Goal: Task Accomplishment & Management: Complete application form

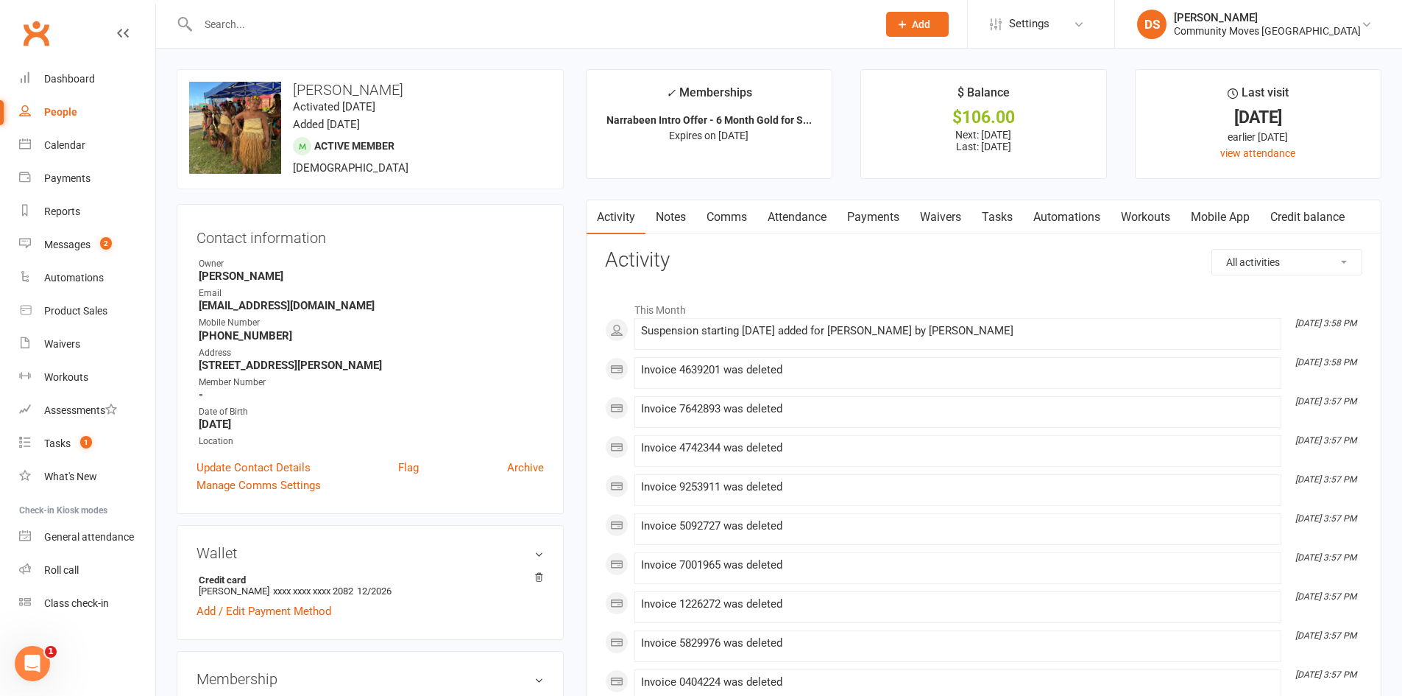
click at [628, 34] on input "text" at bounding box center [530, 24] width 673 height 21
click at [366, 25] on input "text" at bounding box center [530, 24] width 673 height 21
type input "o"
type input "[PERSON_NAME]"
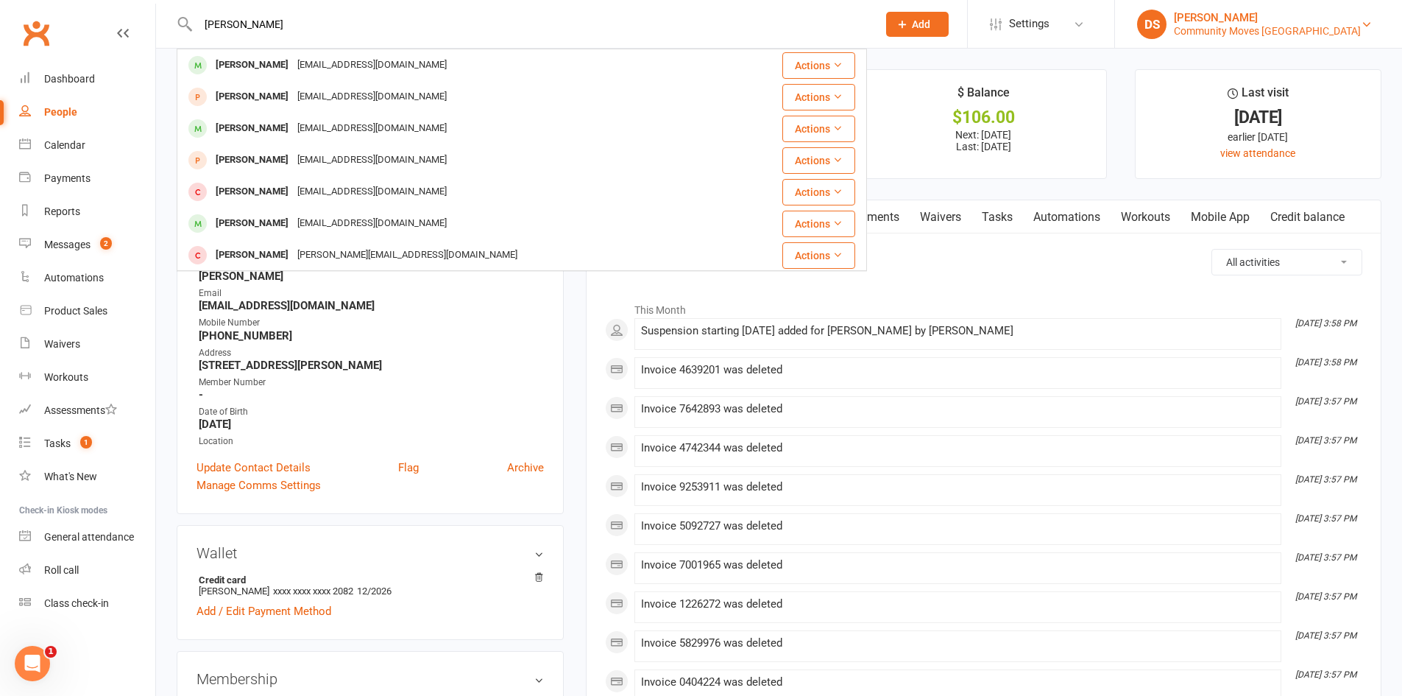
click at [1287, 29] on div "Community Moves Narrabeen" at bounding box center [1267, 30] width 187 height 13
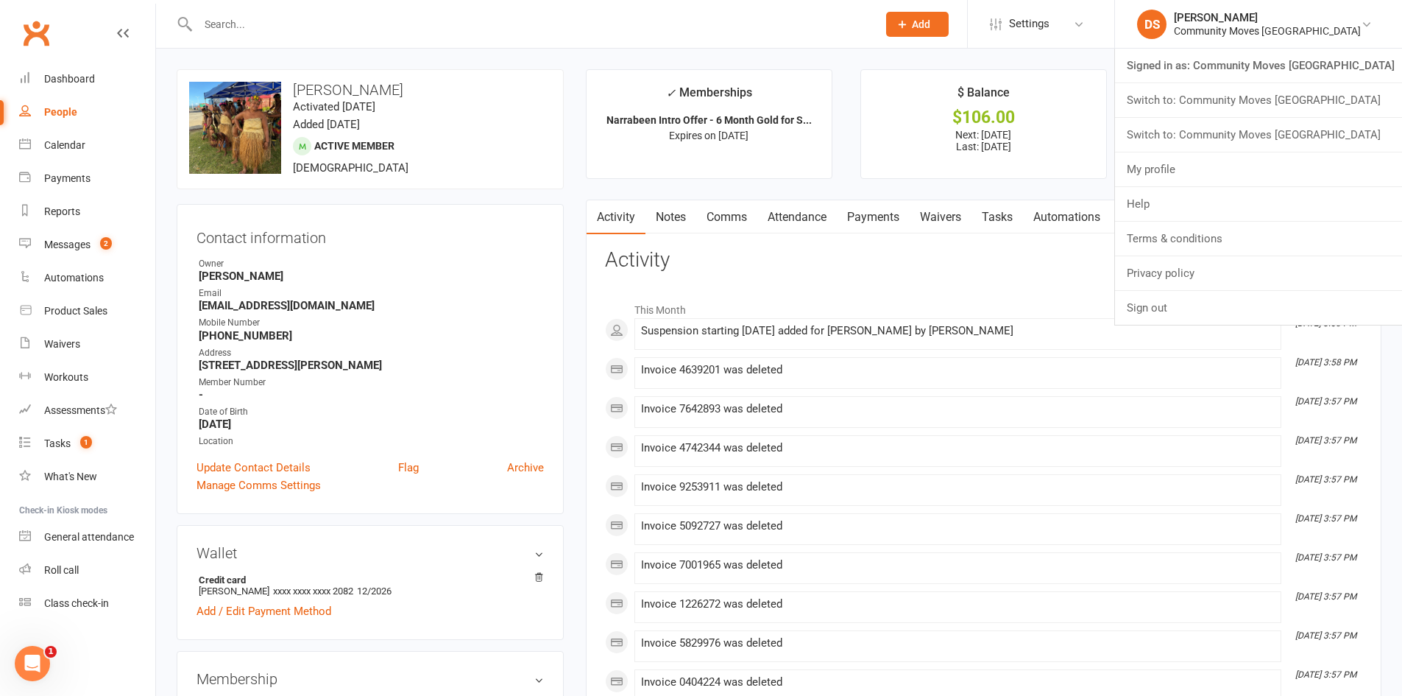
click at [1295, 108] on link "Switch to: Community Moves [GEOGRAPHIC_DATA]" at bounding box center [1258, 100] width 287 height 34
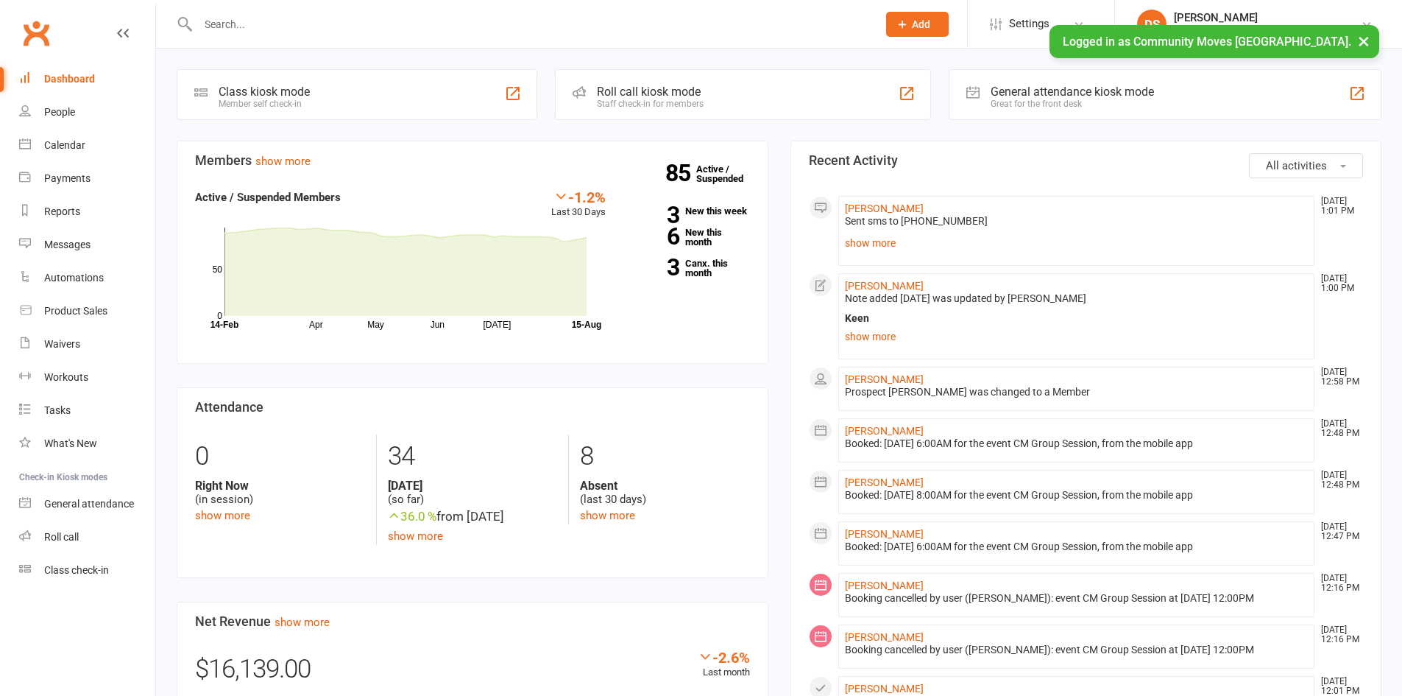
click at [556, 40] on div at bounding box center [522, 24] width 690 height 48
click at [554, 27] on input "text" at bounding box center [530, 24] width 673 height 21
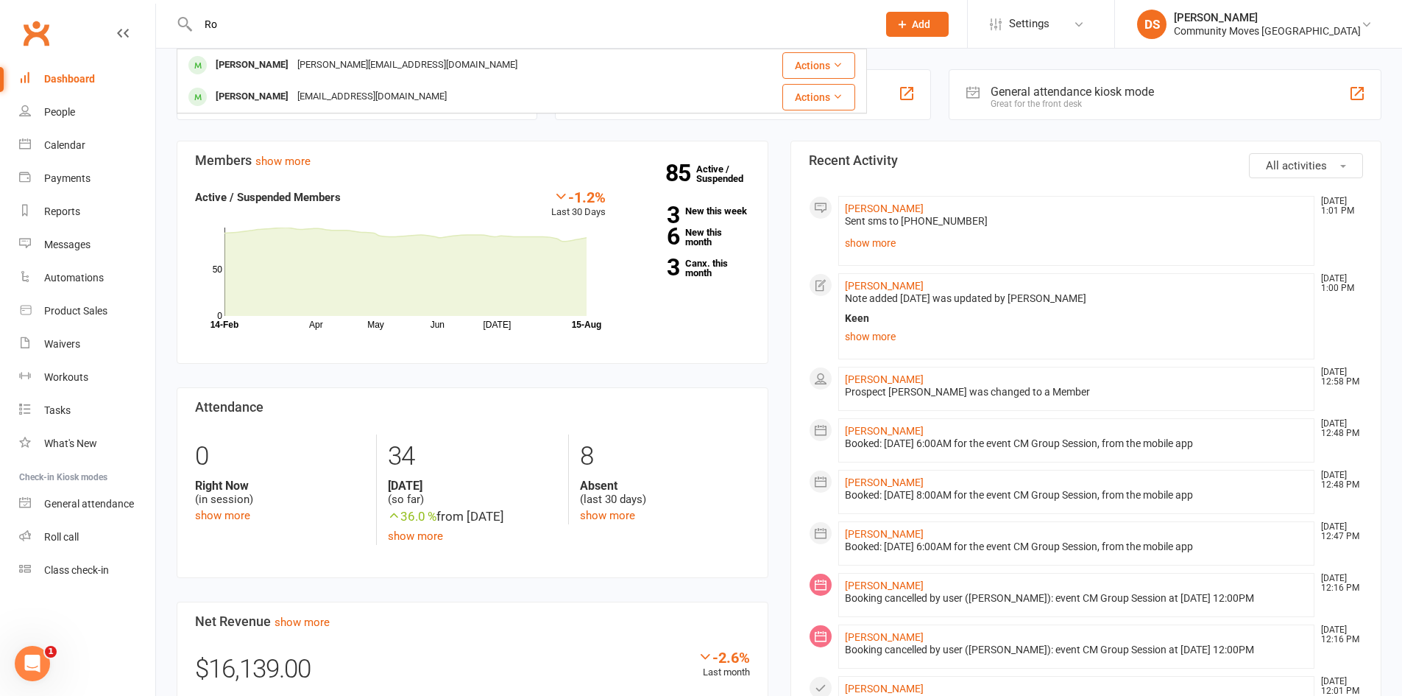
type input "R"
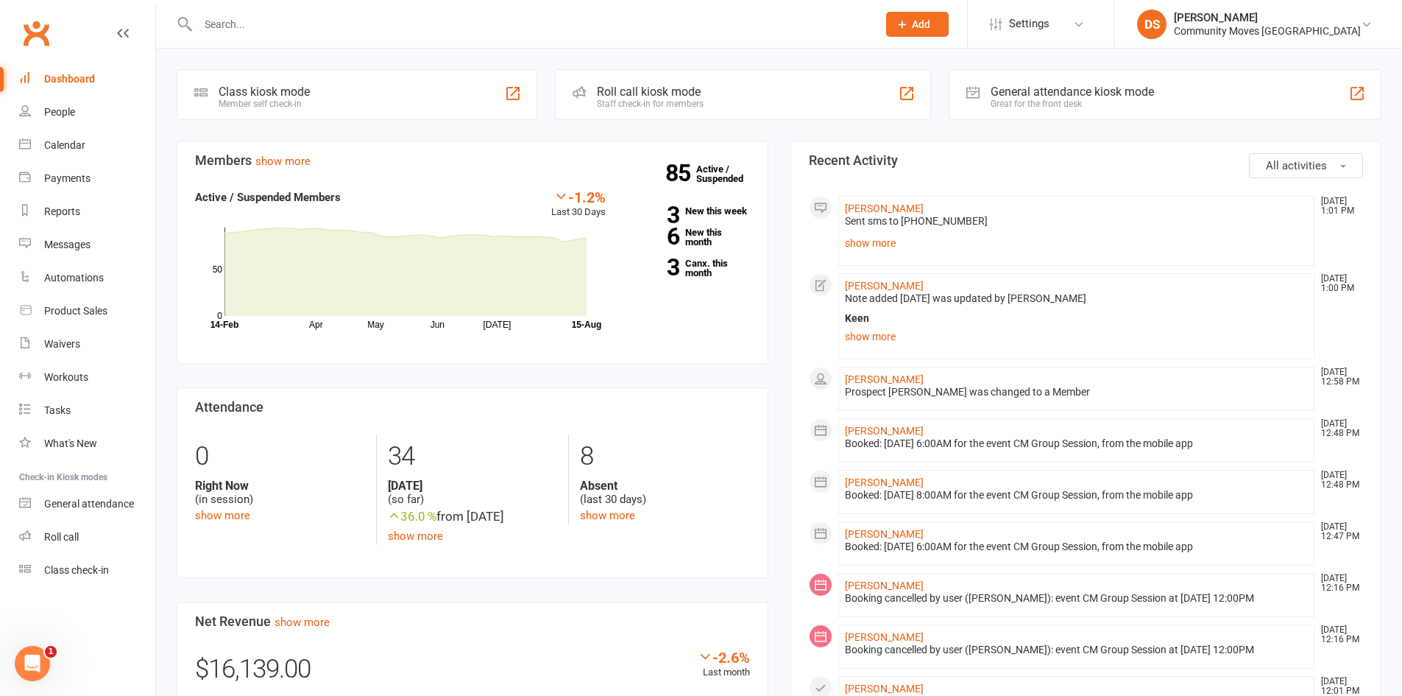
click at [1314, 42] on li "DS Darshak Shah Community Moves Forestville Signed in as: Community Moves Fores…" at bounding box center [1258, 24] width 288 height 48
click at [1314, 33] on div "Community Moves Forestville" at bounding box center [1267, 30] width 187 height 13
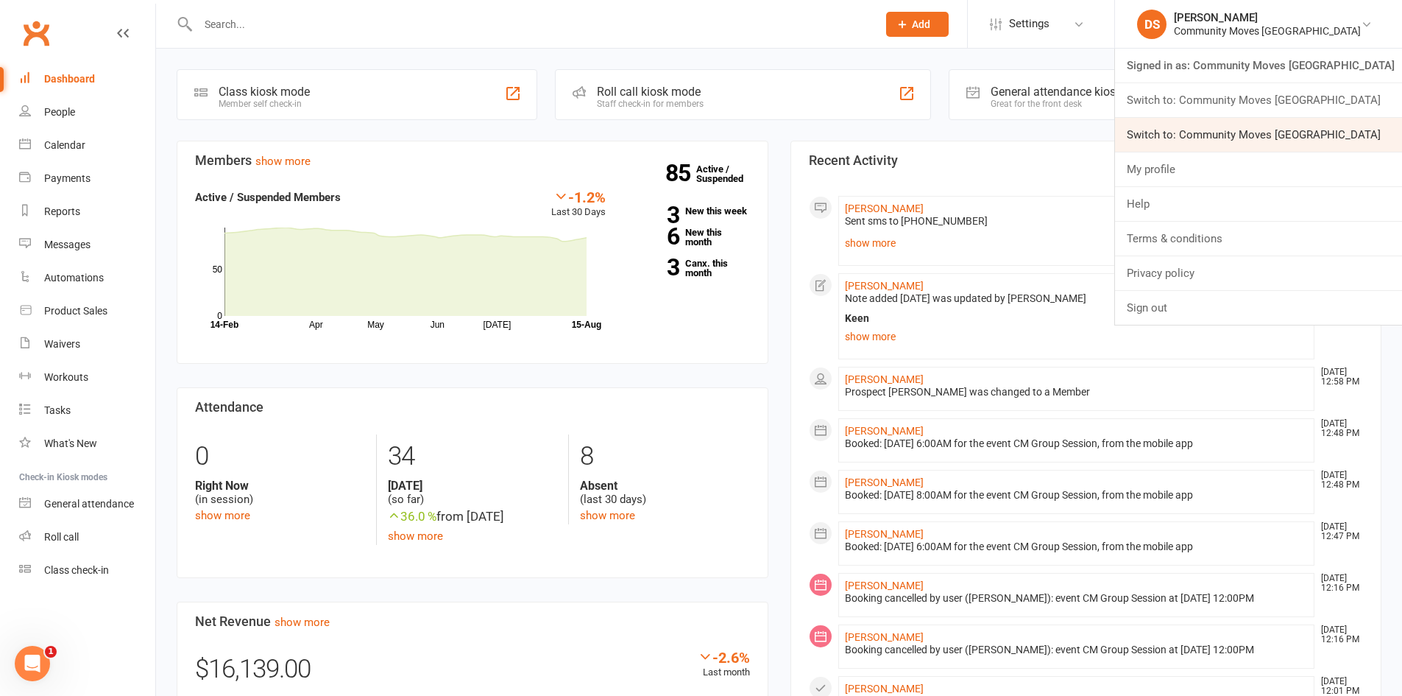
click at [1297, 121] on link "Switch to: Community Moves Neutral Bay" at bounding box center [1258, 135] width 287 height 34
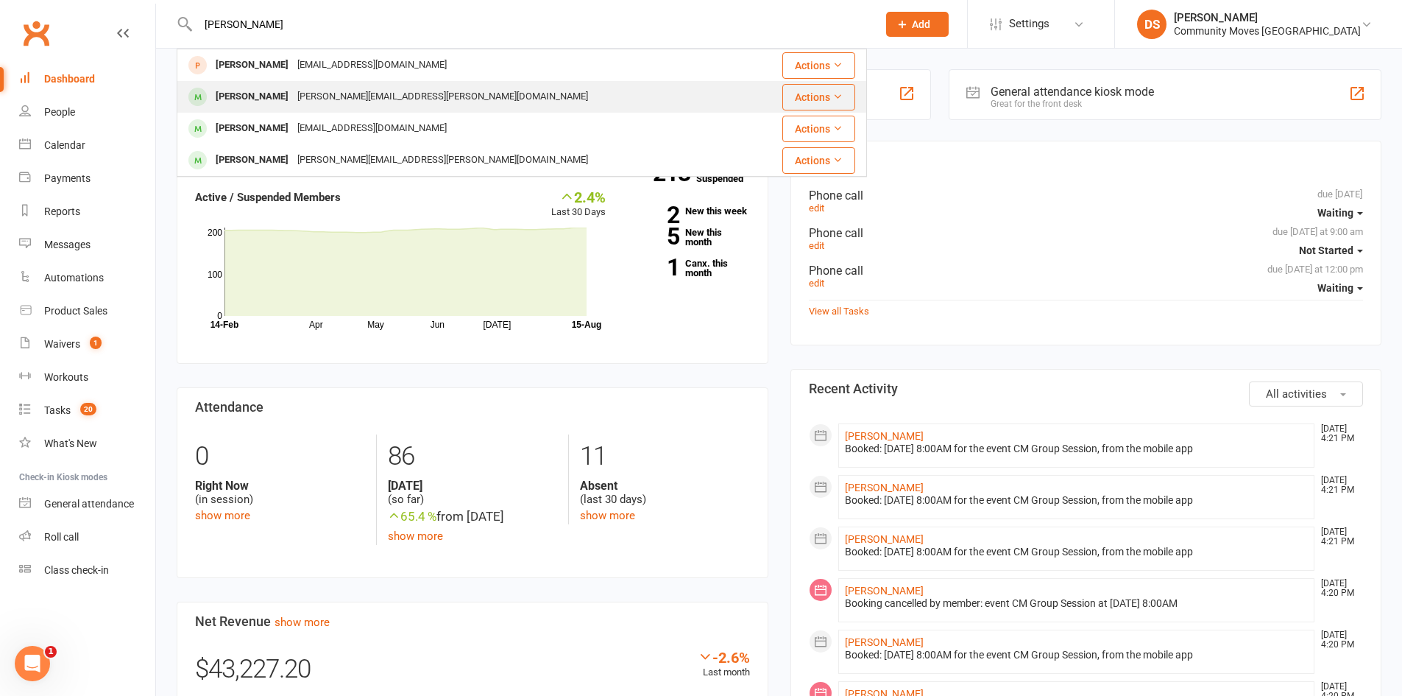
type input "[PERSON_NAME]"
click at [358, 89] on div "robert.wilson@nortonwilsonlawyers.com.au" at bounding box center [443, 96] width 300 height 21
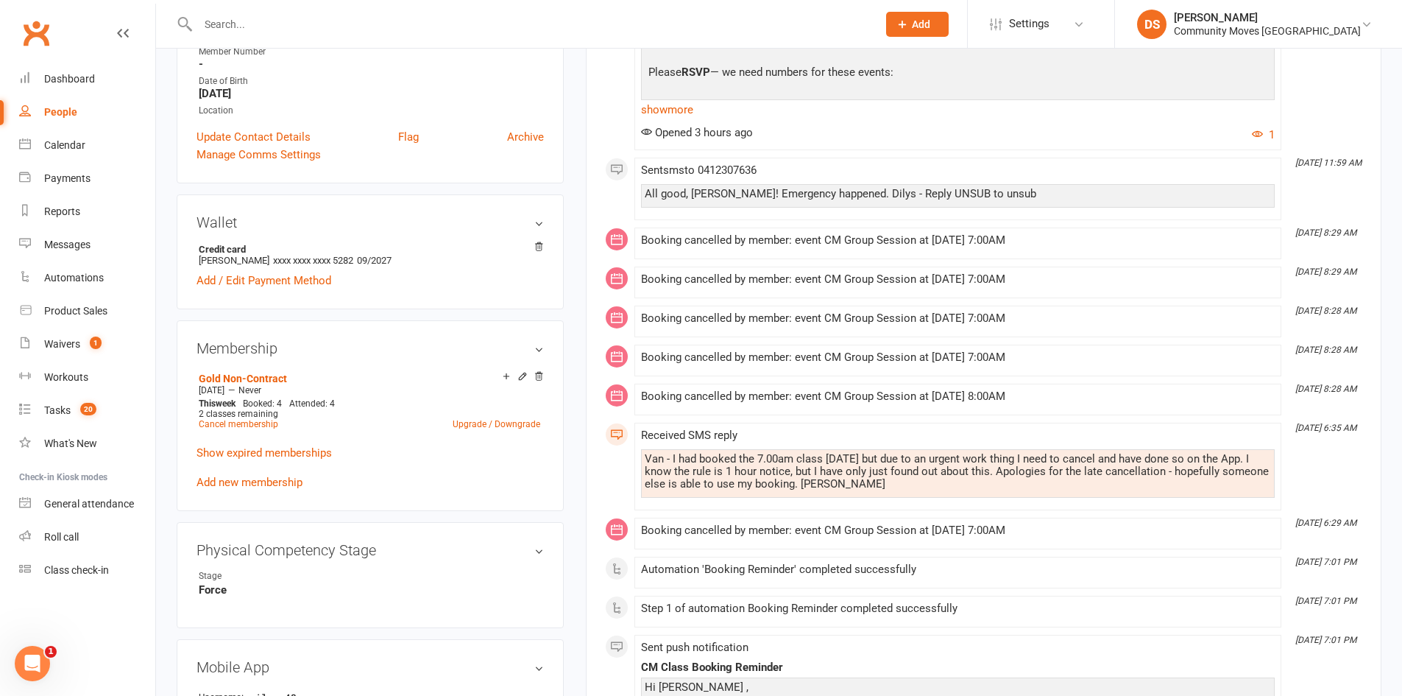
scroll to position [687, 0]
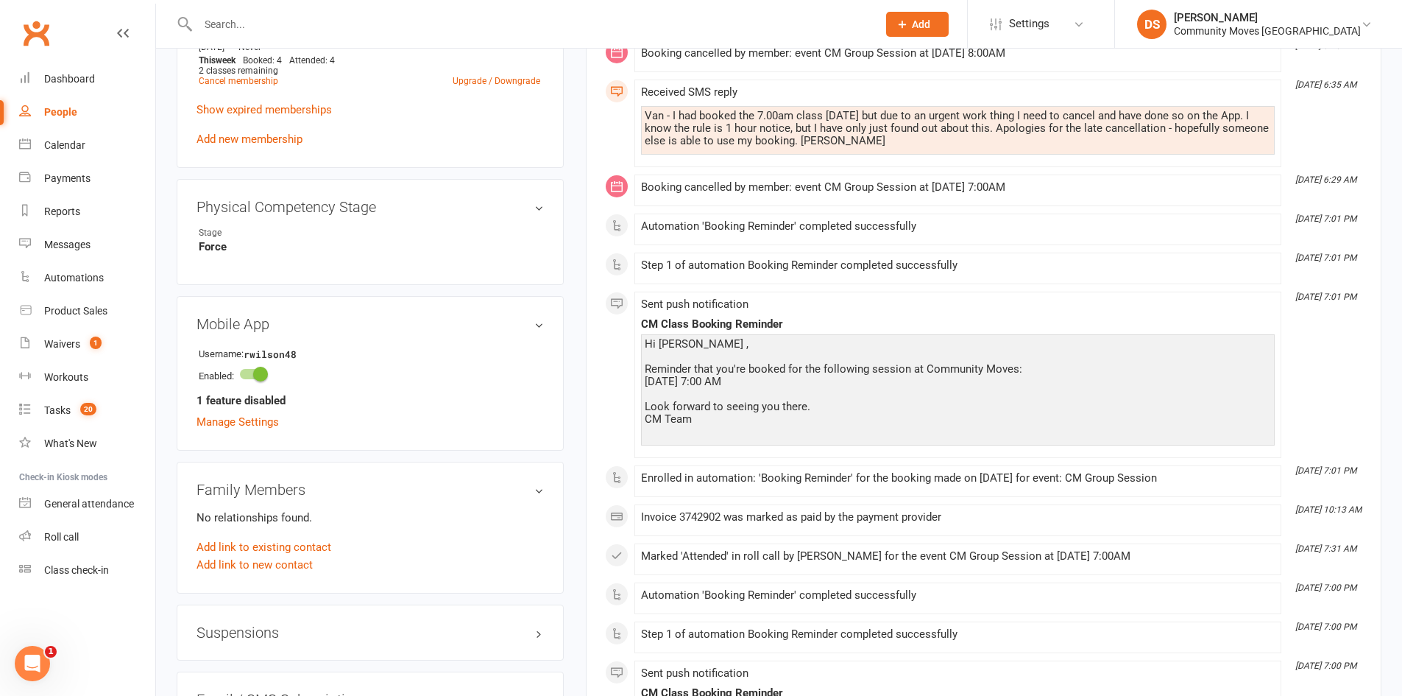
click at [266, 624] on h3 "Suspensions" at bounding box center [370, 632] width 347 height 16
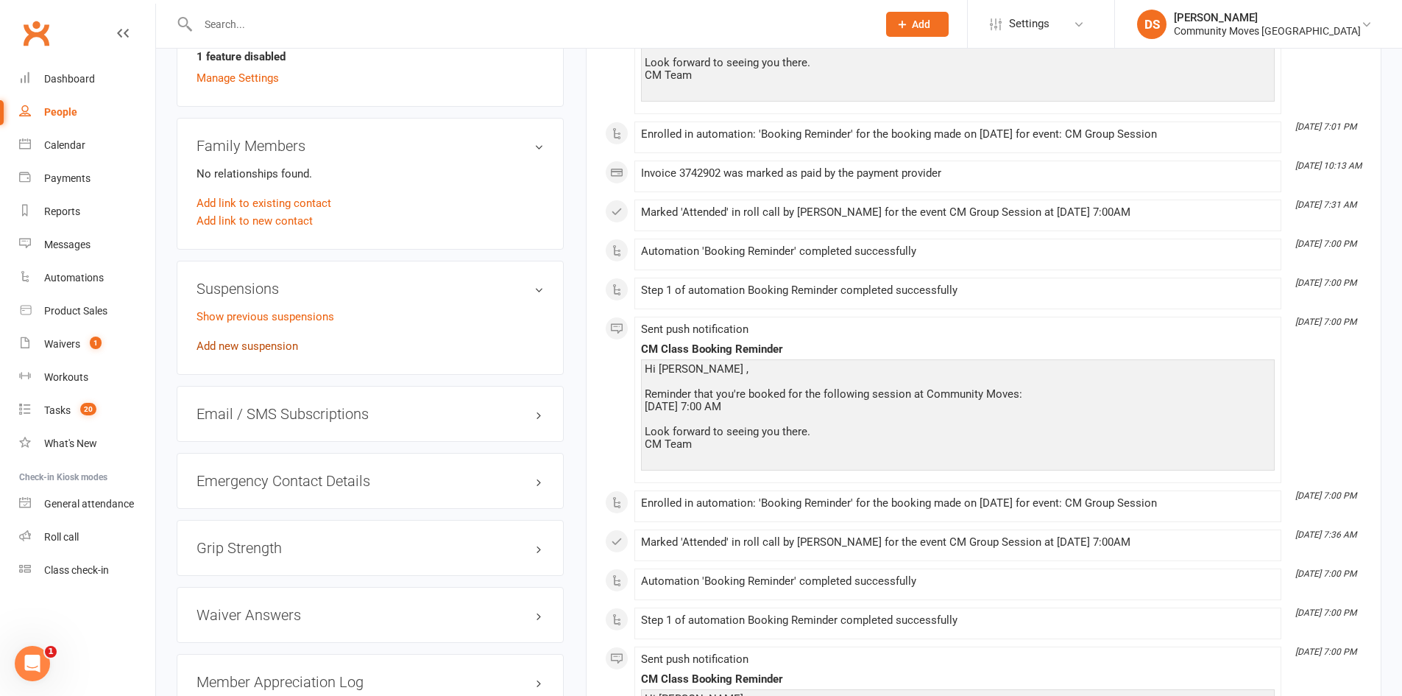
click at [277, 339] on link "Add new suspension" at bounding box center [248, 345] width 102 height 13
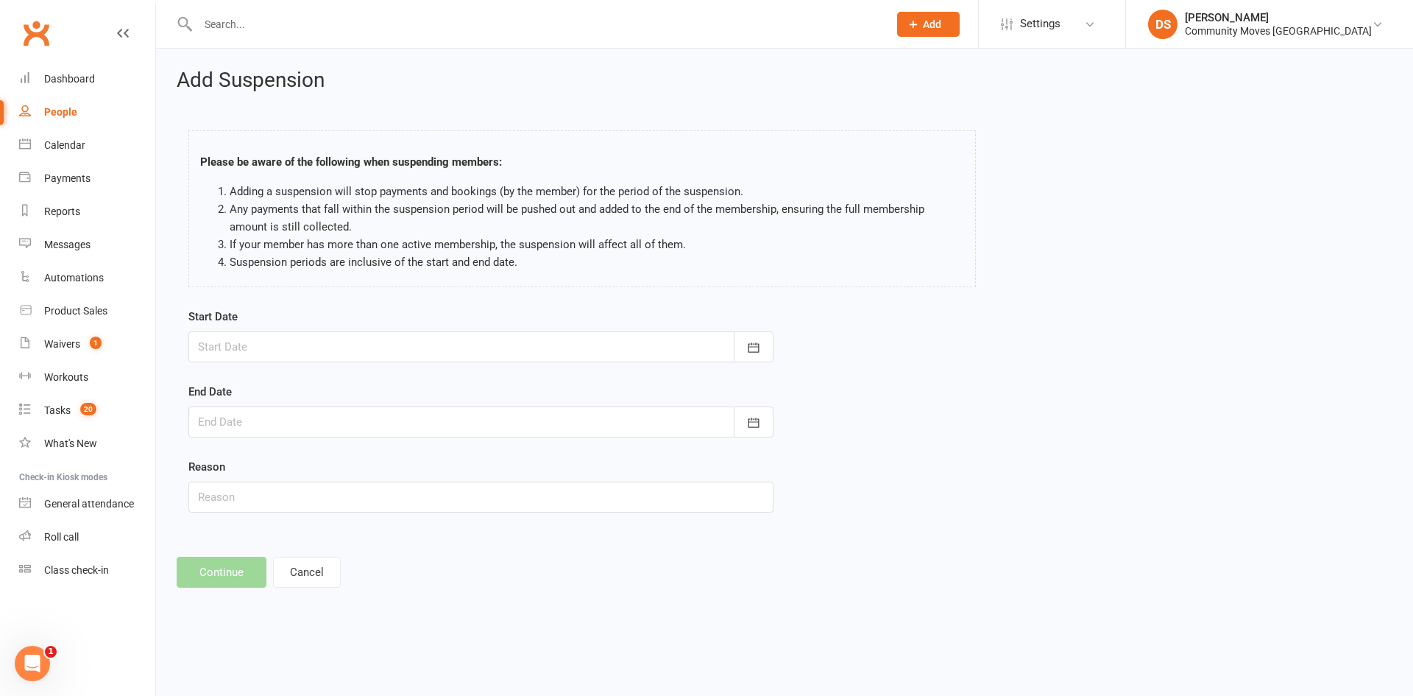
click at [320, 321] on div "Start Date [DATE] Sun Mon Tue Wed Thu Fri Sat 31 27 28 29 30 31 01 02 32 03 04 …" at bounding box center [480, 335] width 585 height 54
click at [326, 344] on div at bounding box center [480, 346] width 585 height 31
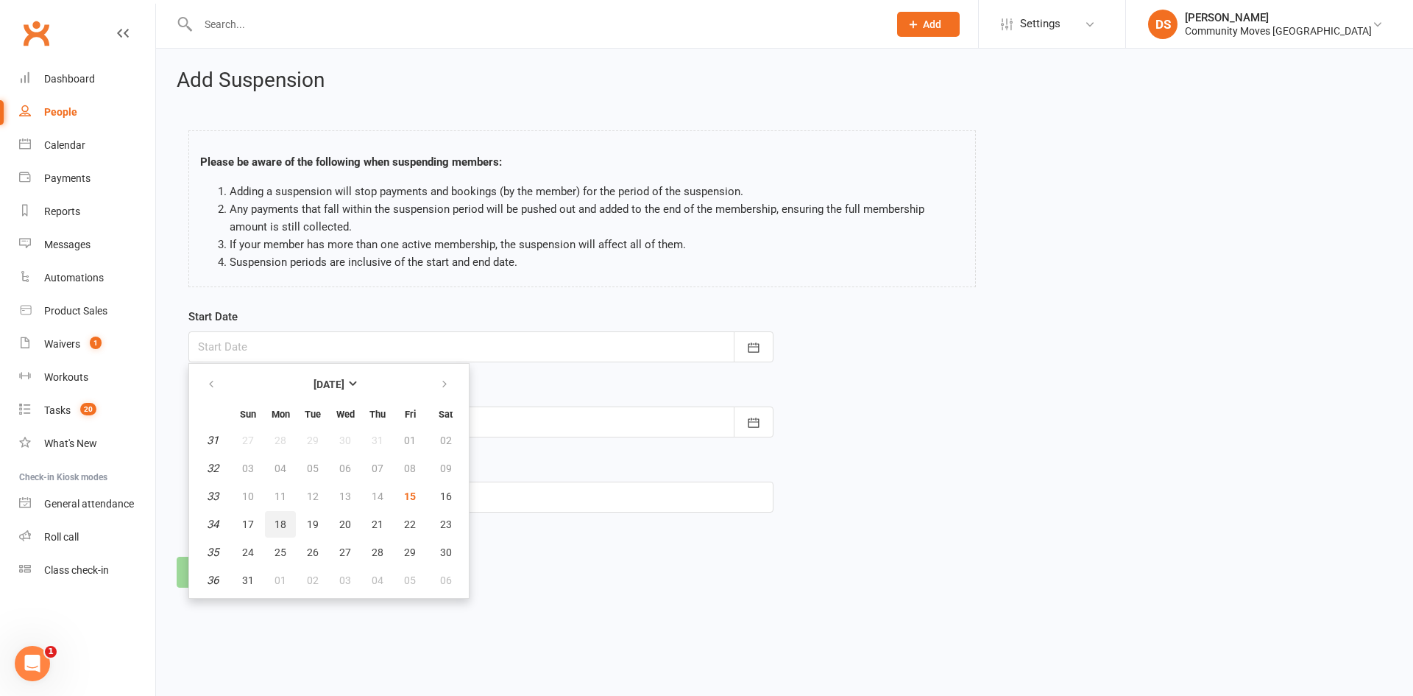
click at [277, 525] on span "18" at bounding box center [281, 524] width 12 height 12
type input "[DATE]"
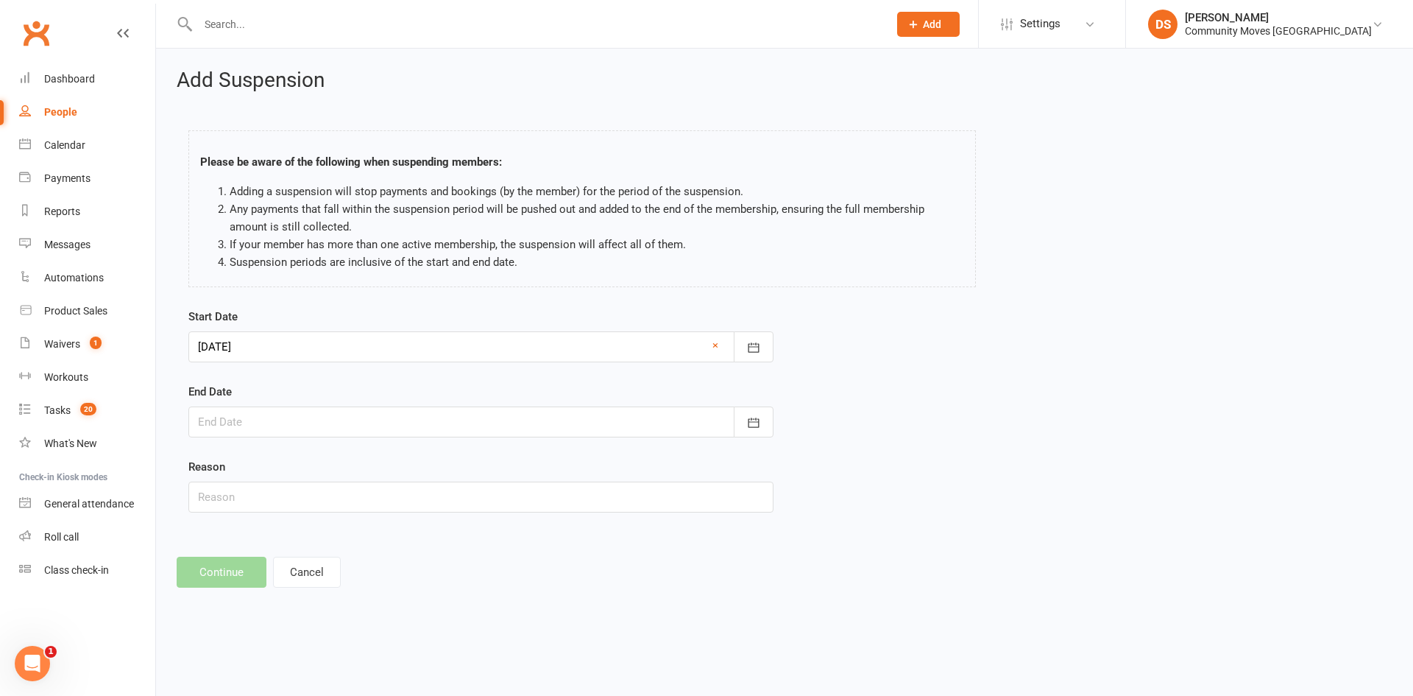
click at [255, 431] on div at bounding box center [480, 421] width 585 height 31
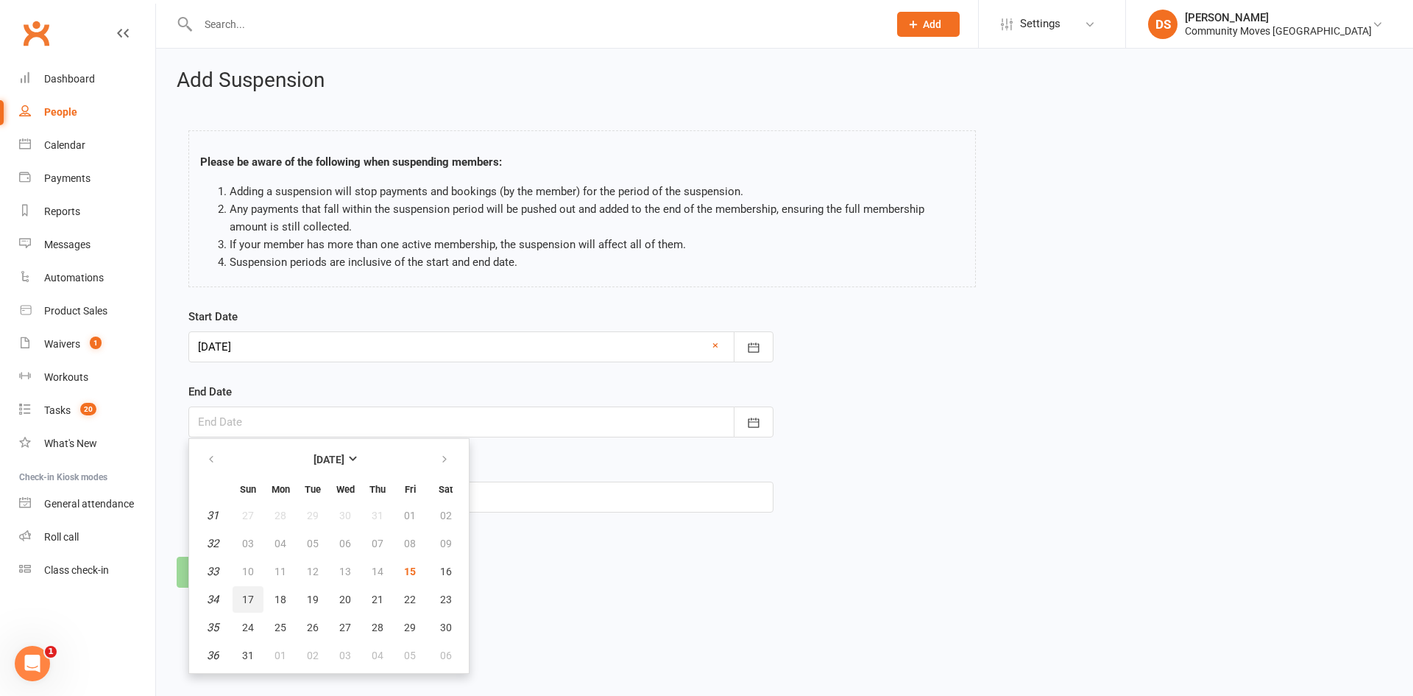
click at [249, 612] on button "17" at bounding box center [248, 599] width 31 height 26
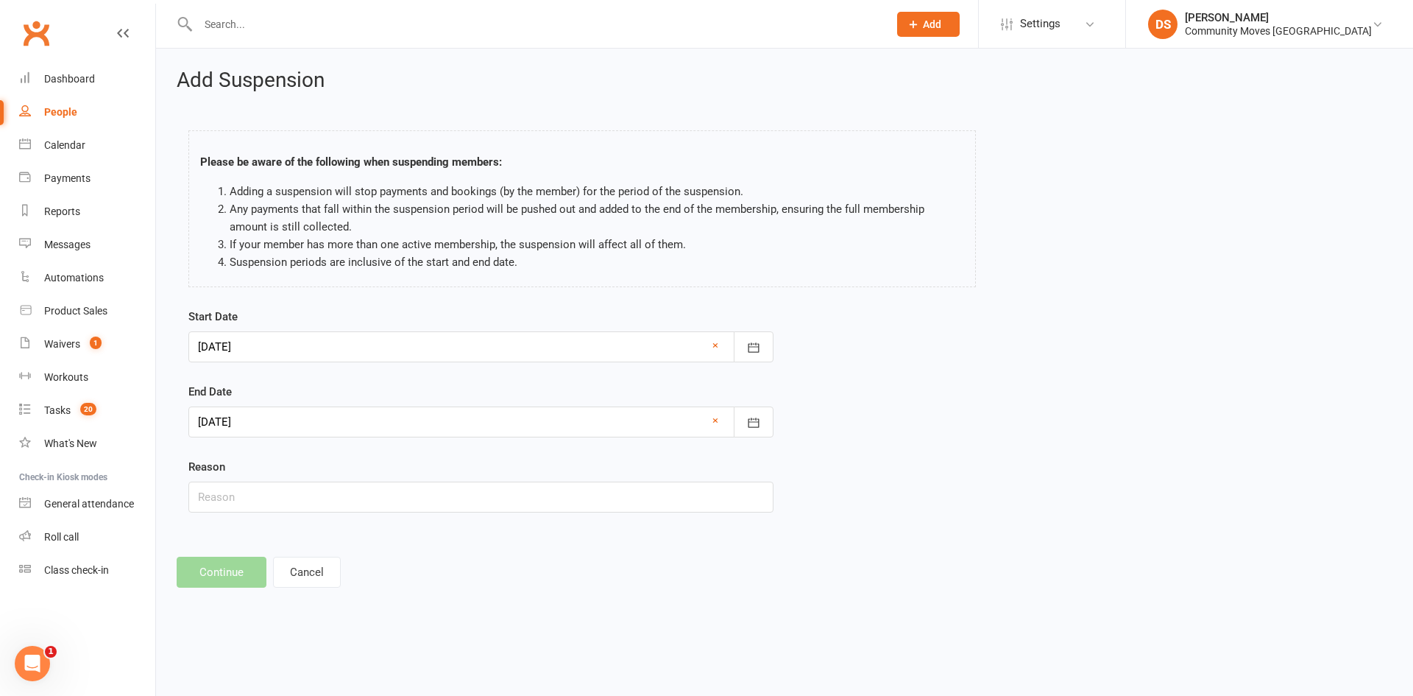
click at [250, 418] on div at bounding box center [480, 421] width 585 height 31
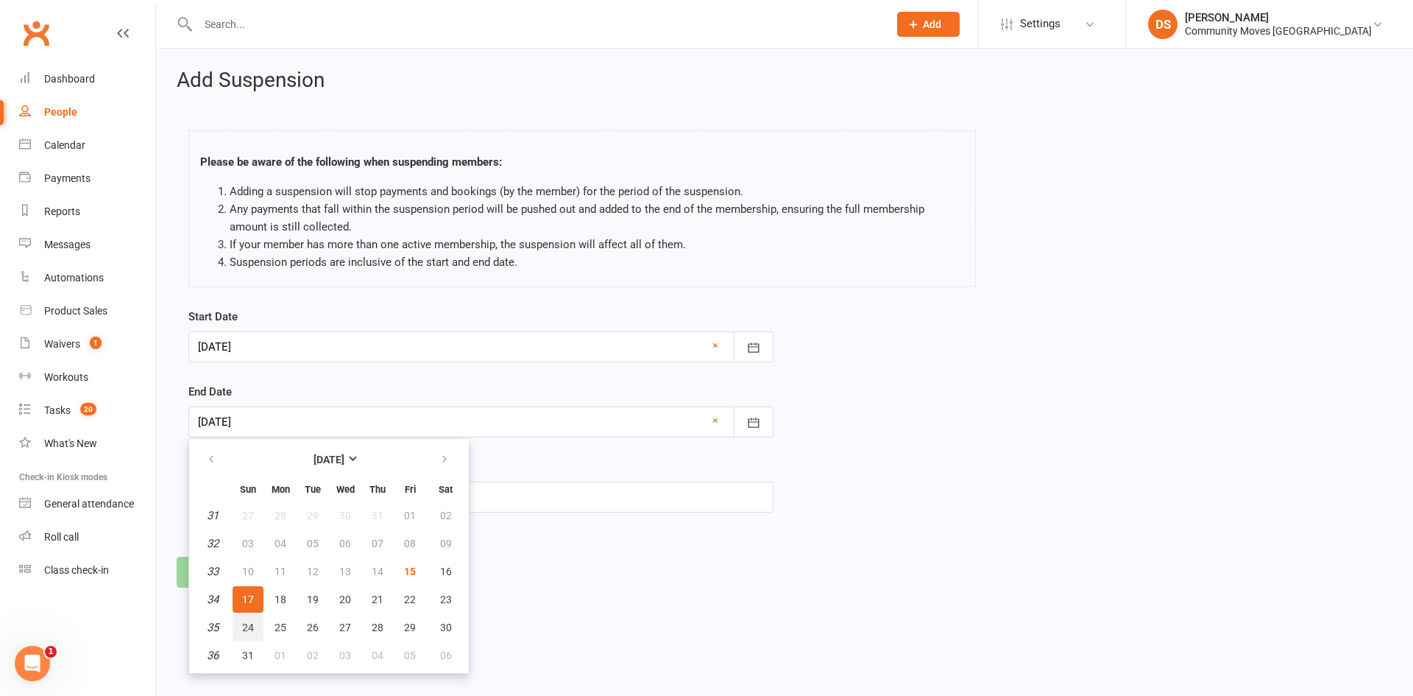
click at [253, 634] on button "24" at bounding box center [248, 627] width 31 height 26
type input "[DATE]"
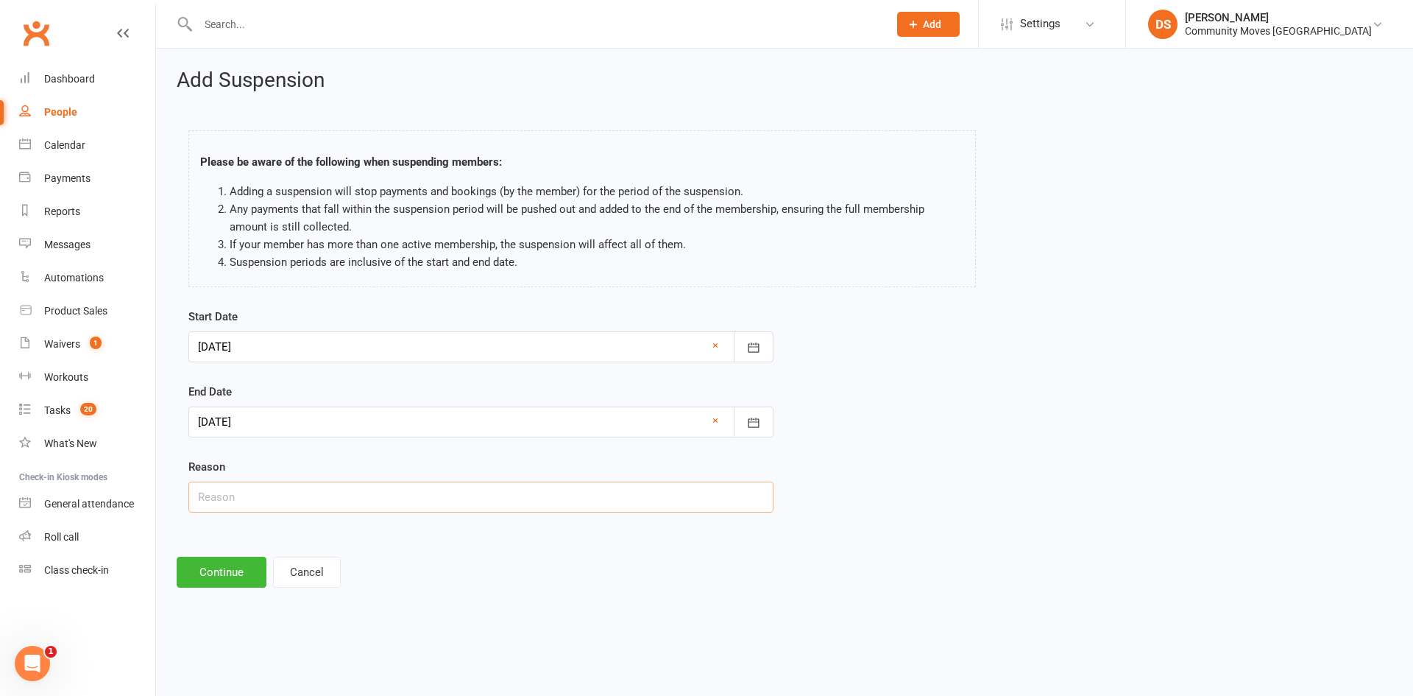
click at [265, 493] on input "text" at bounding box center [480, 496] width 585 height 31
click at [459, 523] on div "Start Date 18 Aug 2025 August 2025 Sun Mon Tue Wed Thu Fri Sat 31 27 28 29 30 3…" at bounding box center [480, 420] width 607 height 225
click at [378, 502] on input "text" at bounding box center [480, 496] width 585 height 31
click at [517, 613] on html "Prospect Member Non-attending contact Class / event Appointment Task Membership…" at bounding box center [706, 314] width 1413 height 629
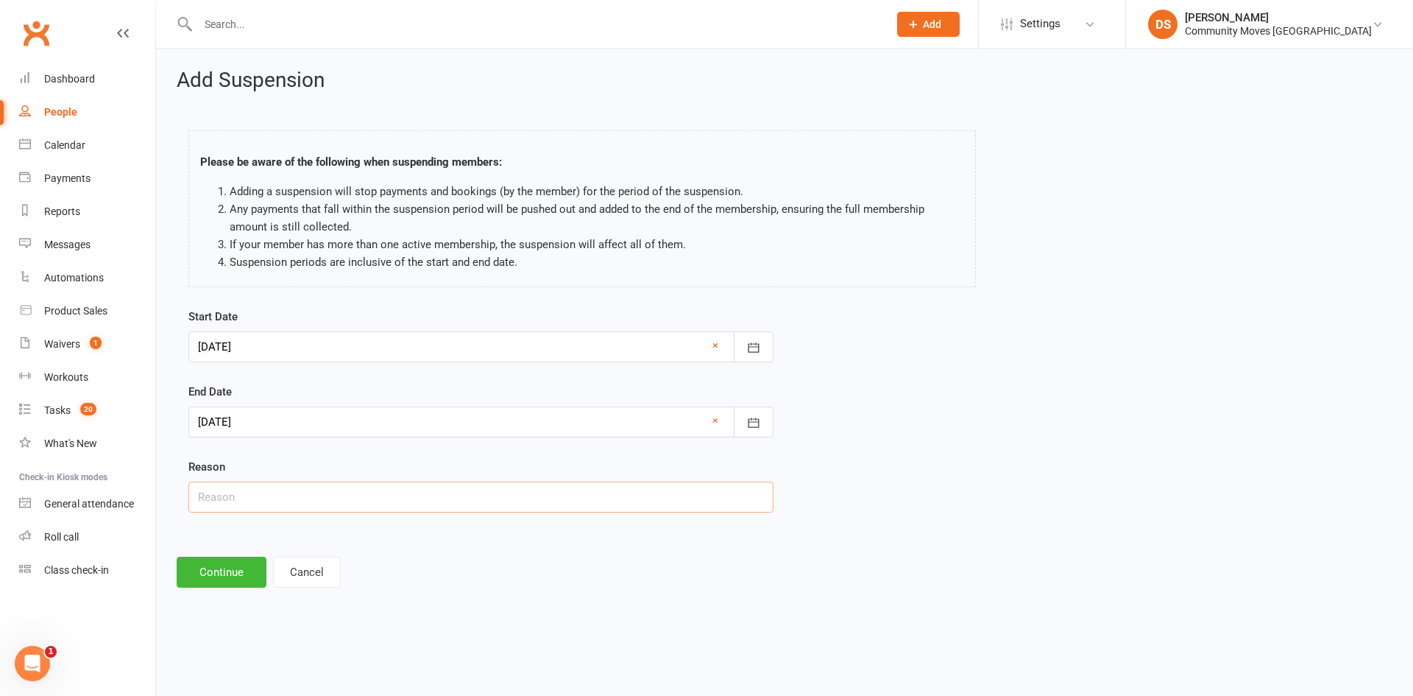
click at [269, 507] on input "text" at bounding box center [480, 496] width 585 height 31
click at [190, 545] on div "Add Suspension Please be aware of the following when suspending members: Adding…" at bounding box center [784, 328] width 1257 height 559
click at [244, 478] on div "Reason" at bounding box center [480, 485] width 585 height 54
click at [244, 503] on input "text" at bounding box center [480, 496] width 585 height 31
type input "Away"
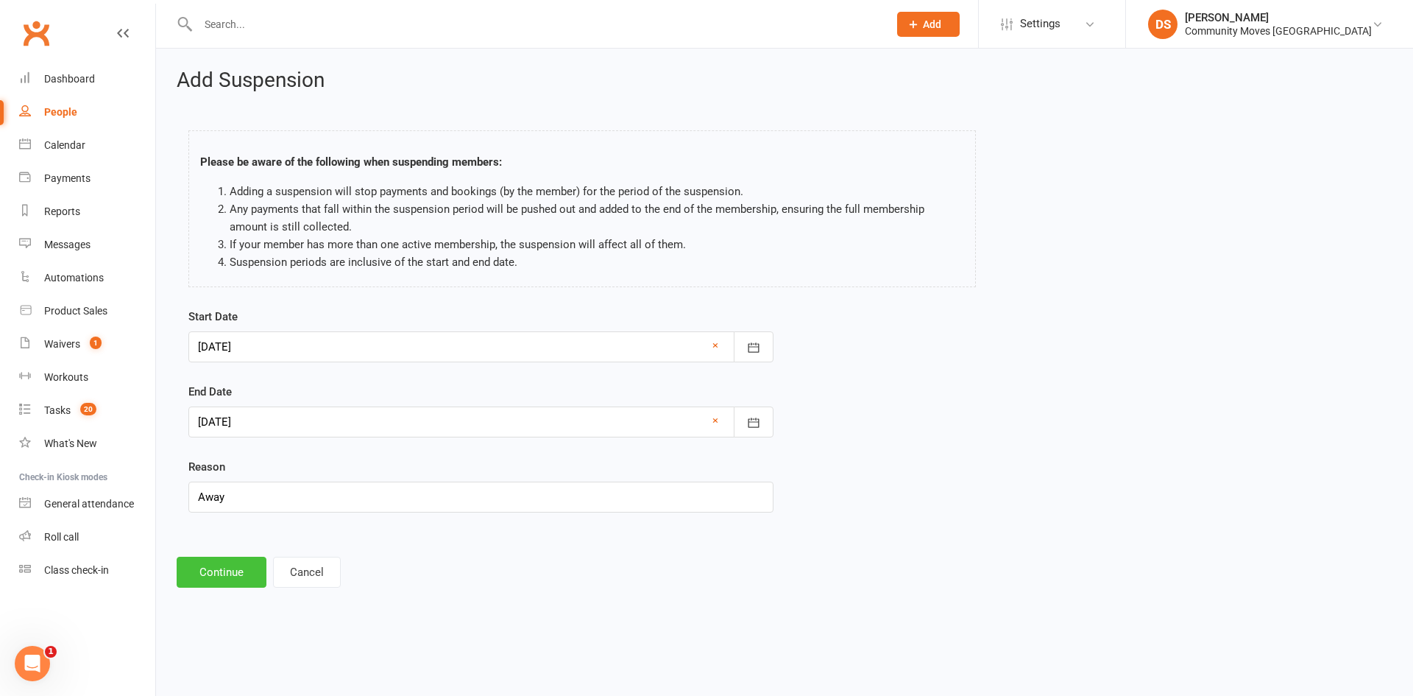
click at [227, 573] on button "Continue" at bounding box center [222, 571] width 90 height 31
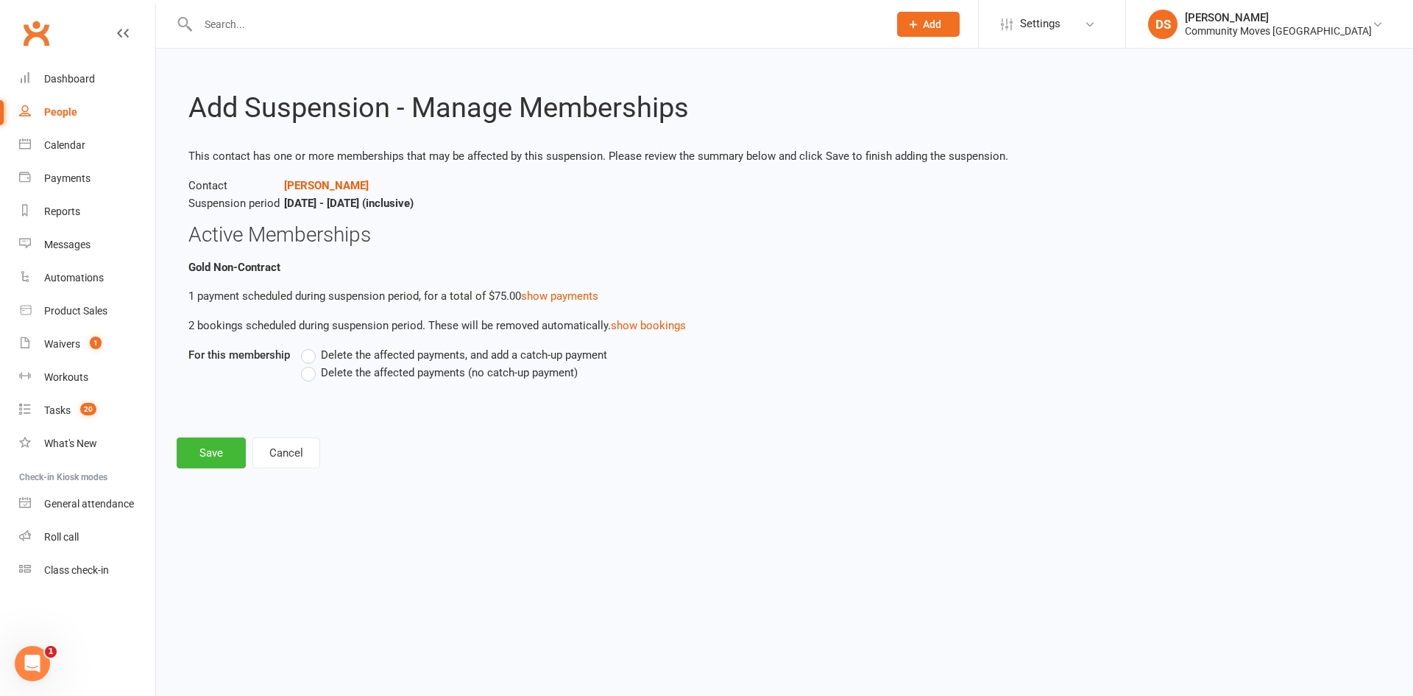
click at [367, 367] on span "Delete the affected payments (no catch-up payment)" at bounding box center [449, 371] width 257 height 15
click at [311, 364] on input "Delete the affected payments (no catch-up payment)" at bounding box center [306, 364] width 10 height 0
click at [210, 459] on button "Save" at bounding box center [211, 452] width 69 height 31
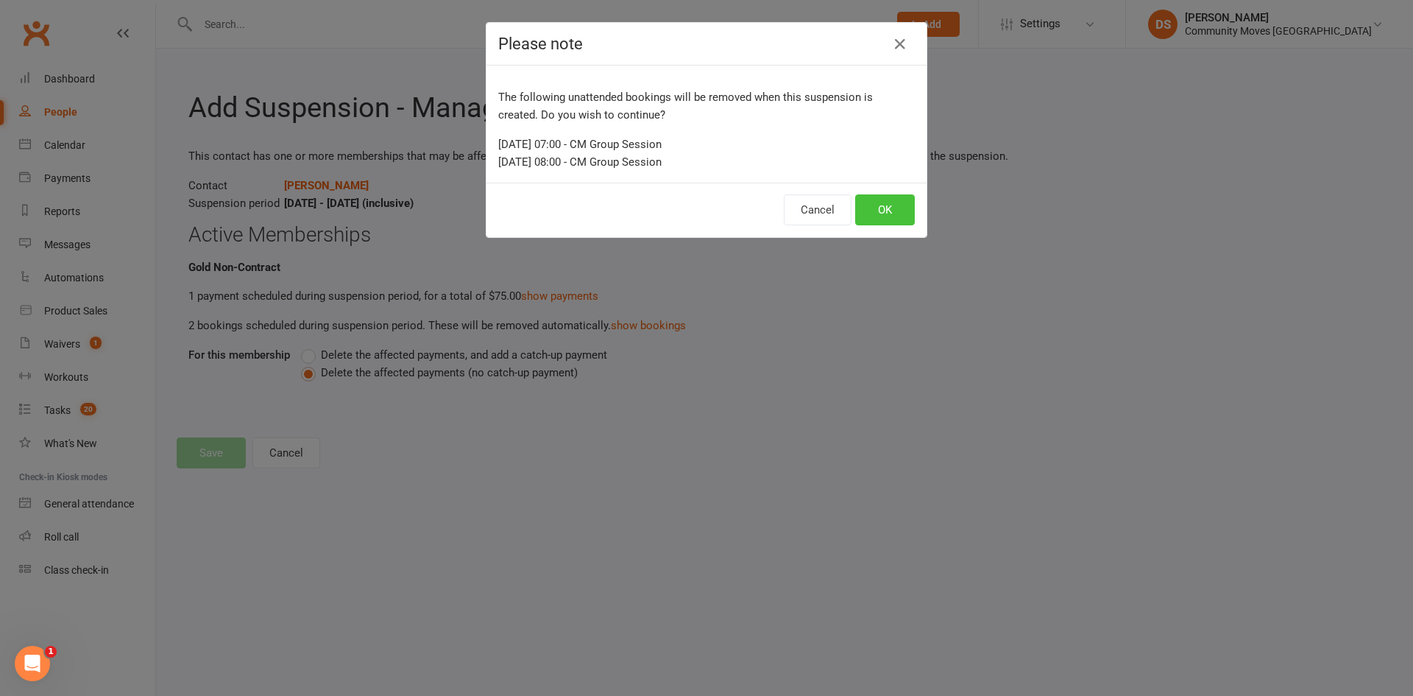
click at [869, 198] on button "OK" at bounding box center [885, 209] width 60 height 31
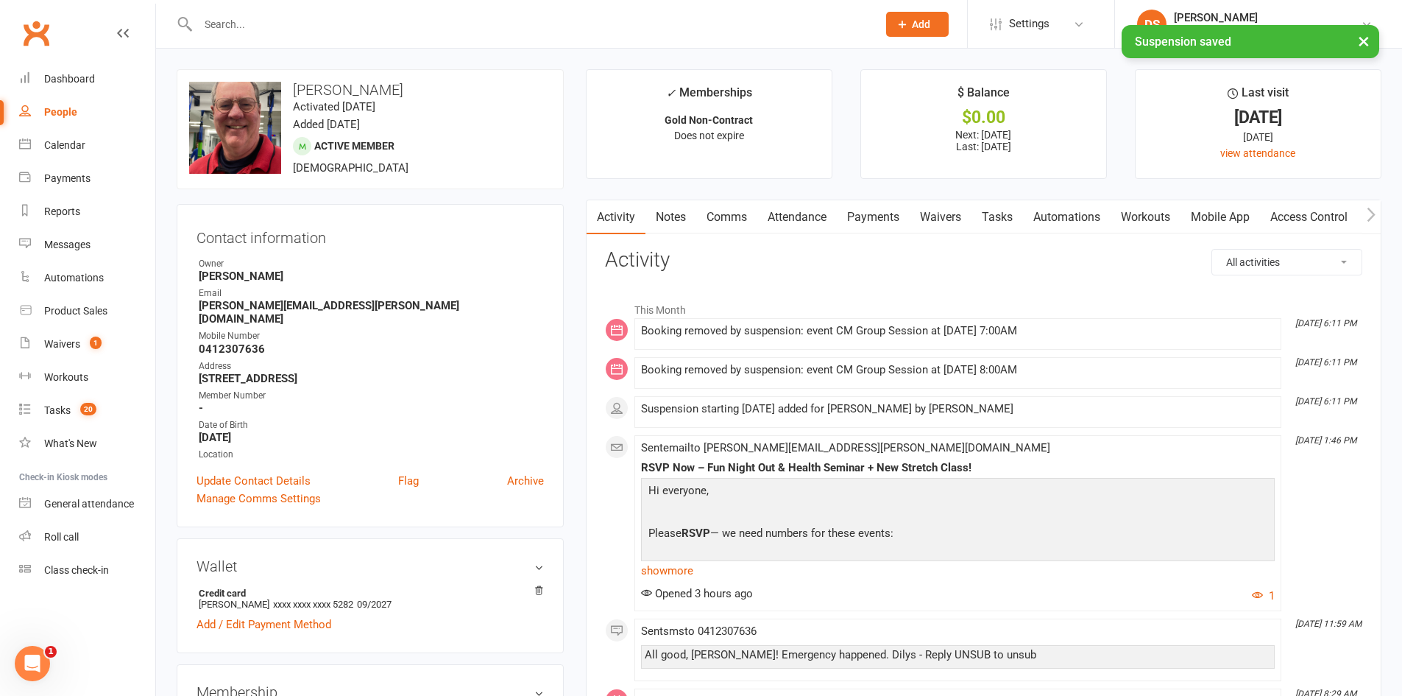
scroll to position [344, 0]
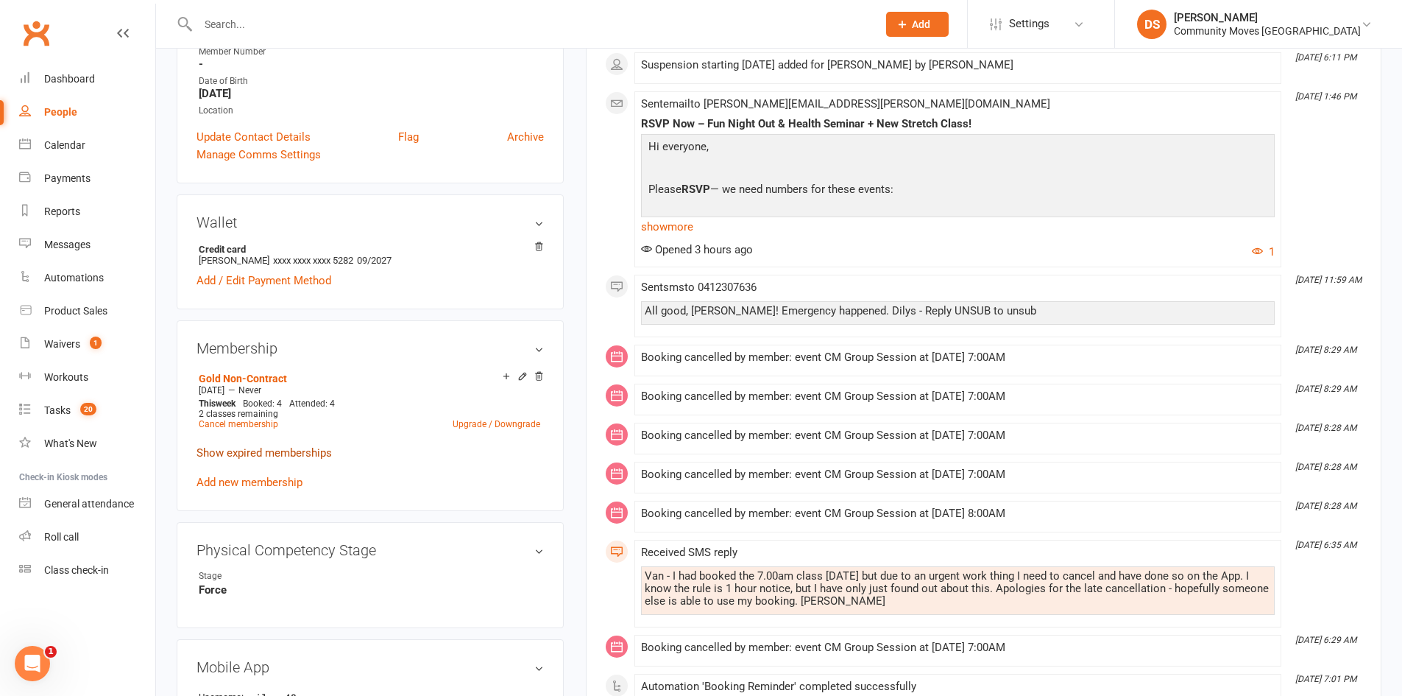
click at [276, 446] on link "Show expired memberships" at bounding box center [264, 452] width 135 height 13
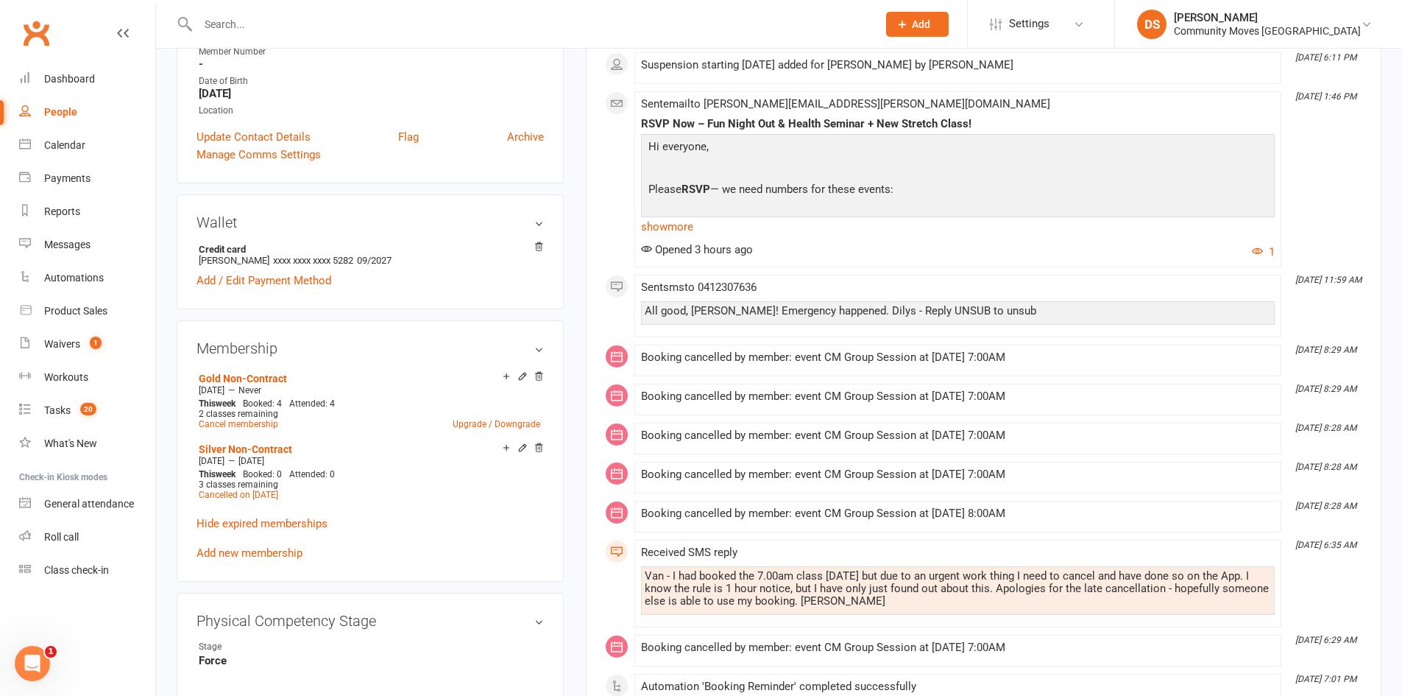
drag, startPoint x: 568, startPoint y: 234, endPoint x: 581, endPoint y: 233, distance: 12.6
click at [568, 234] on div "upload photo change photo Robert Wilson Activated 9 July, 2024 Added 9 July, 20…" at bounding box center [370, 590] width 409 height 1730
click at [1285, 18] on div "[PERSON_NAME]" at bounding box center [1267, 17] width 187 height 13
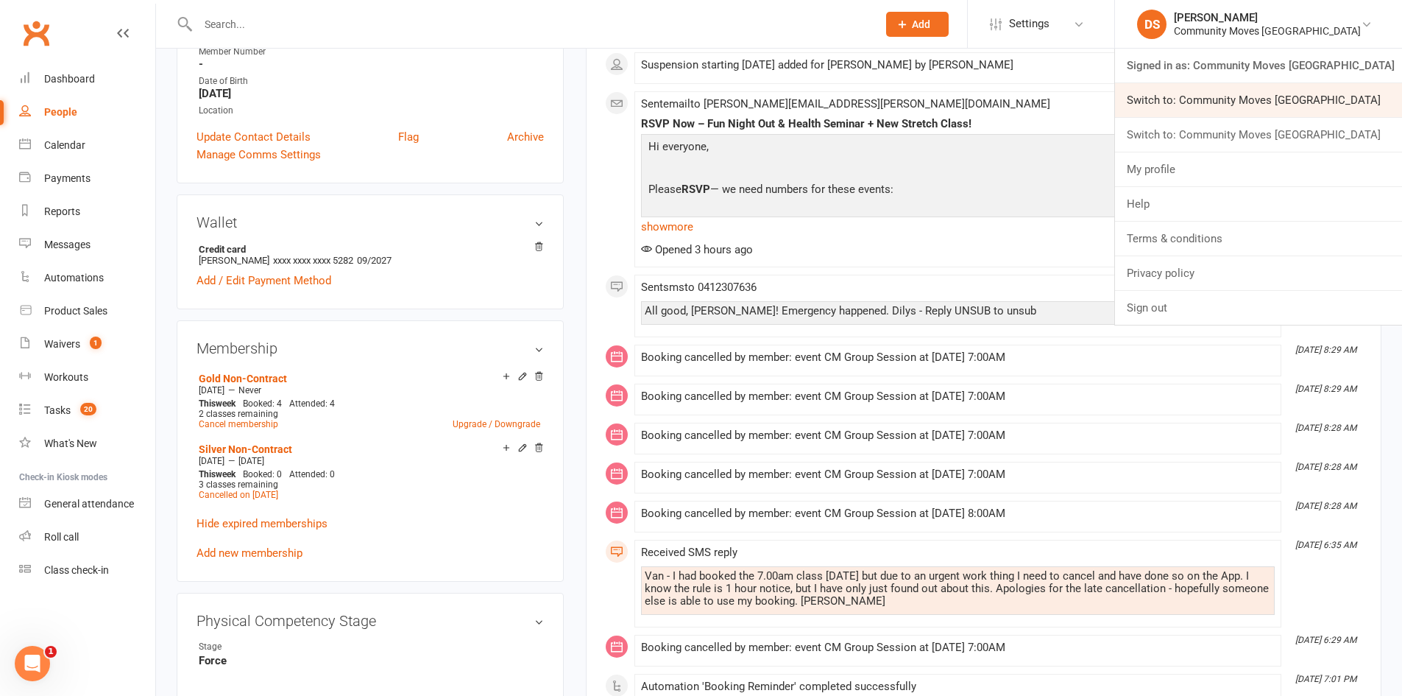
click at [1305, 100] on link "Switch to: Community Moves [GEOGRAPHIC_DATA]" at bounding box center [1258, 100] width 287 height 34
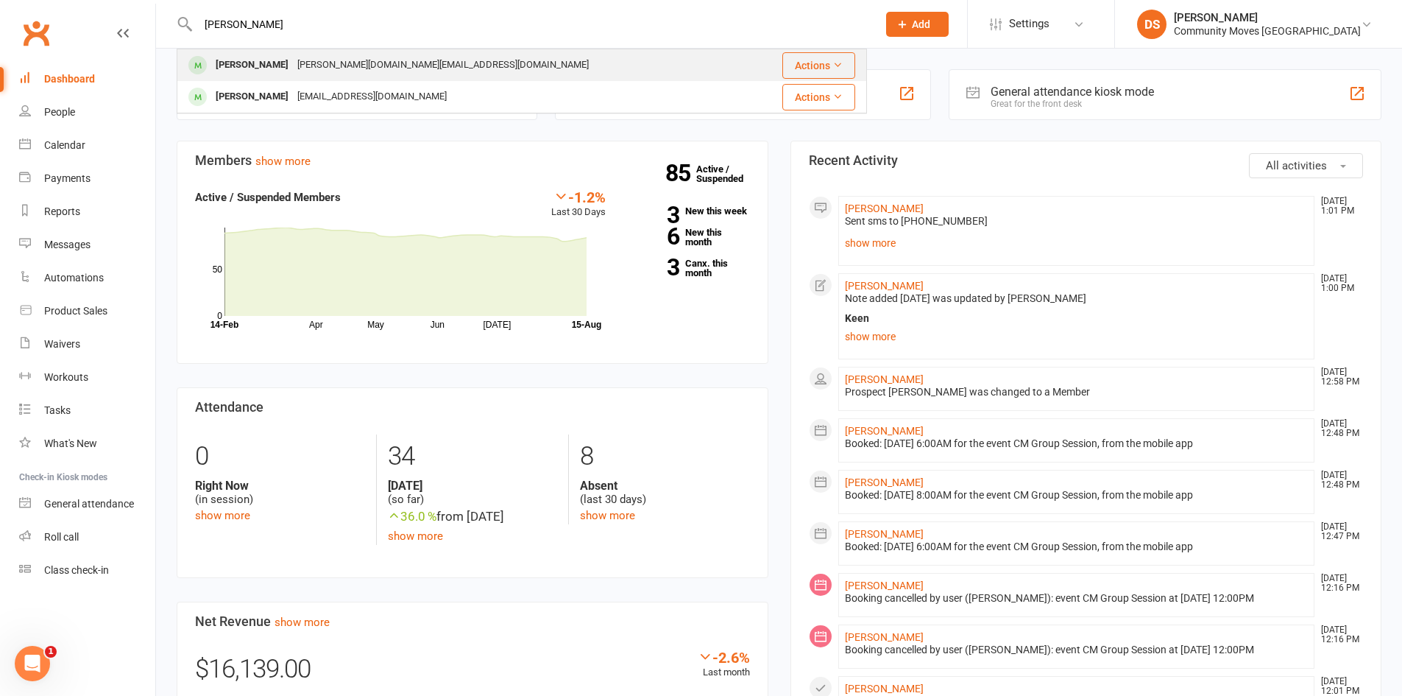
type input "[PERSON_NAME]"
click at [294, 60] on div "alfaro.gl@outlook.com" at bounding box center [443, 64] width 300 height 21
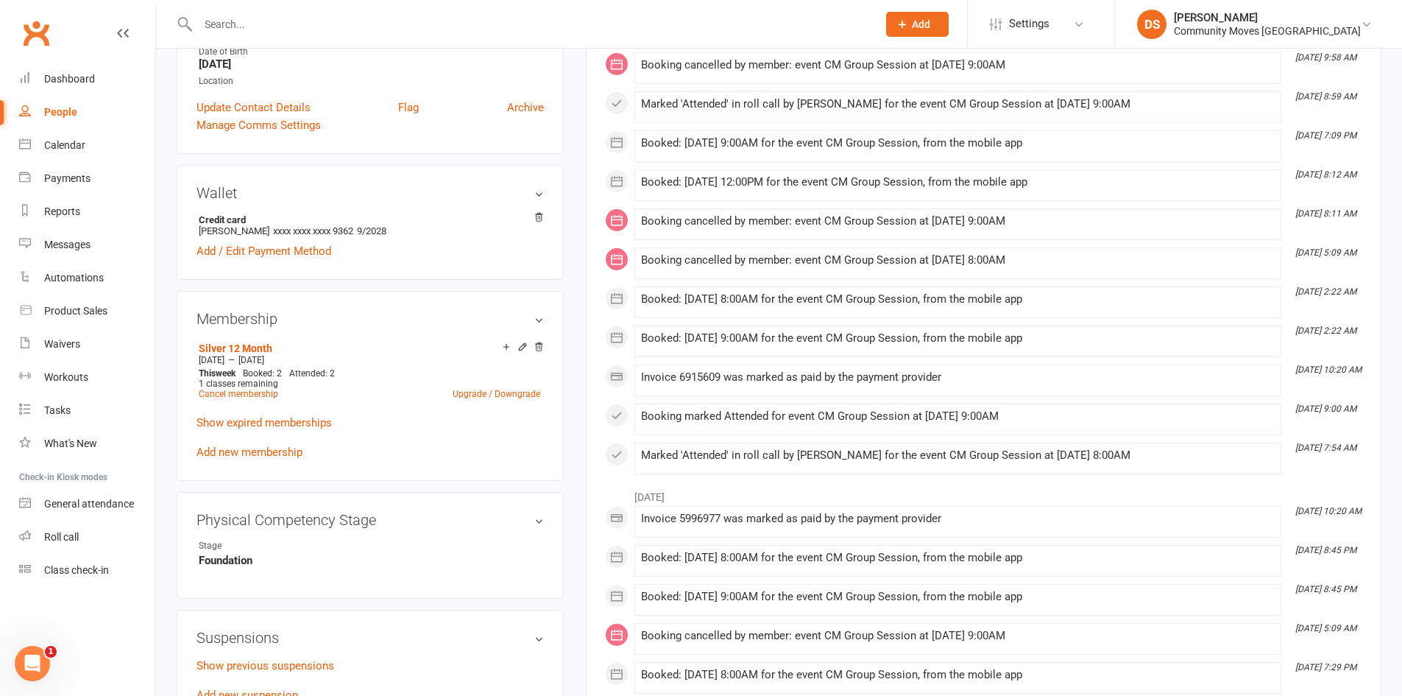
scroll to position [687, 0]
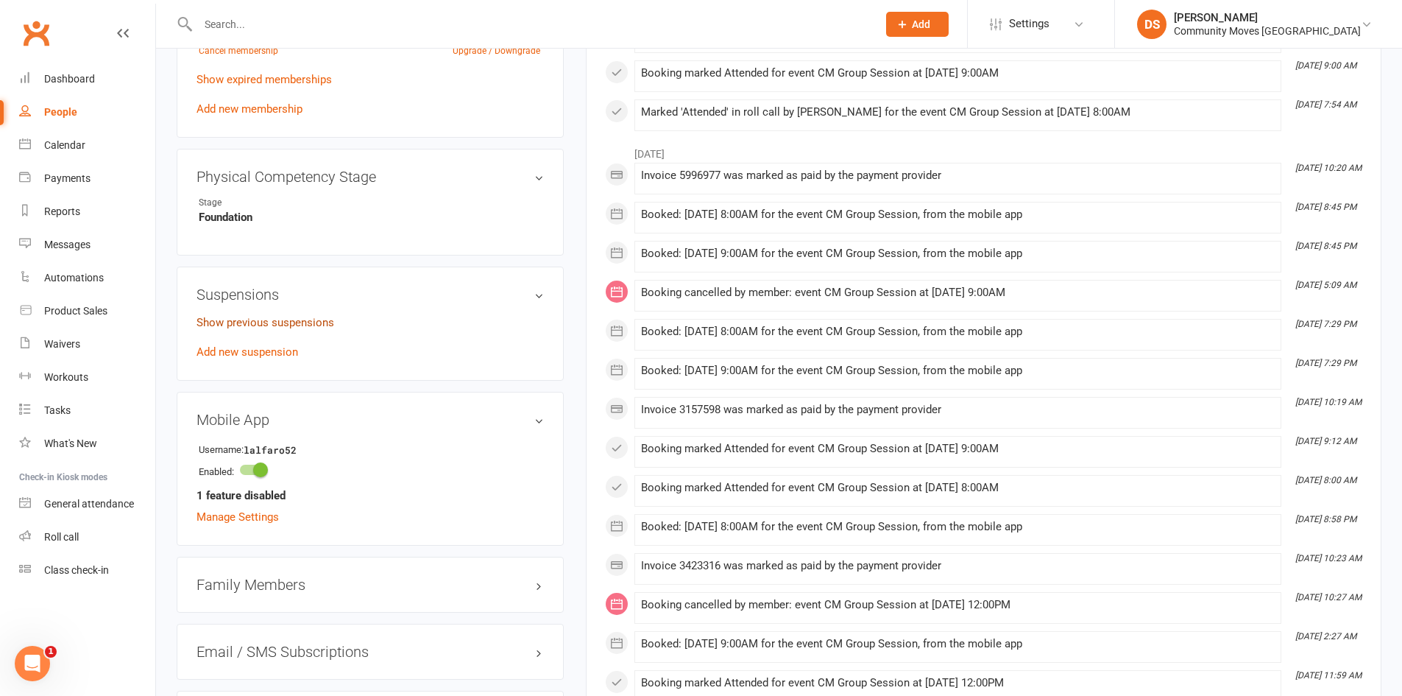
click at [305, 316] on link "Show previous suspensions" at bounding box center [266, 322] width 138 height 13
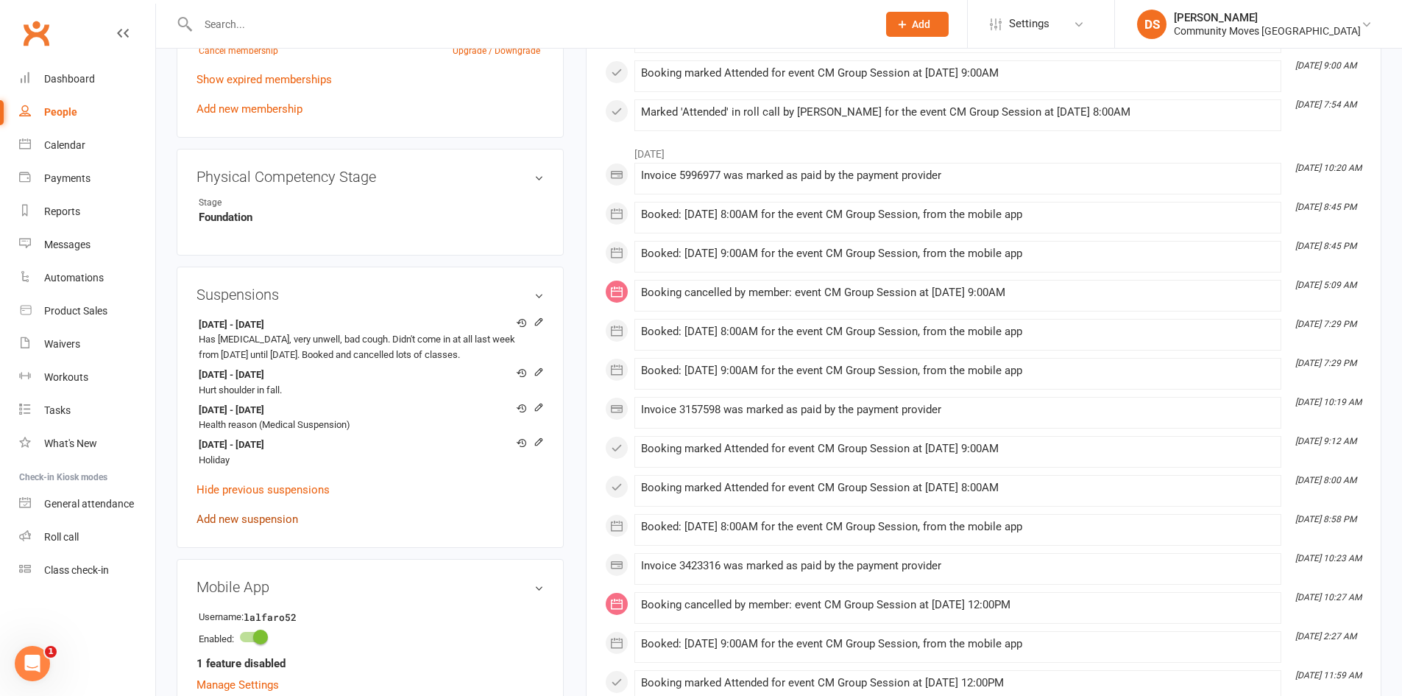
click at [268, 512] on link "Add new suspension" at bounding box center [248, 518] width 102 height 13
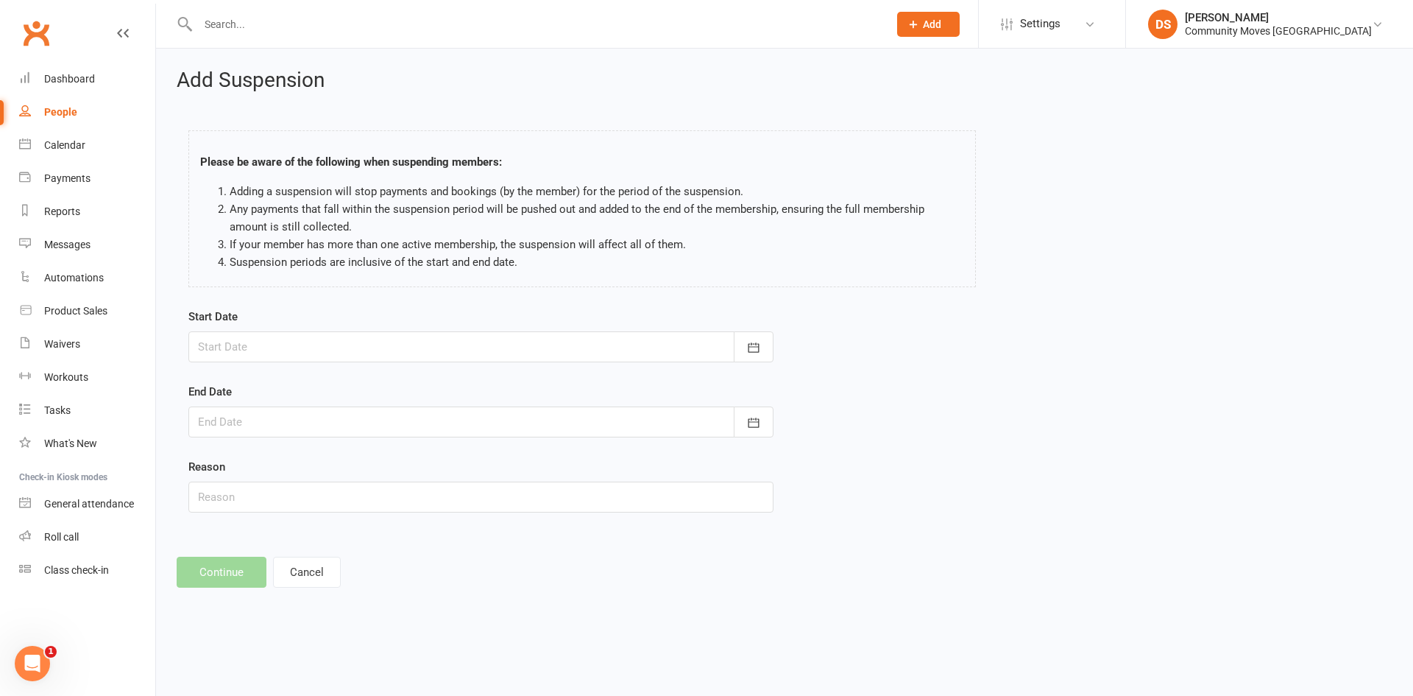
click at [339, 362] on form "Start Date [DATE] Sun Mon Tue Wed Thu Fri Sat 31 27 28 29 30 31 01 02 32 03 04 …" at bounding box center [480, 410] width 585 height 205
click at [347, 349] on div at bounding box center [480, 346] width 585 height 31
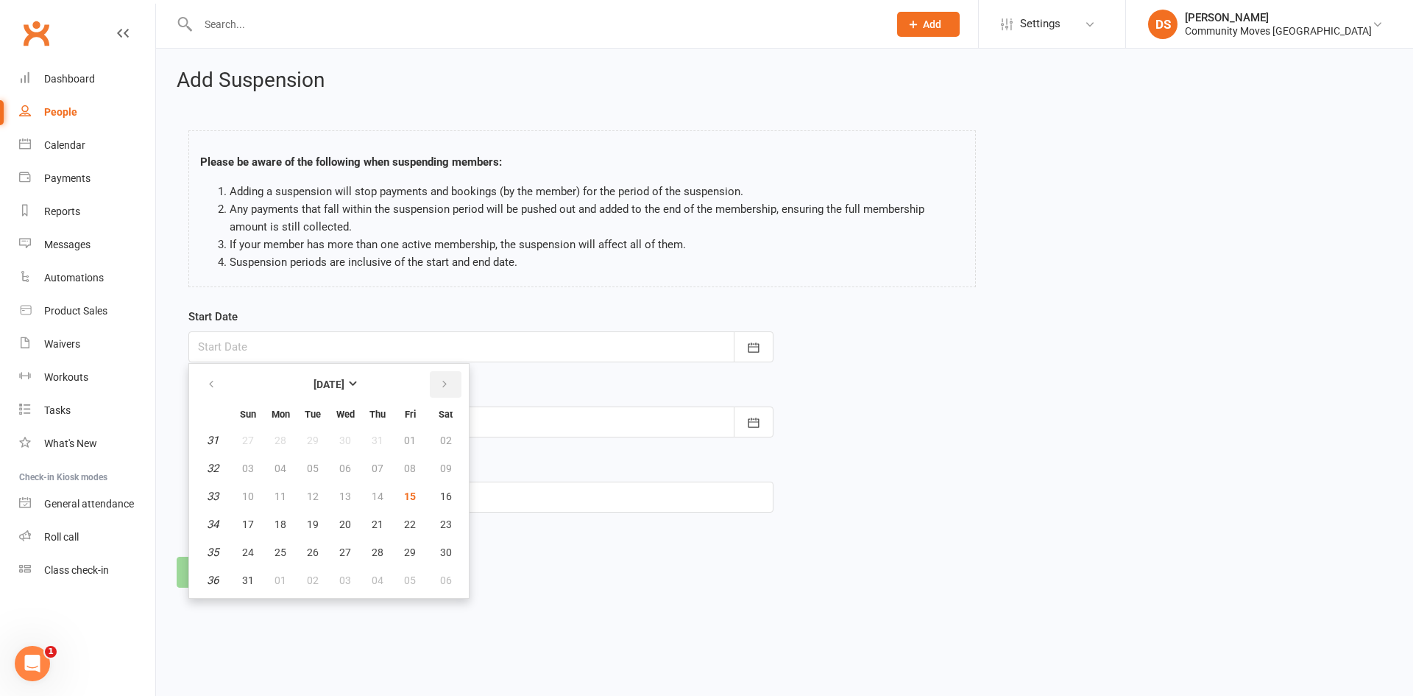
click at [453, 379] on button "button" at bounding box center [446, 384] width 32 height 26
click at [262, 473] on button "07" at bounding box center [248, 468] width 31 height 26
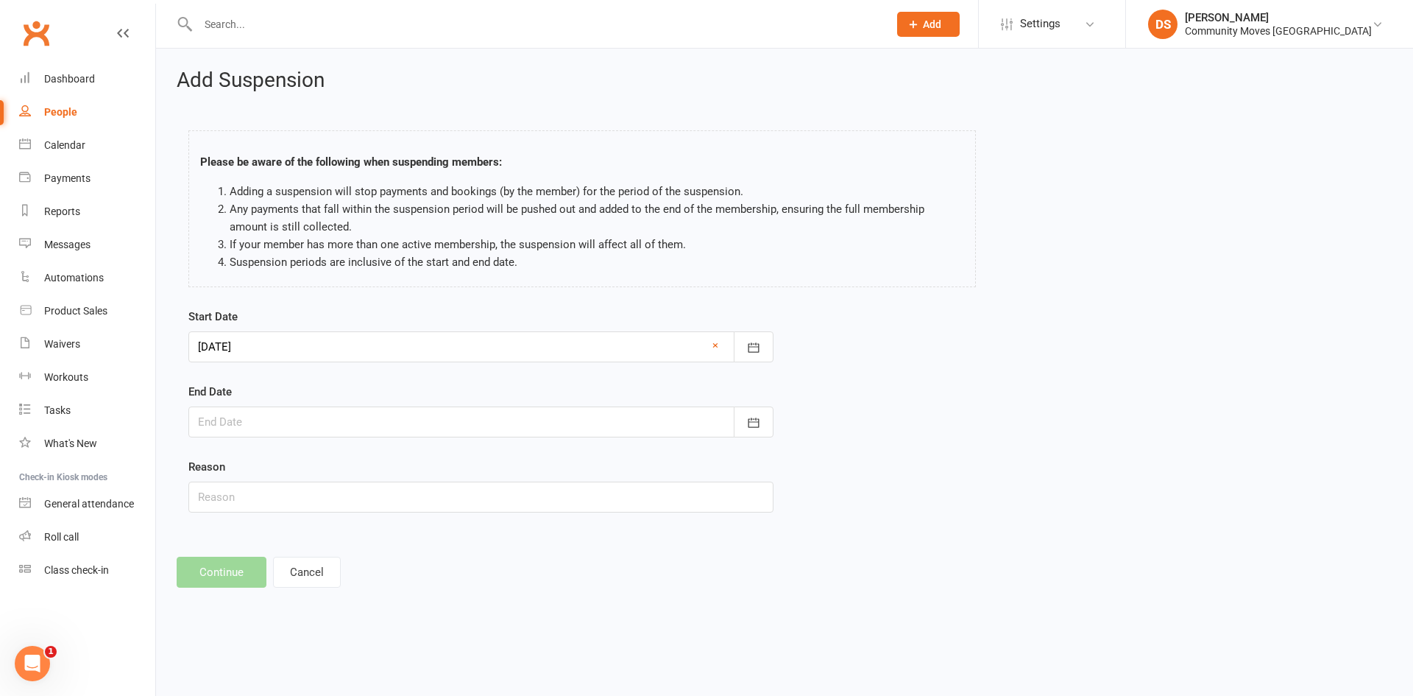
click at [305, 337] on div at bounding box center [480, 346] width 585 height 31
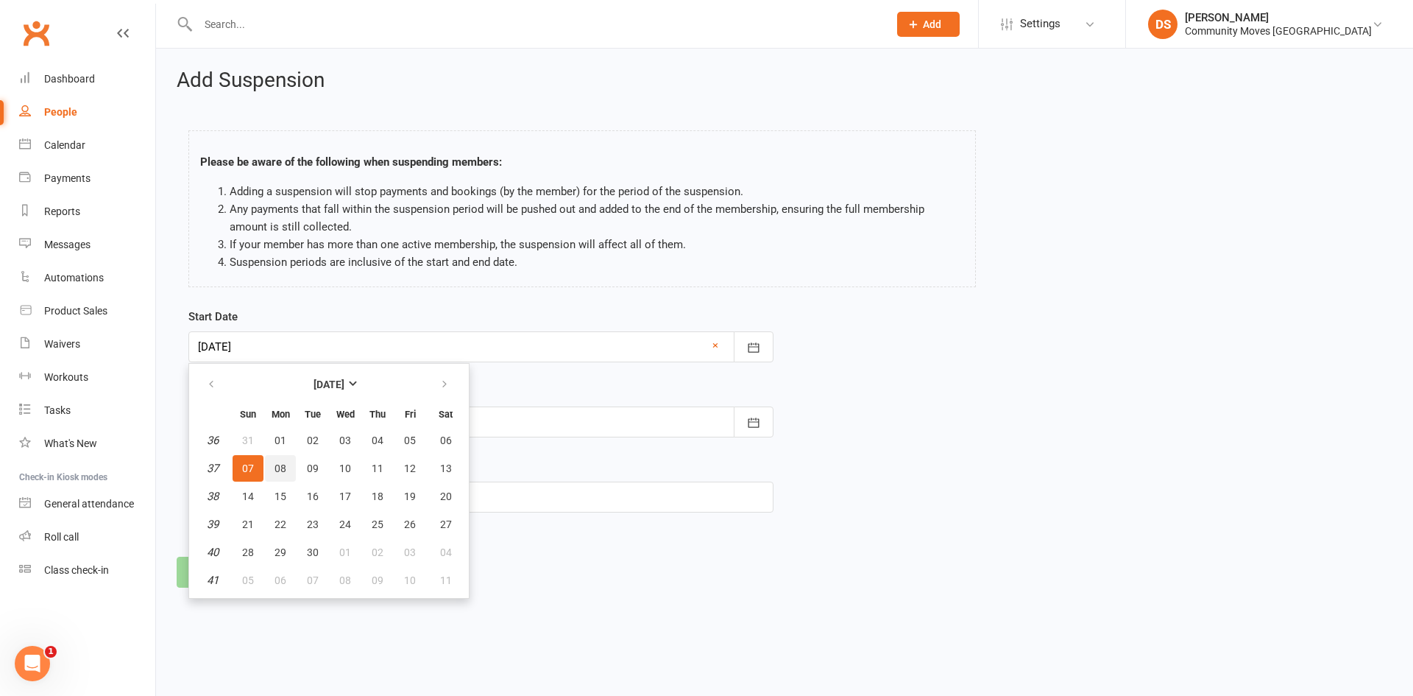
click at [280, 462] on button "08" at bounding box center [280, 468] width 31 height 26
type input "08 Sep 2025"
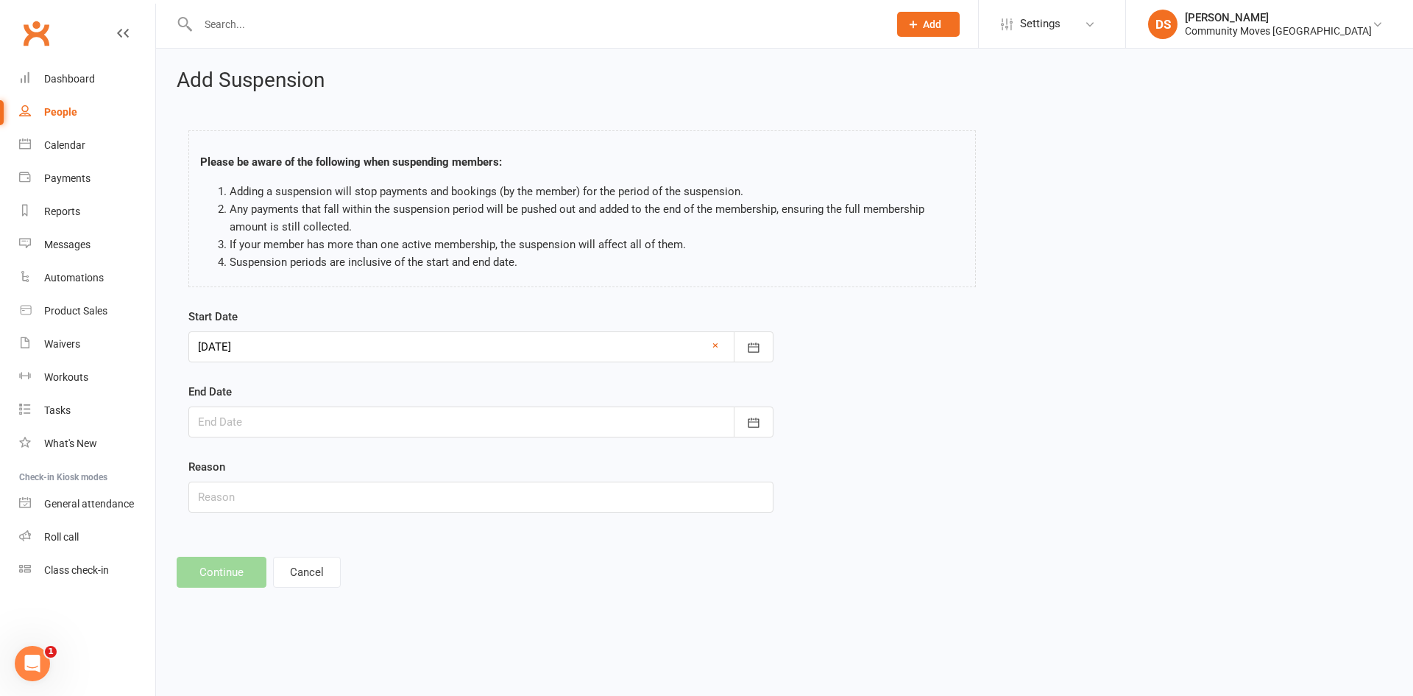
click at [315, 404] on div "End Date August 2025 Sun Mon Tue Wed Thu Fri Sat 31 27 28 29 30 31 01 02 32 03 …" at bounding box center [480, 410] width 585 height 54
click at [320, 420] on div at bounding box center [480, 421] width 585 height 31
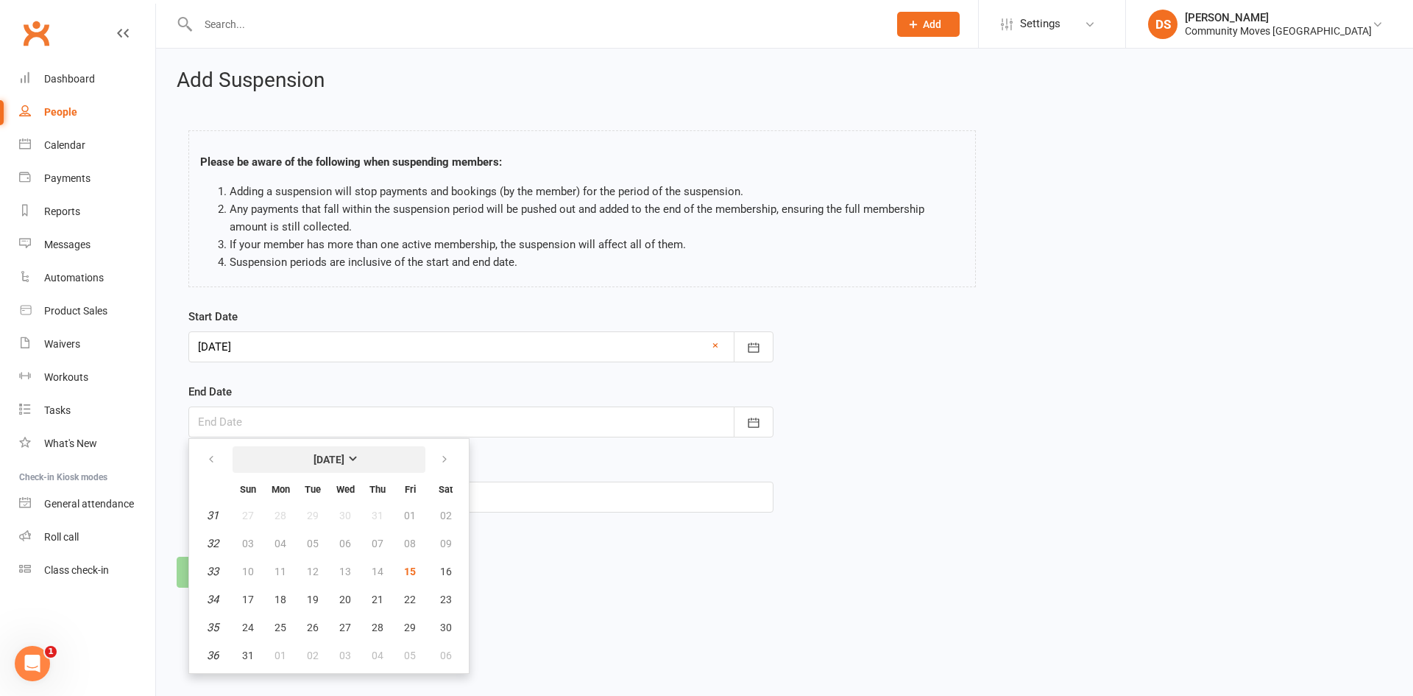
drag, startPoint x: 421, startPoint y: 453, endPoint x: 447, endPoint y: 455, distance: 25.8
click at [422, 453] on button "[DATE]" at bounding box center [329, 459] width 193 height 26
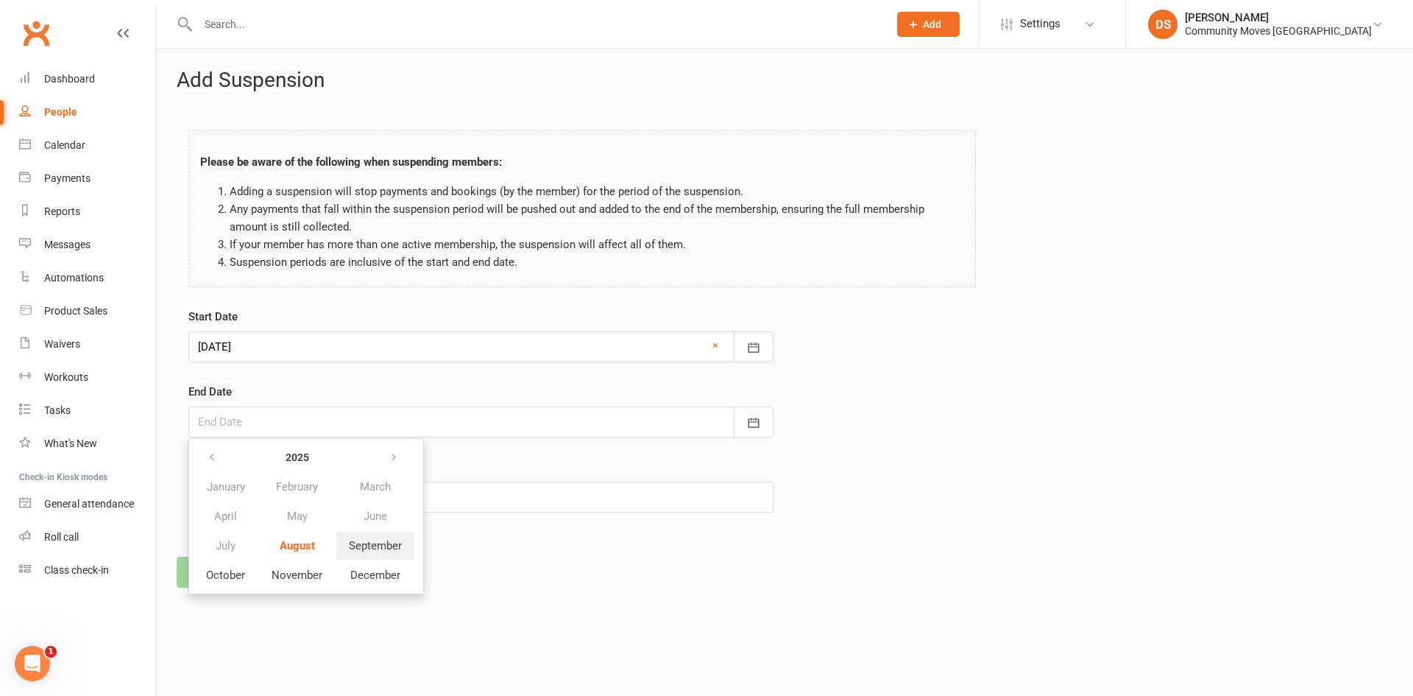
click at [357, 544] on span "September" at bounding box center [375, 545] width 53 height 13
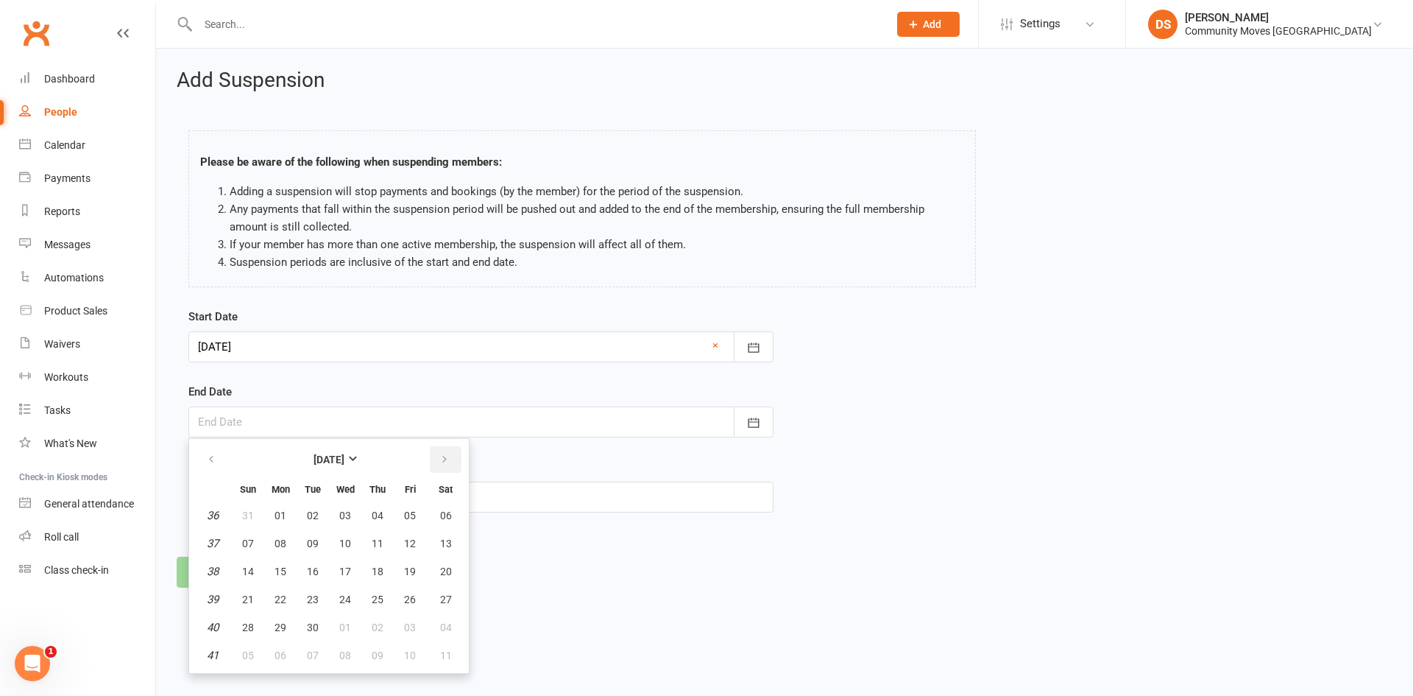
click at [433, 460] on button "button" at bounding box center [446, 459] width 32 height 26
click at [258, 566] on button "12" at bounding box center [248, 571] width 31 height 26
type input "12 Oct 2025"
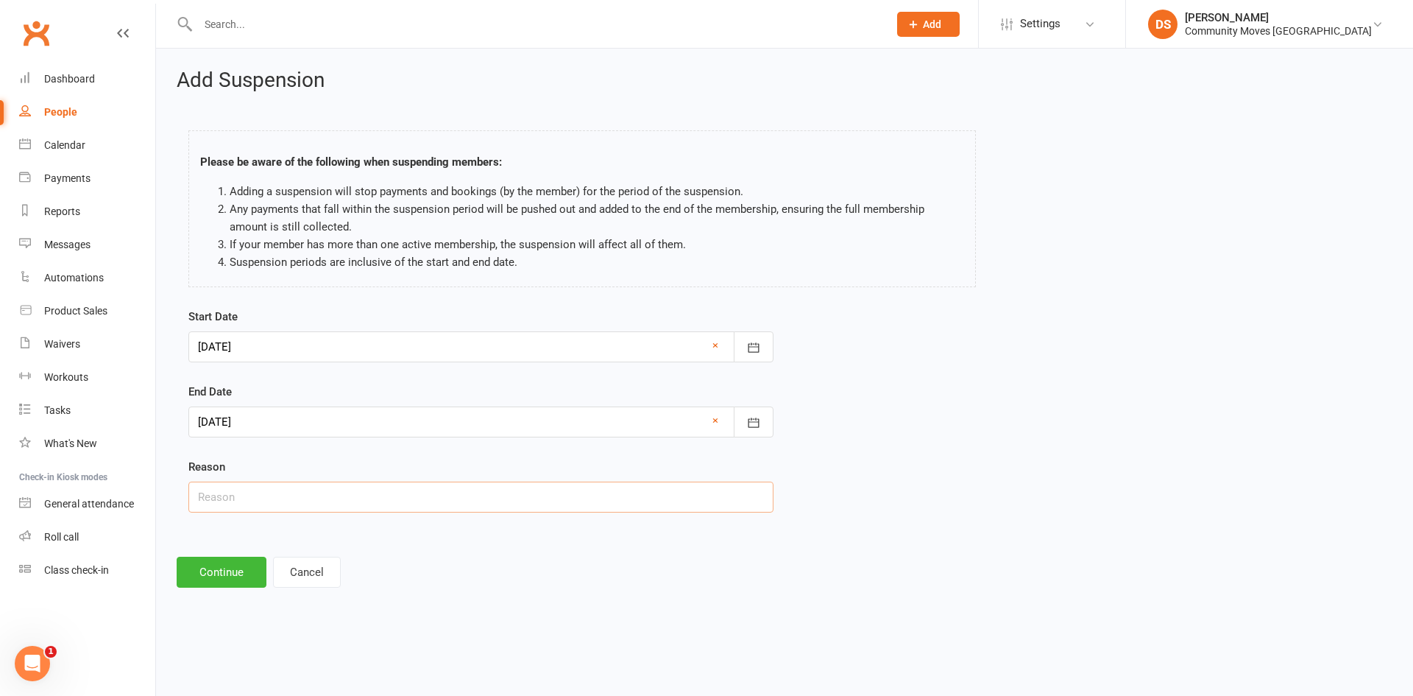
click at [313, 500] on input "text" at bounding box center [480, 496] width 585 height 31
type input "Holiday"
click at [246, 573] on button "Continue" at bounding box center [222, 571] width 90 height 31
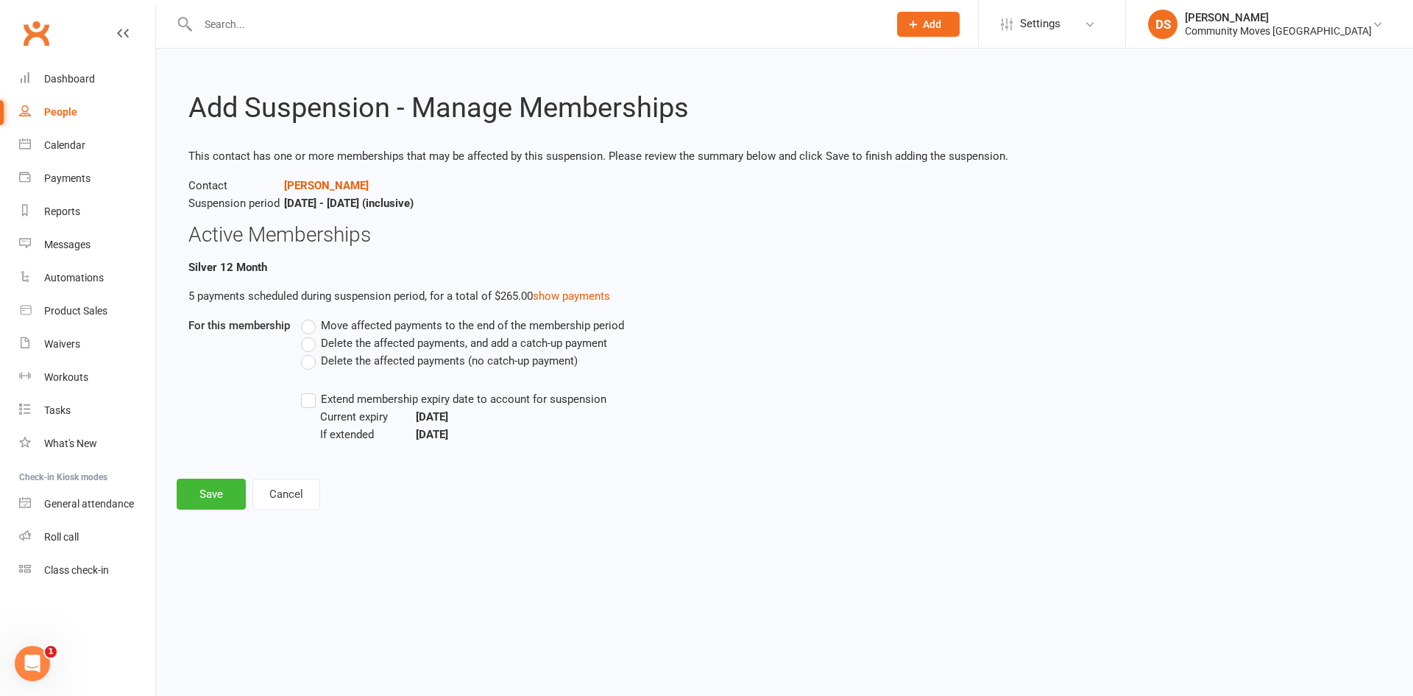
click at [313, 363] on label "Delete the affected payments (no catch-up payment)" at bounding box center [439, 361] width 277 height 18
click at [311, 352] on input "Delete the affected payments (no catch-up payment)" at bounding box center [306, 352] width 10 height 0
click at [228, 500] on button "Save" at bounding box center [211, 493] width 69 height 31
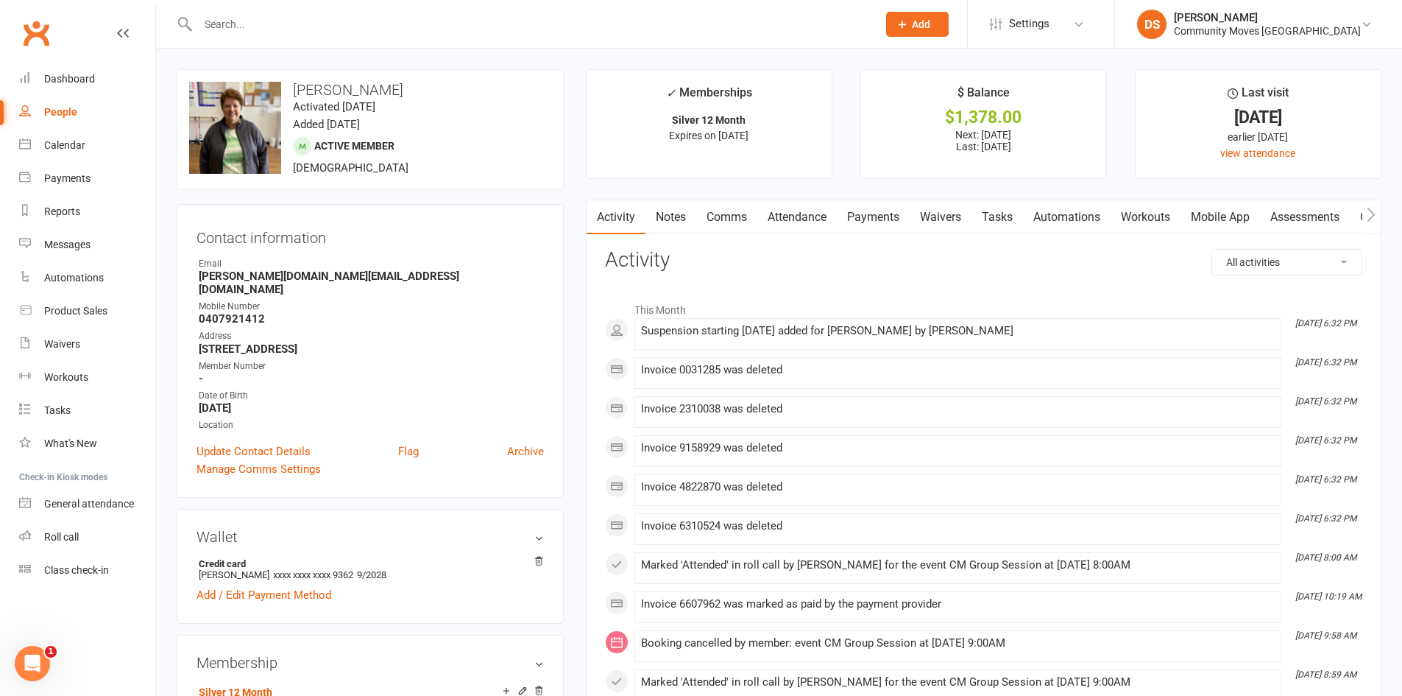
click at [679, 3] on div at bounding box center [522, 24] width 690 height 48
click at [670, 18] on input "text" at bounding box center [530, 24] width 673 height 21
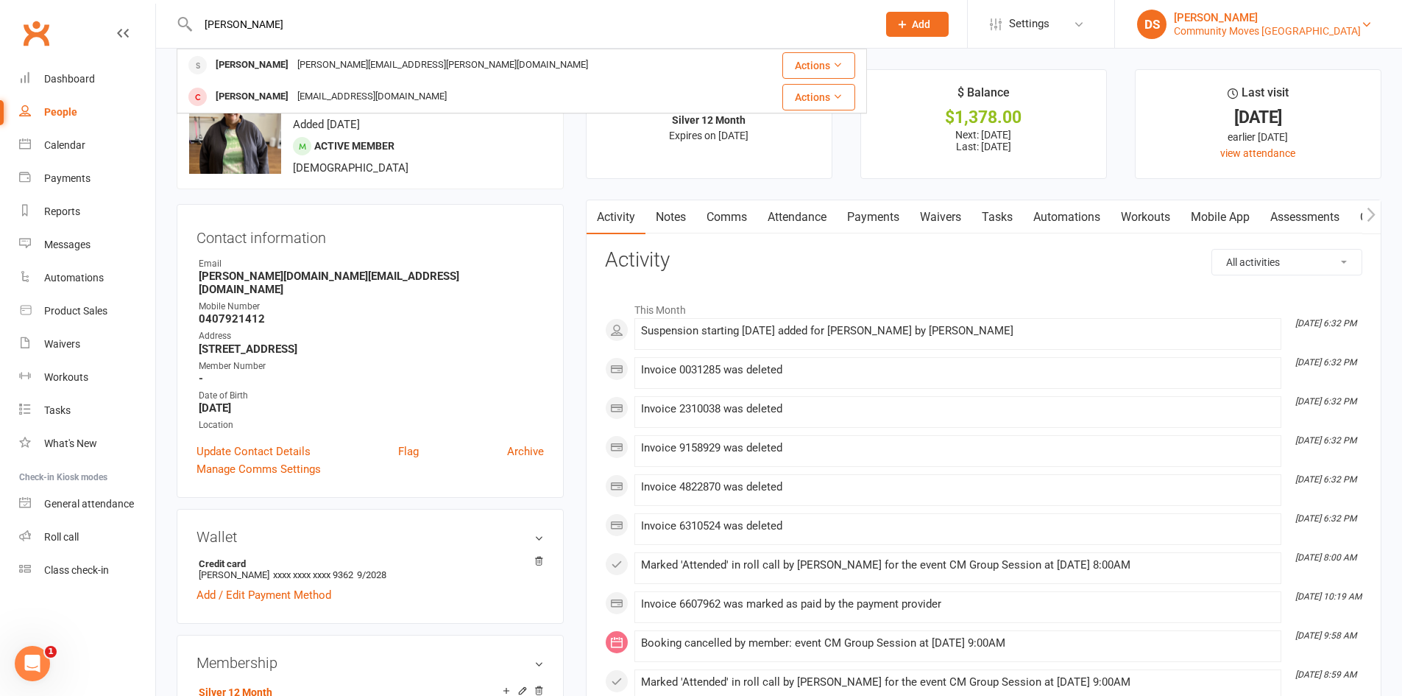
type input "Barbara"
click at [1257, 31] on div "Community Moves Forestville" at bounding box center [1267, 30] width 187 height 13
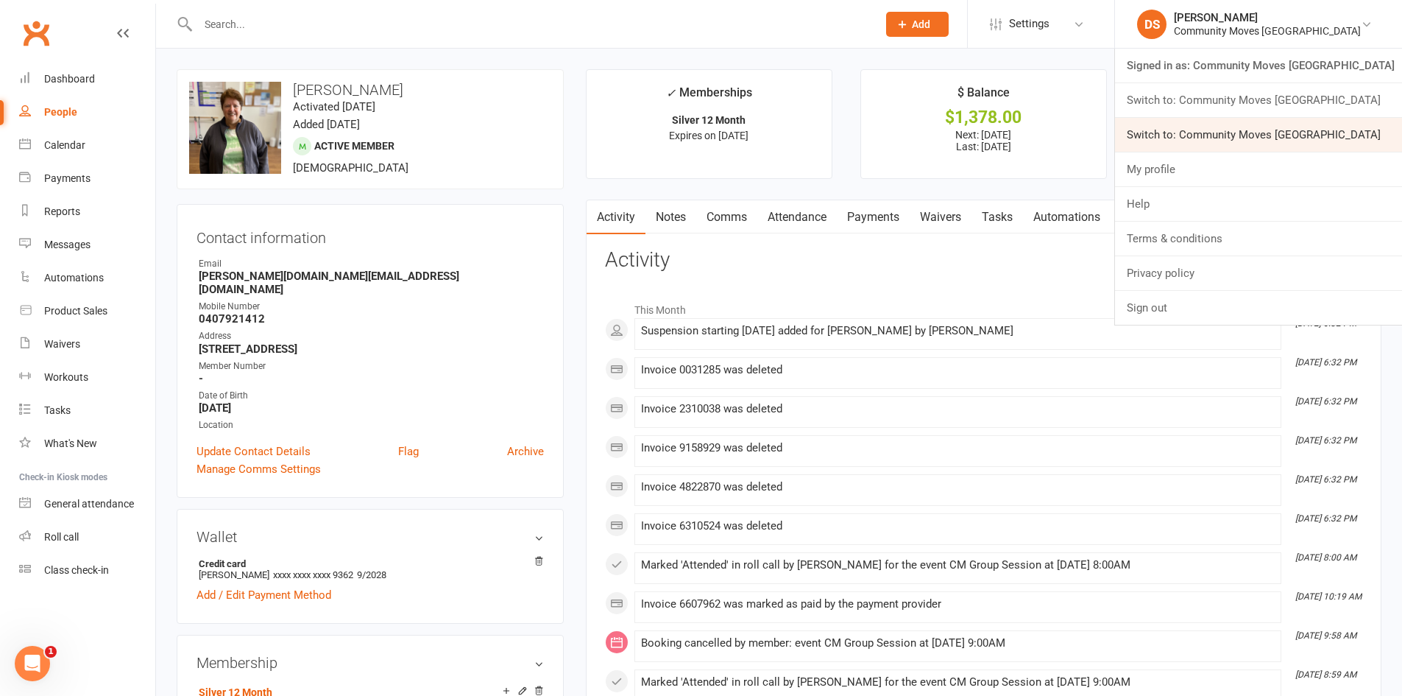
click at [1270, 137] on link "Switch to: Community Moves Neutral Bay" at bounding box center [1258, 135] width 287 height 34
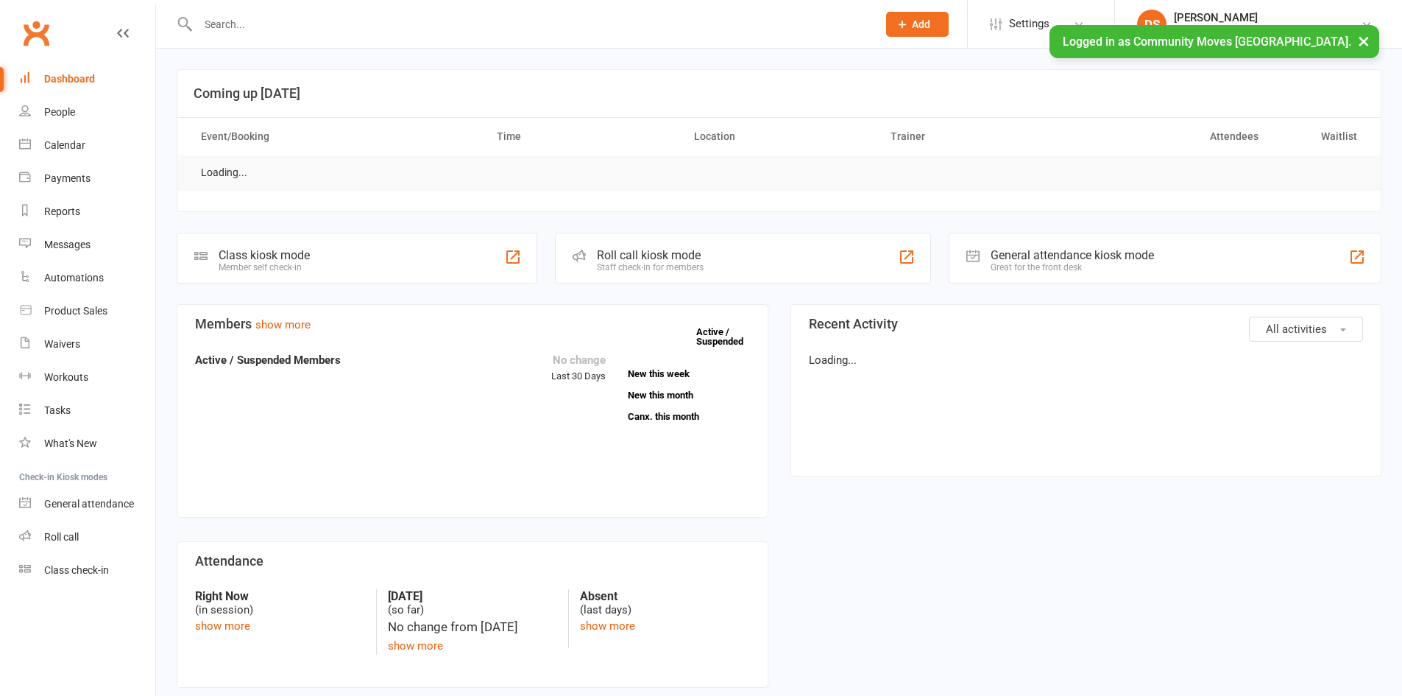
click at [361, 23] on input "text" at bounding box center [530, 24] width 673 height 21
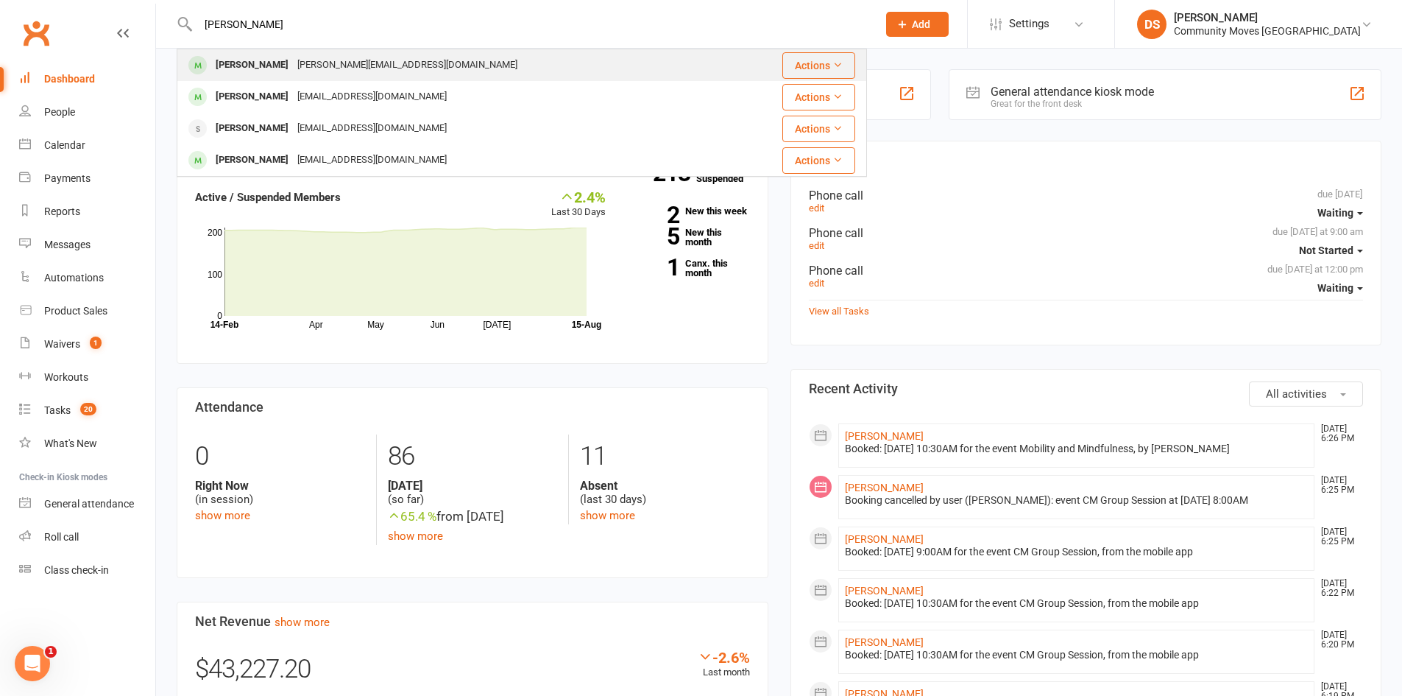
type input "Barbara"
click at [374, 64] on div "barb.hutch@me.com" at bounding box center [407, 64] width 229 height 21
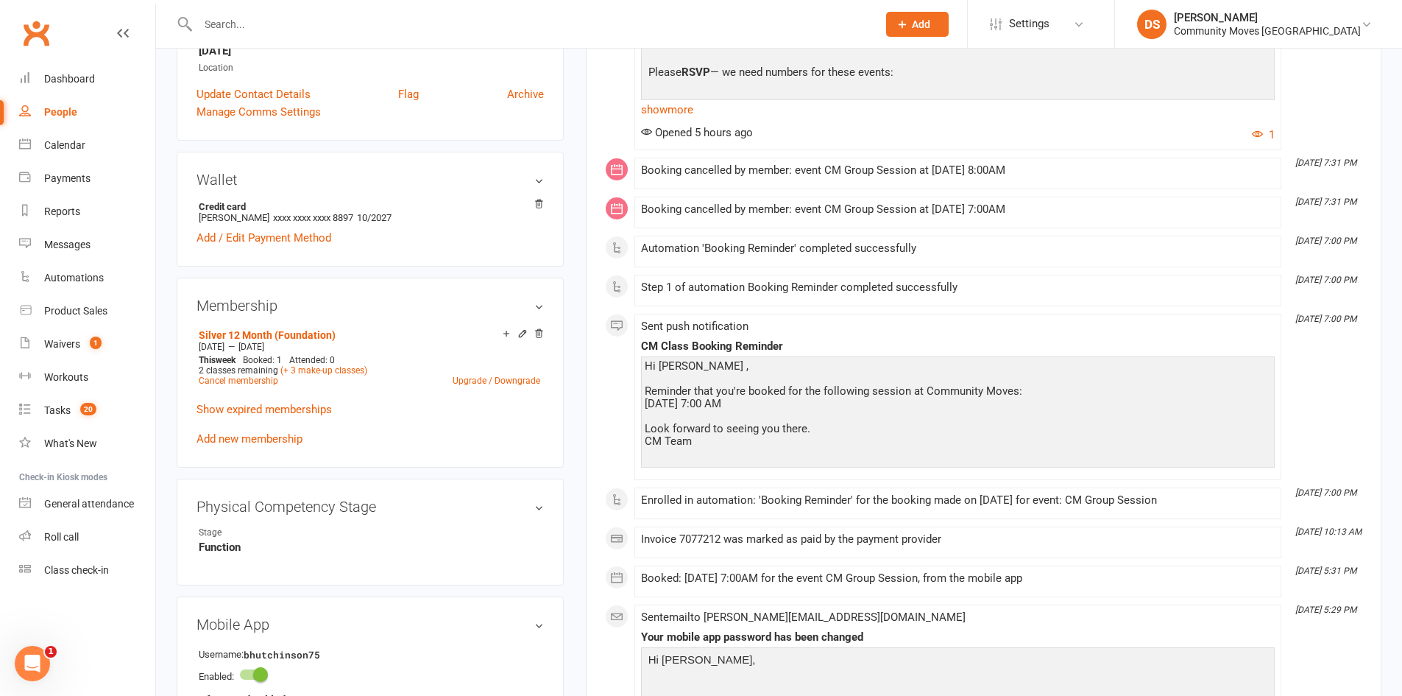
scroll to position [687, 0]
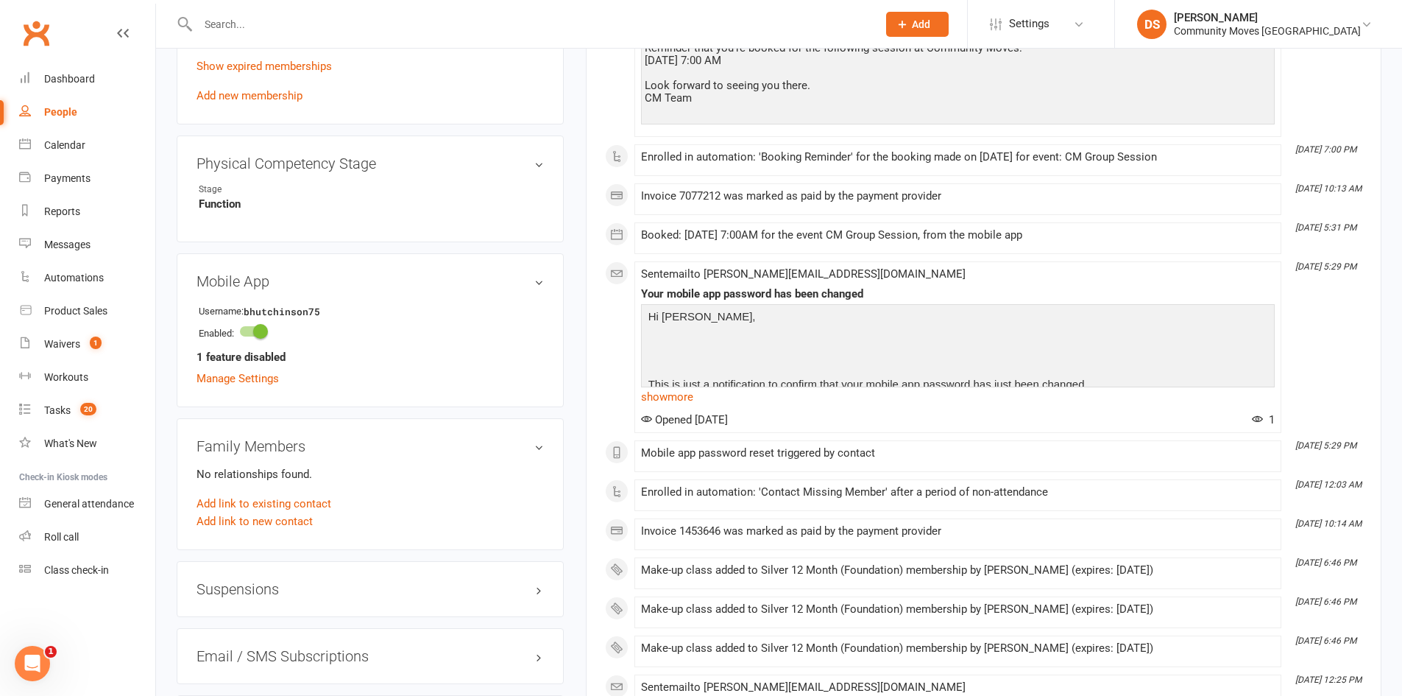
click at [297, 590] on h3 "Suspensions" at bounding box center [370, 589] width 347 height 16
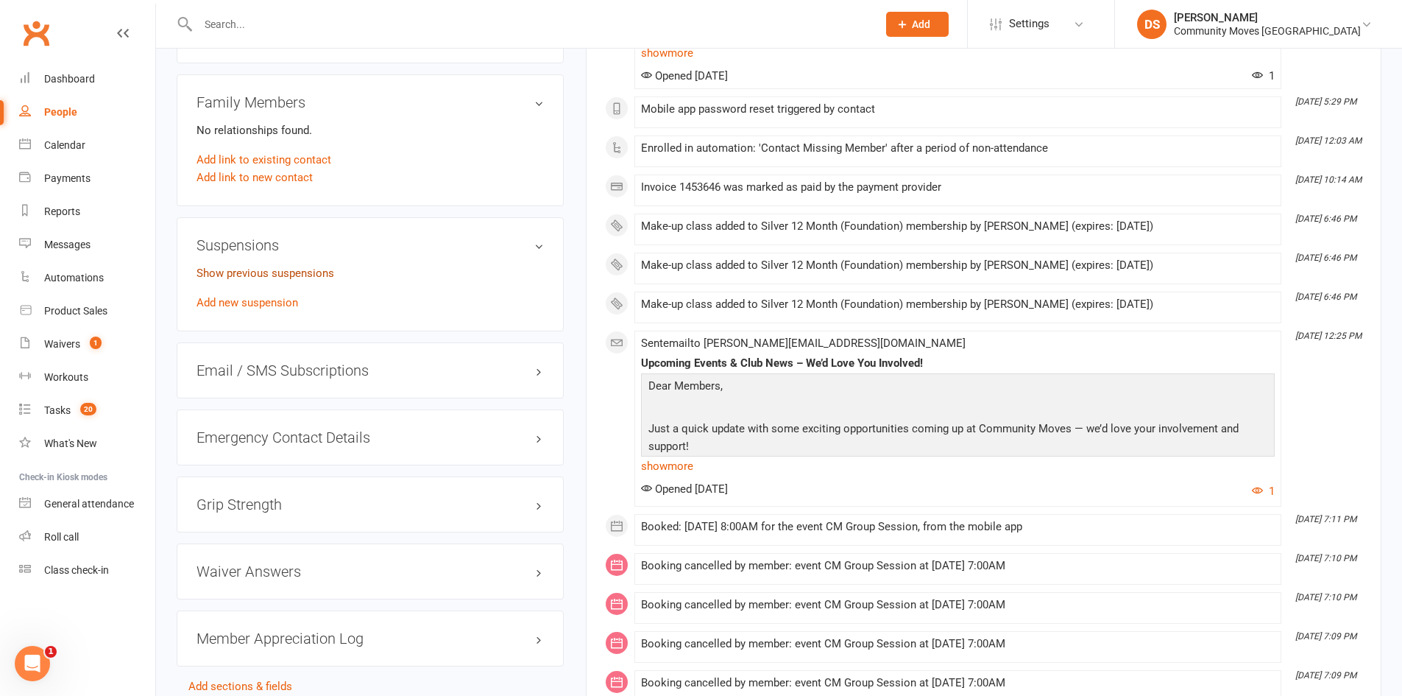
click at [291, 271] on link "Show previous suspensions" at bounding box center [266, 272] width 138 height 13
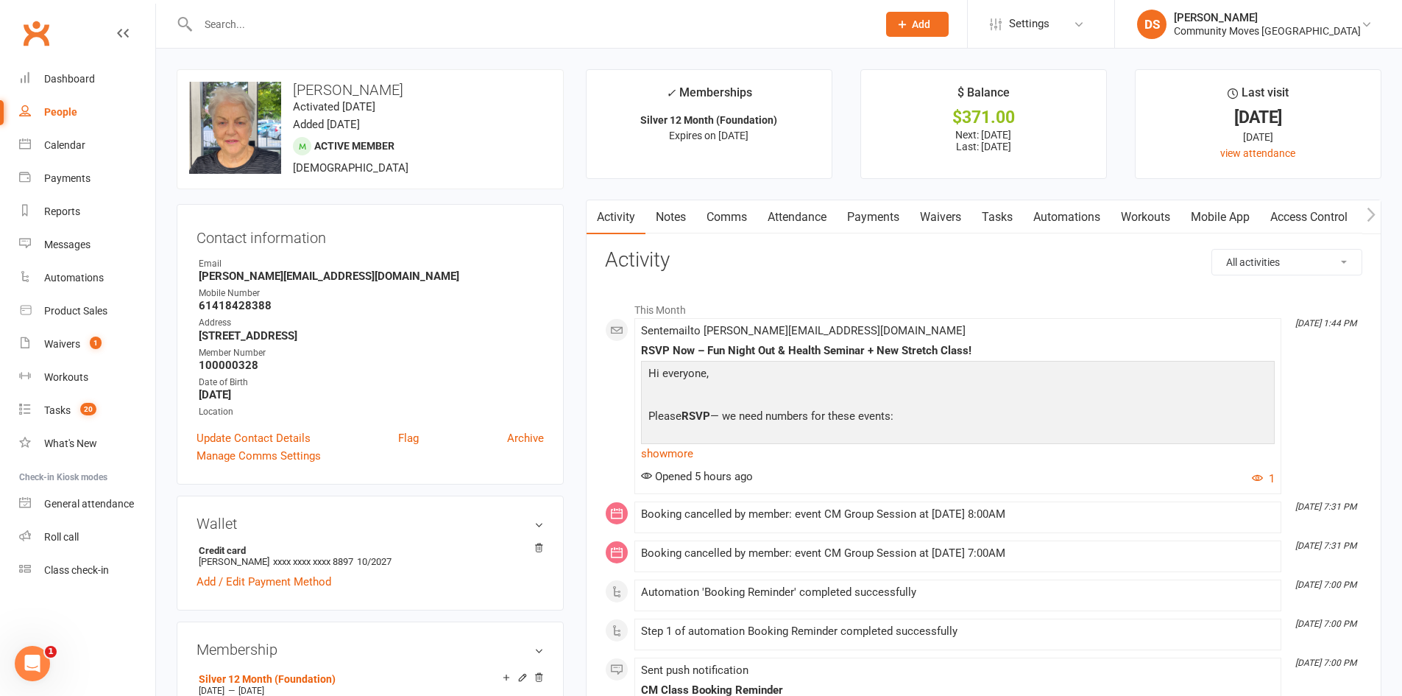
scroll to position [344, 0]
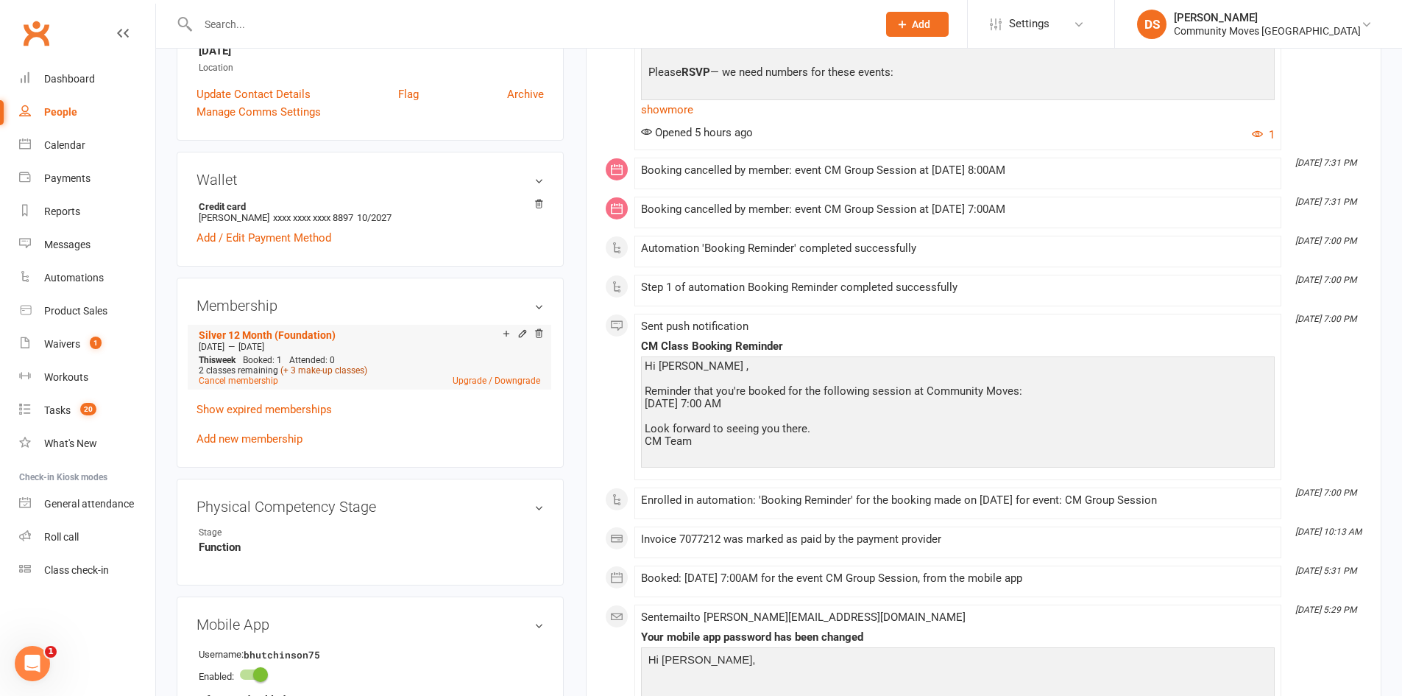
click at [320, 369] on link "(+ 3 make-up classes)" at bounding box center [323, 370] width 87 height 10
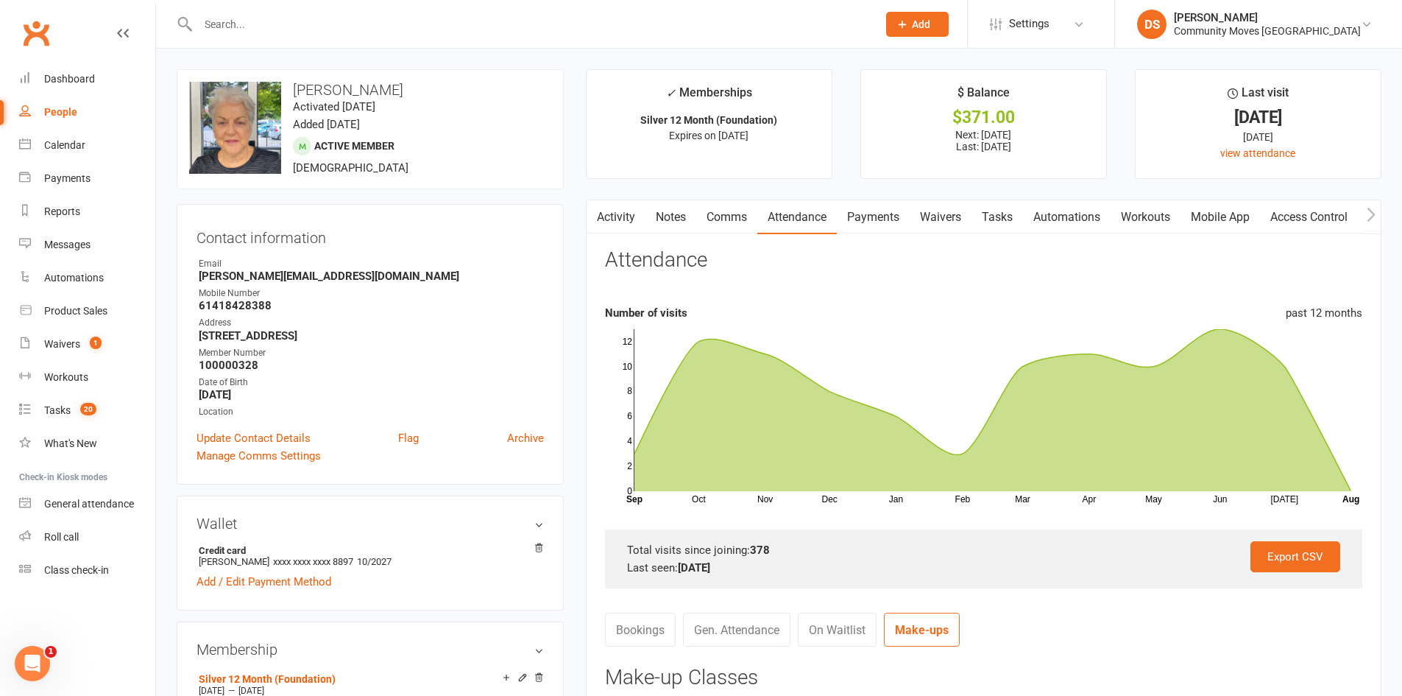
click at [584, 34] on input "text" at bounding box center [530, 24] width 673 height 21
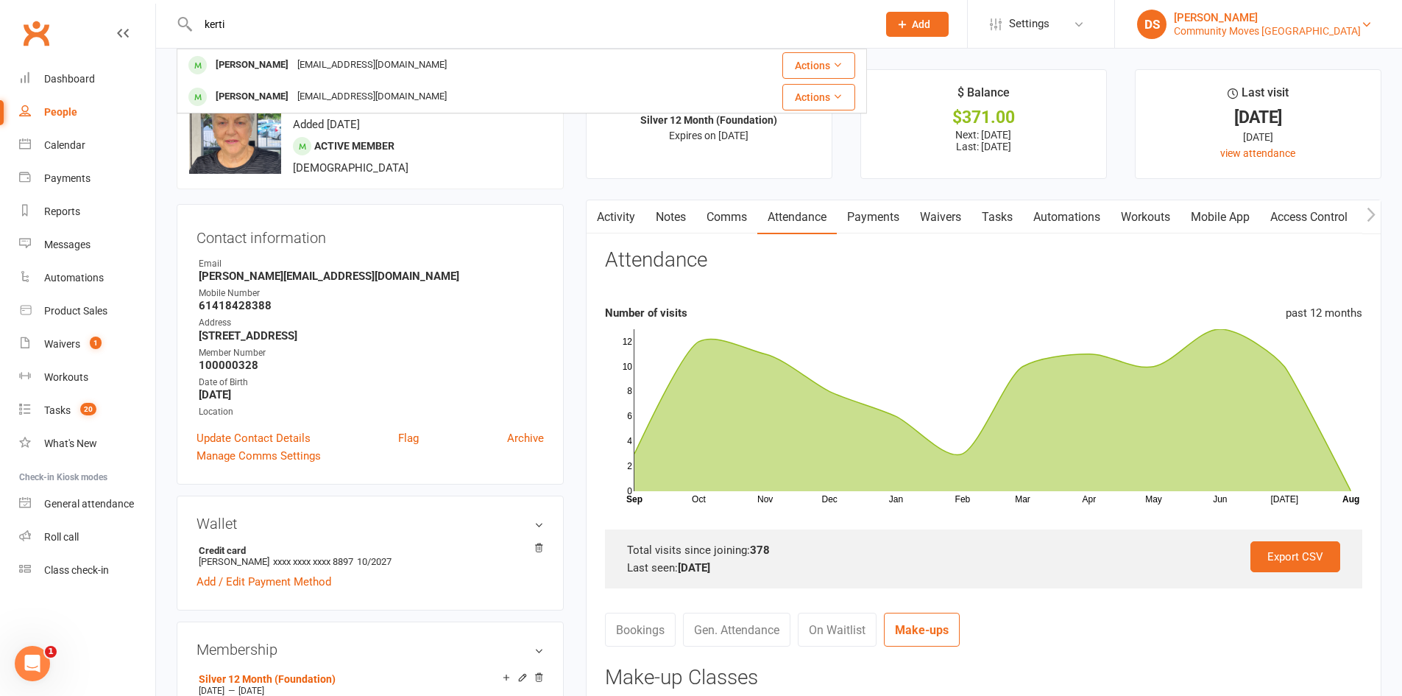
type input "kerti"
click at [1301, 22] on div "[PERSON_NAME]" at bounding box center [1267, 17] width 187 height 13
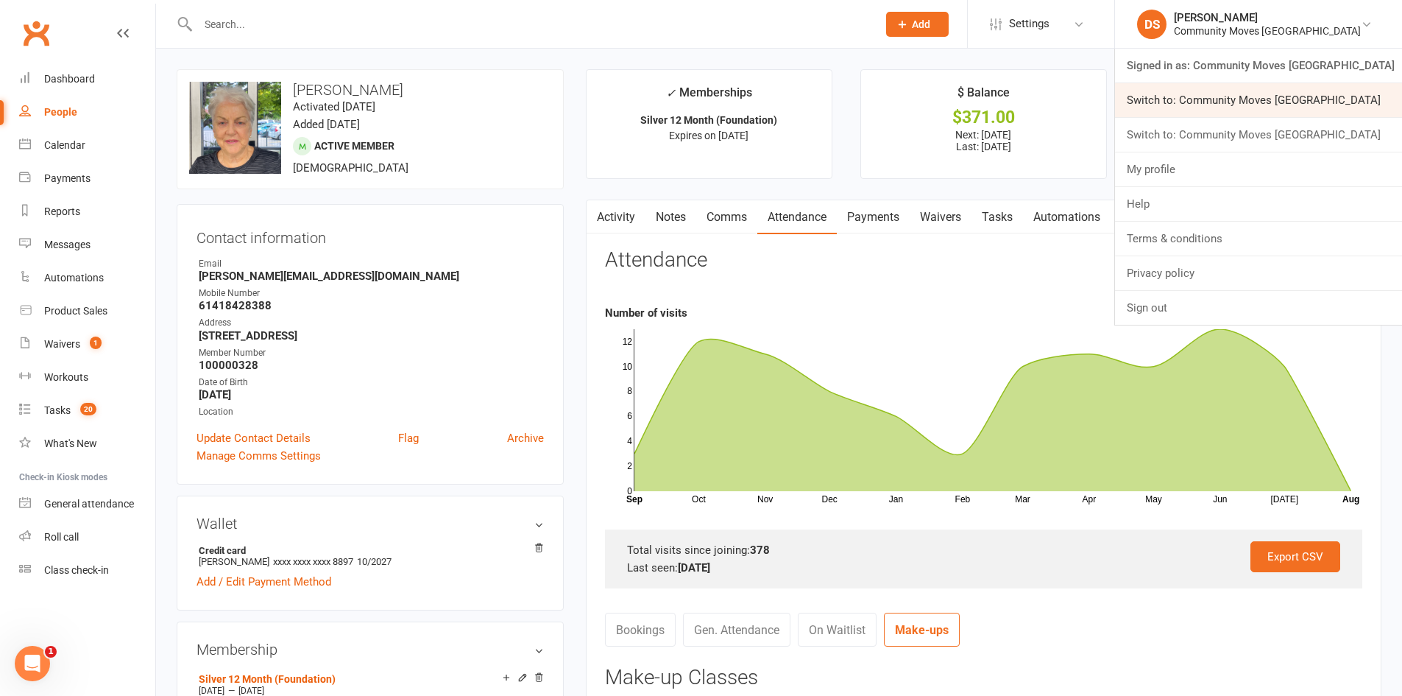
click at [1301, 102] on link "Switch to: Community Moves Forestville" at bounding box center [1258, 100] width 287 height 34
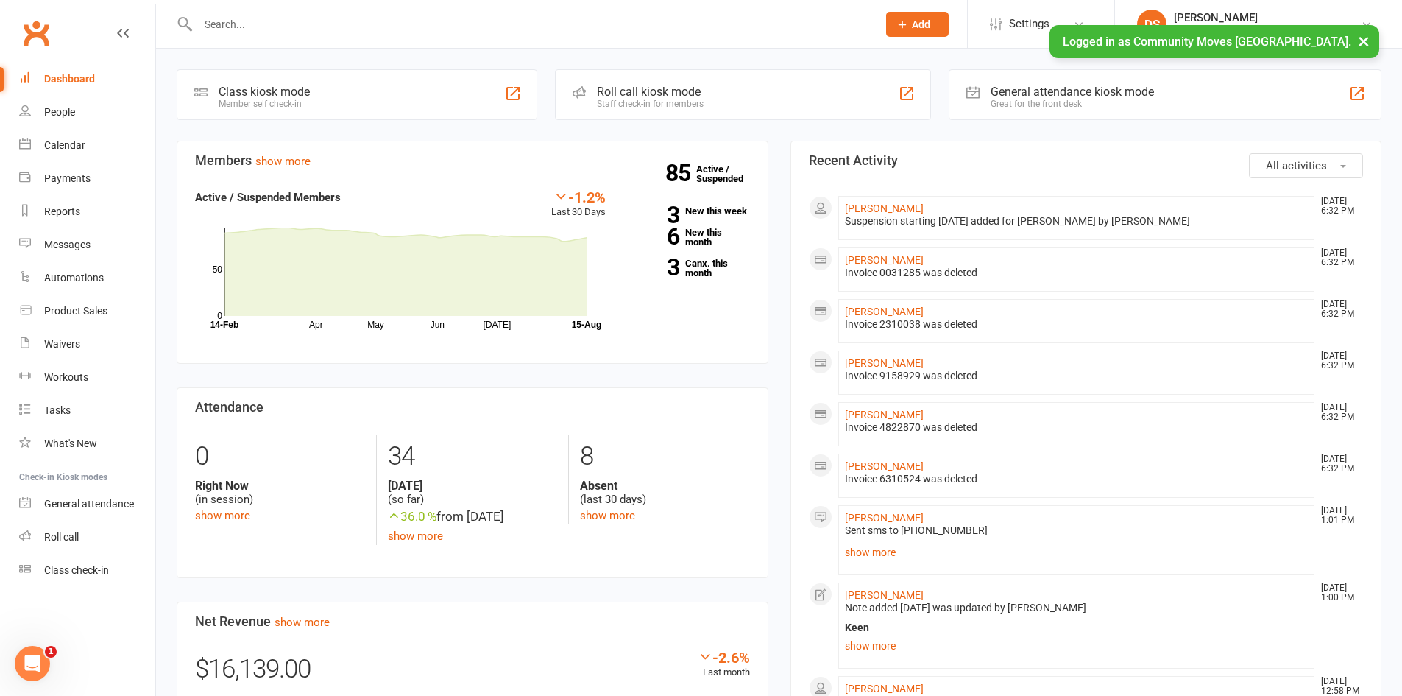
click at [443, 24] on input "text" at bounding box center [530, 24] width 673 height 21
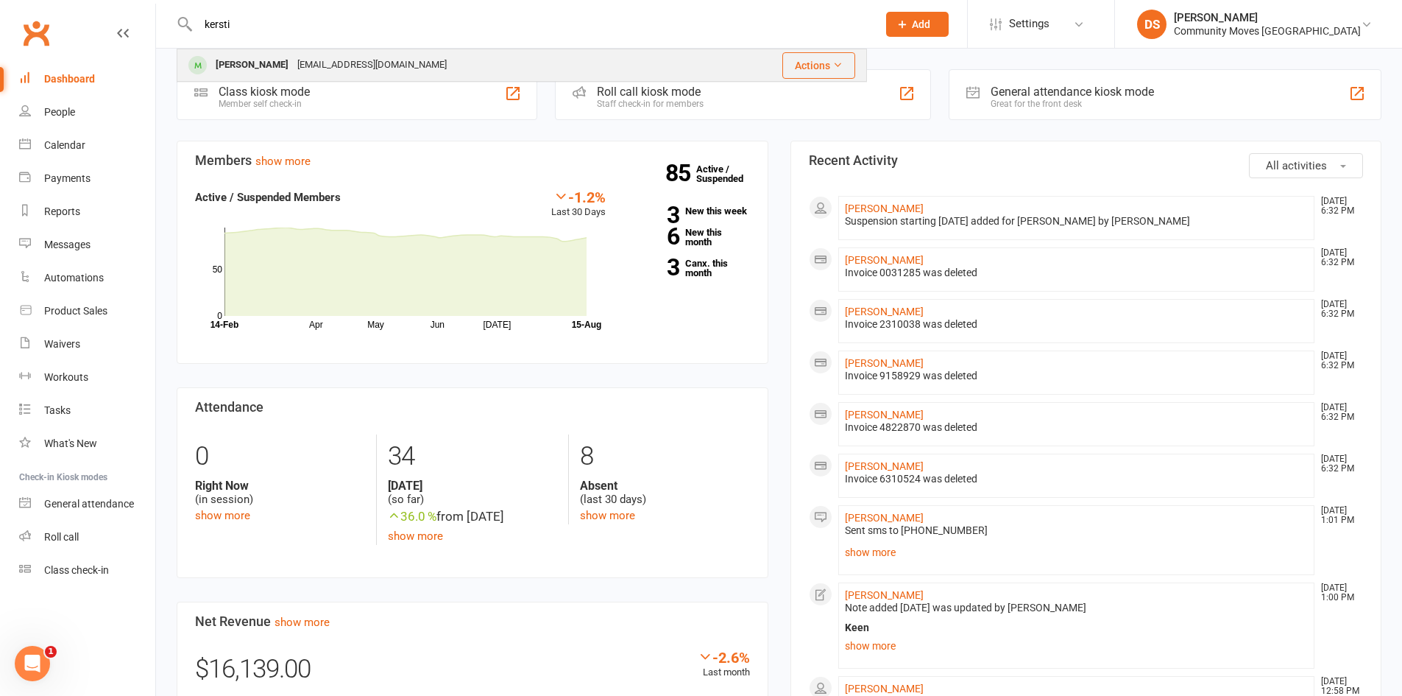
type input "kersti"
click at [436, 51] on div "[PERSON_NAME] [EMAIL_ADDRESS][DOMAIN_NAME]" at bounding box center [442, 65] width 528 height 30
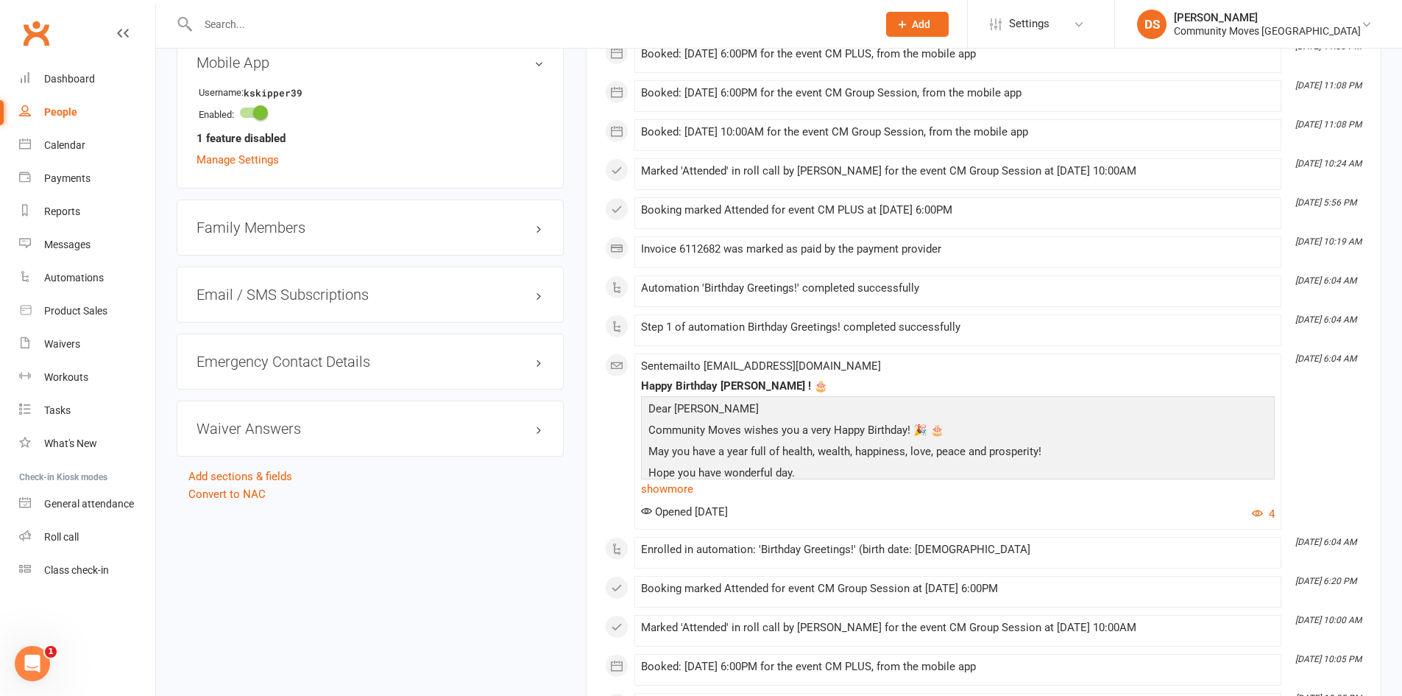
scroll to position [687, 0]
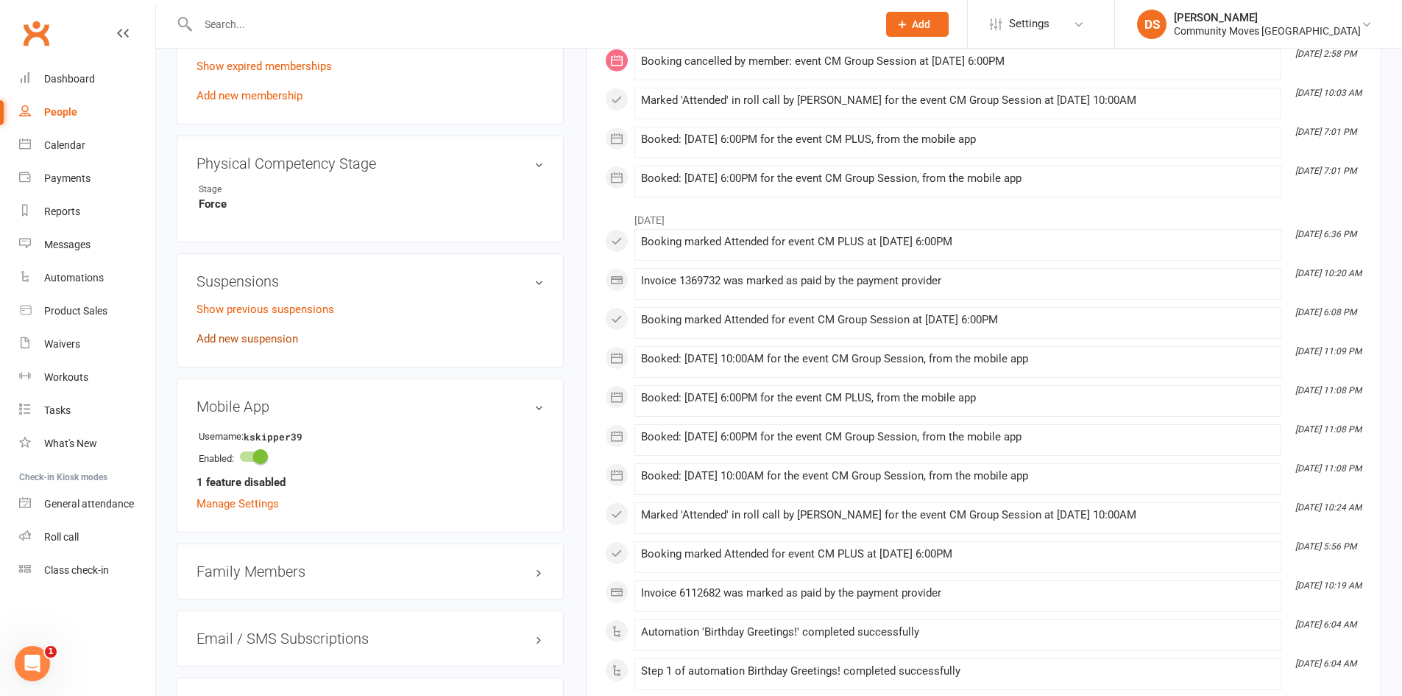
click at [250, 332] on link "Add new suspension" at bounding box center [248, 338] width 102 height 13
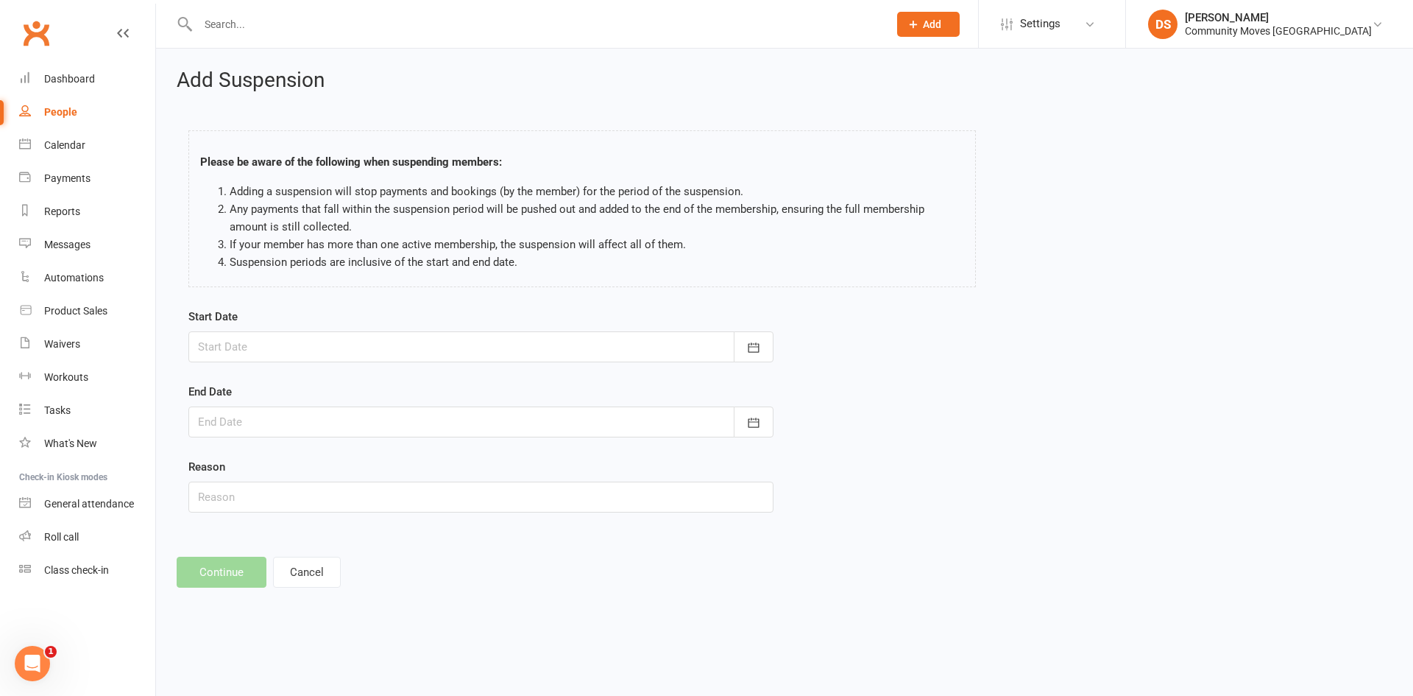
click at [270, 339] on div at bounding box center [480, 346] width 585 height 31
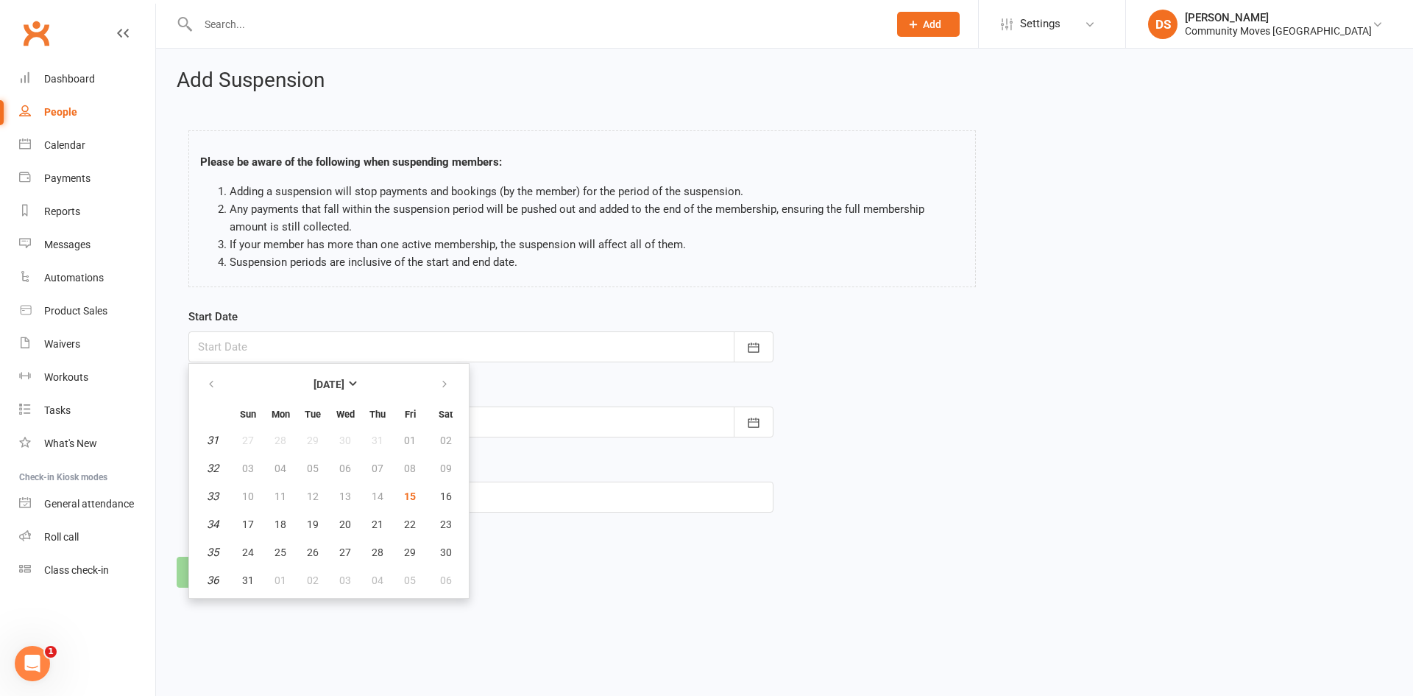
click at [688, 618] on html "Prospect Member Non-attending contact Class / event Appointment Task Membership…" at bounding box center [706, 314] width 1413 height 629
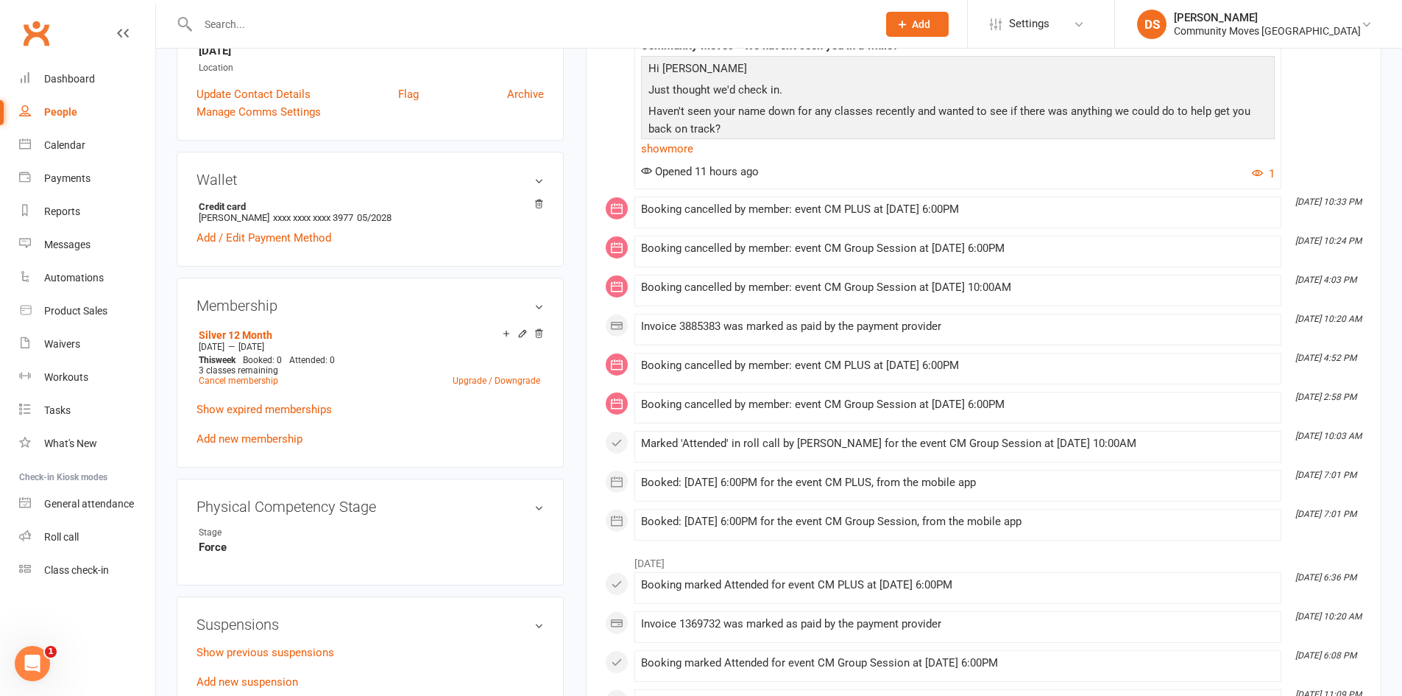
scroll to position [687, 0]
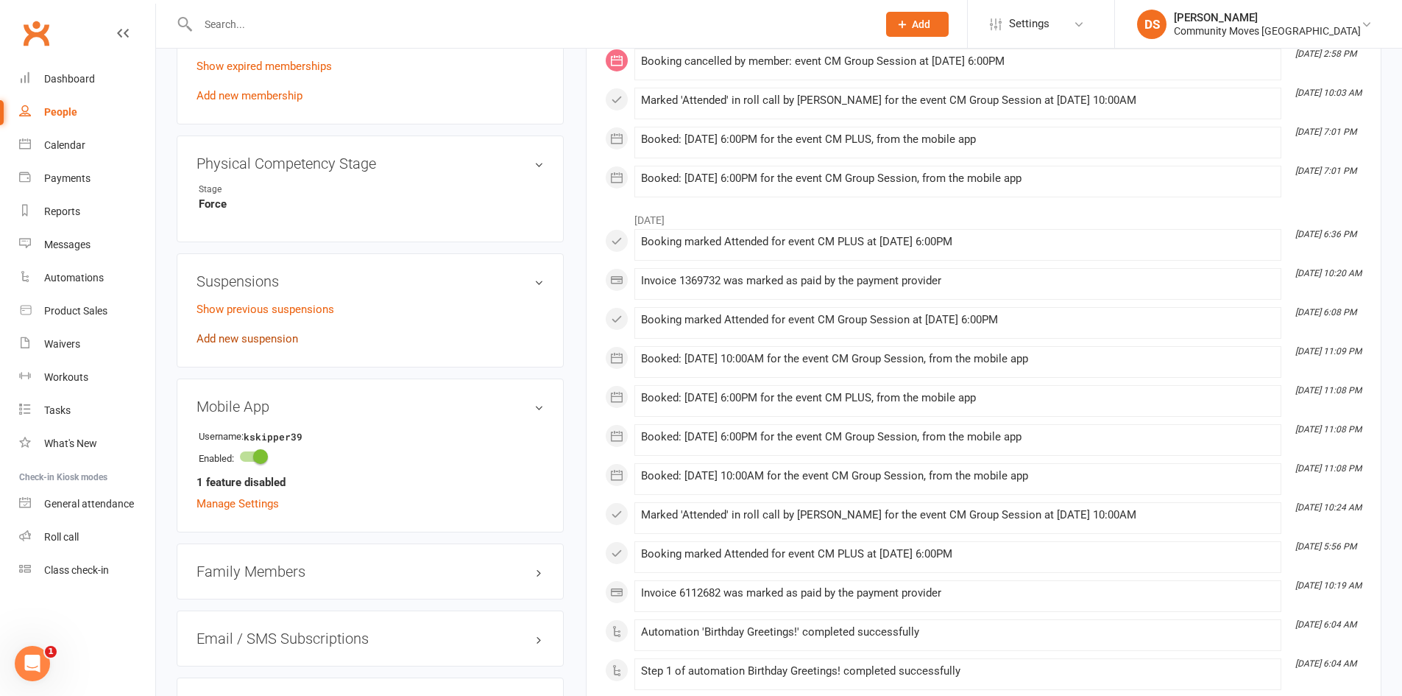
click at [240, 338] on link "Add new suspension" at bounding box center [248, 338] width 102 height 13
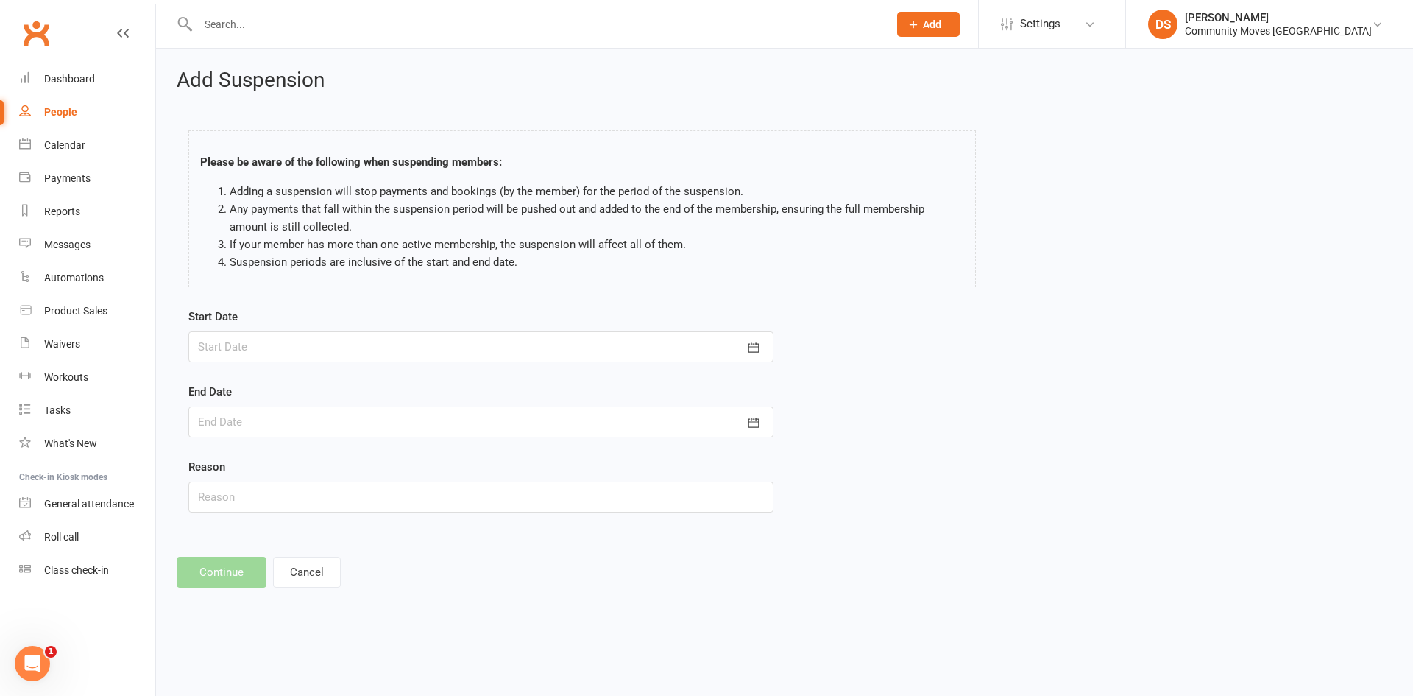
click at [301, 326] on div "Start Date [DATE] Sun Mon Tue Wed Thu Fri Sat 31 27 28 29 30 31 01 02 32 03 04 …" at bounding box center [480, 335] width 585 height 54
click at [299, 339] on div at bounding box center [480, 346] width 585 height 31
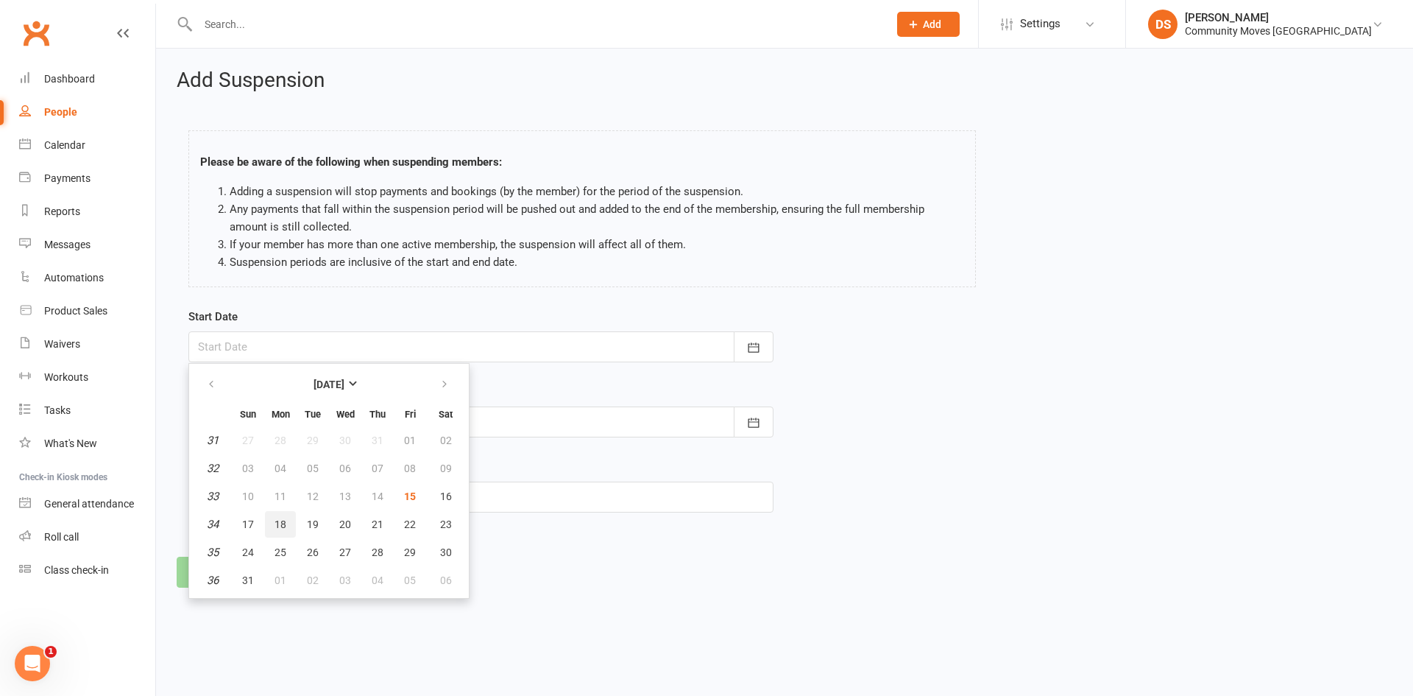
click at [275, 524] on span "18" at bounding box center [281, 524] width 12 height 12
type input "[DATE]"
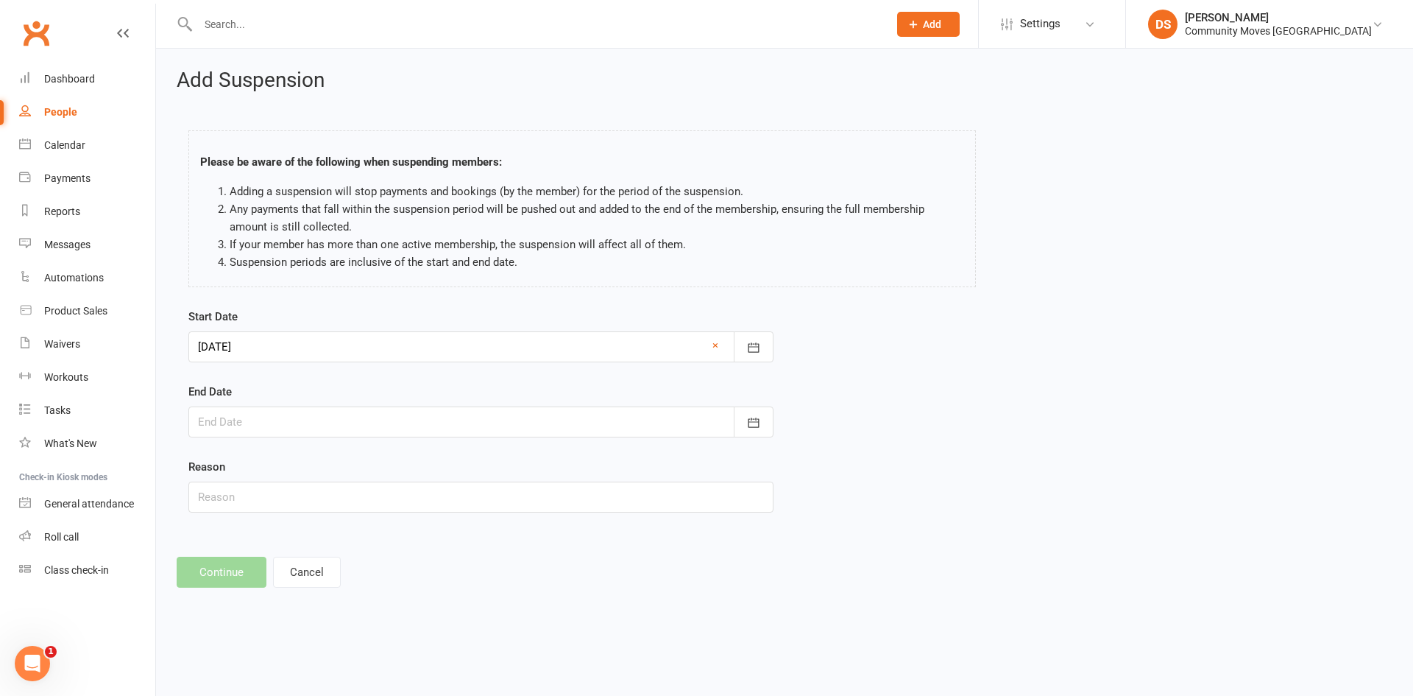
click at [303, 418] on div at bounding box center [480, 421] width 585 height 31
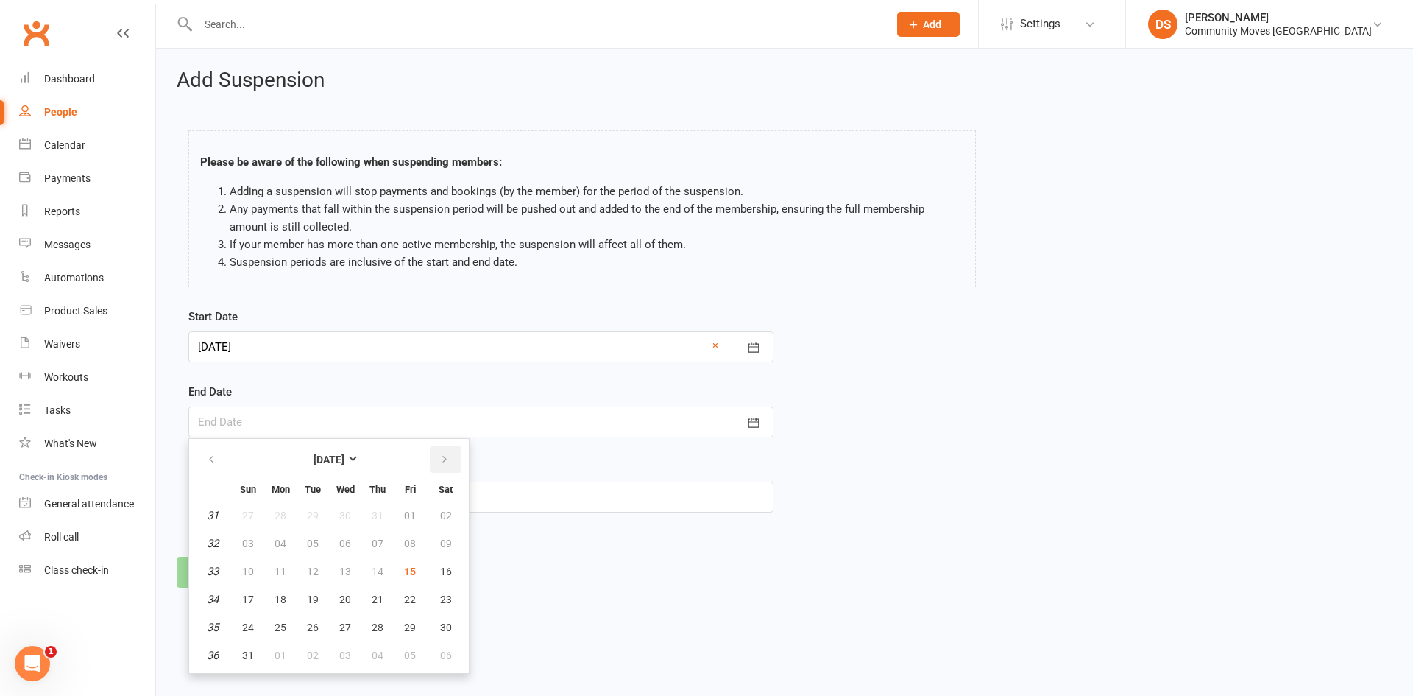
click at [446, 450] on button "button" at bounding box center [446, 459] width 32 height 26
click at [247, 573] on span "14" at bounding box center [248, 571] width 12 height 12
type input "14 Sep 2025"
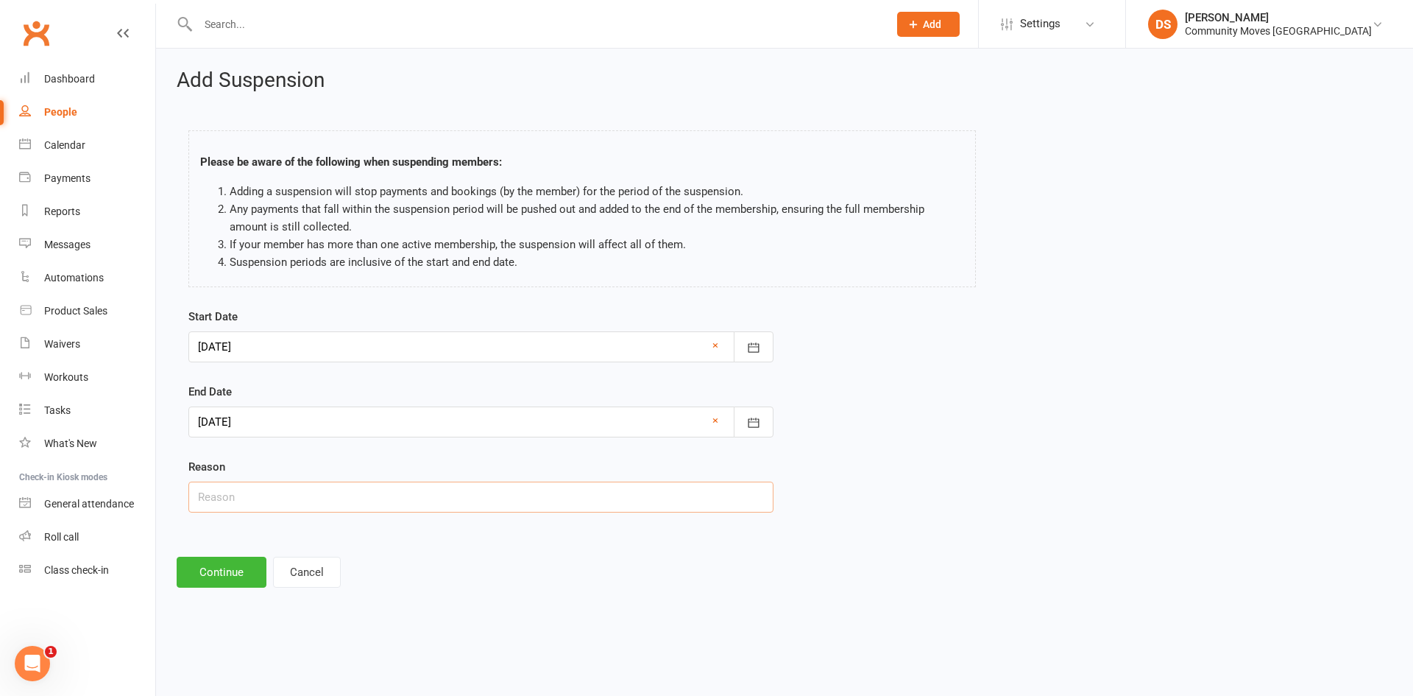
click at [258, 496] on input "text" at bounding box center [480, 496] width 585 height 31
type input "Medical Suspension"
click at [219, 582] on button "Continue" at bounding box center [222, 571] width 90 height 31
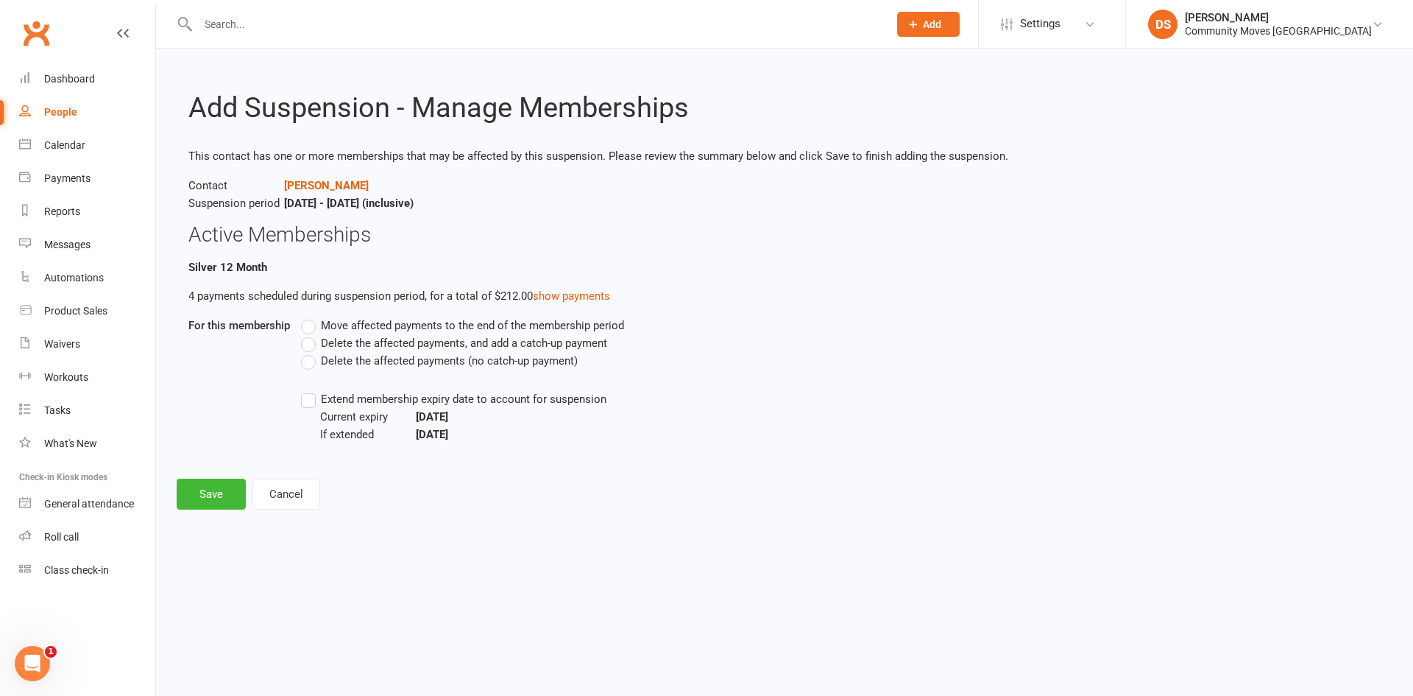
click at [341, 315] on li "Silver 12 Month 4 payments scheduled during suspension period, for a total of $…" at bounding box center [784, 356] width 1192 height 197
click at [327, 324] on span "Move affected payments to the end of the membership period" at bounding box center [472, 323] width 303 height 15
click at [311, 316] on input "Move affected payments to the end of the membership period" at bounding box center [306, 316] width 10 height 0
click at [308, 401] on label "Extend membership expiry date to account for suspension" at bounding box center [453, 399] width 305 height 18
click at [308, 390] on input "Extend membership expiry date to account for suspension" at bounding box center [306, 390] width 10 height 0
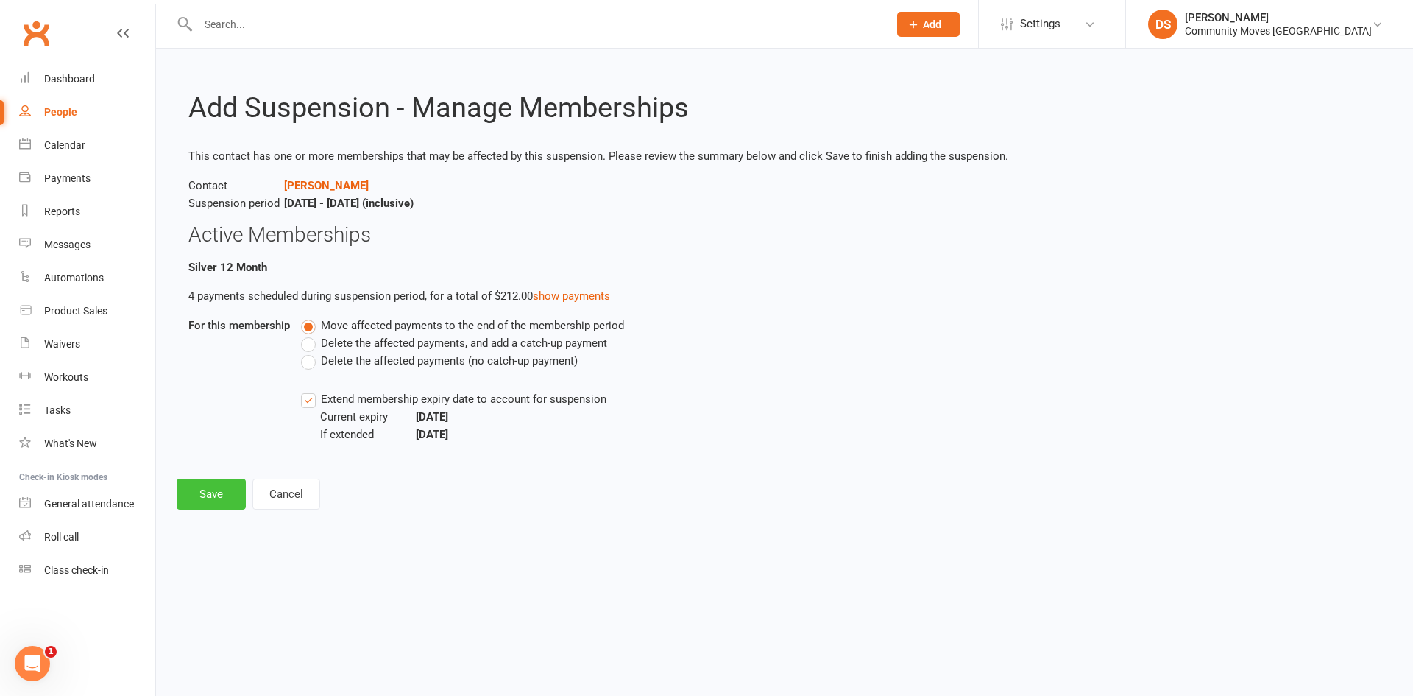
click at [221, 505] on button "Save" at bounding box center [211, 493] width 69 height 31
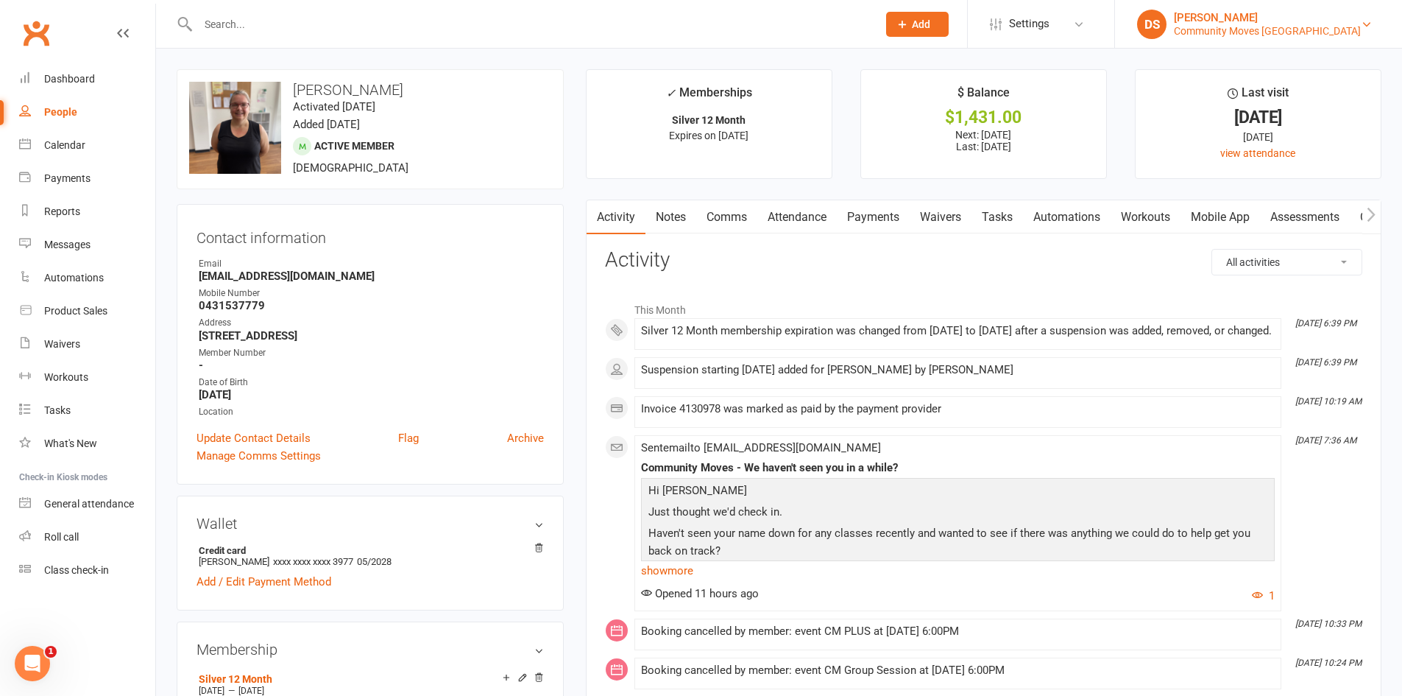
drag, startPoint x: 1241, startPoint y: 27, endPoint x: 1244, endPoint y: 36, distance: 9.3
click at [1241, 27] on div "Community Moves Forestville" at bounding box center [1267, 30] width 187 height 13
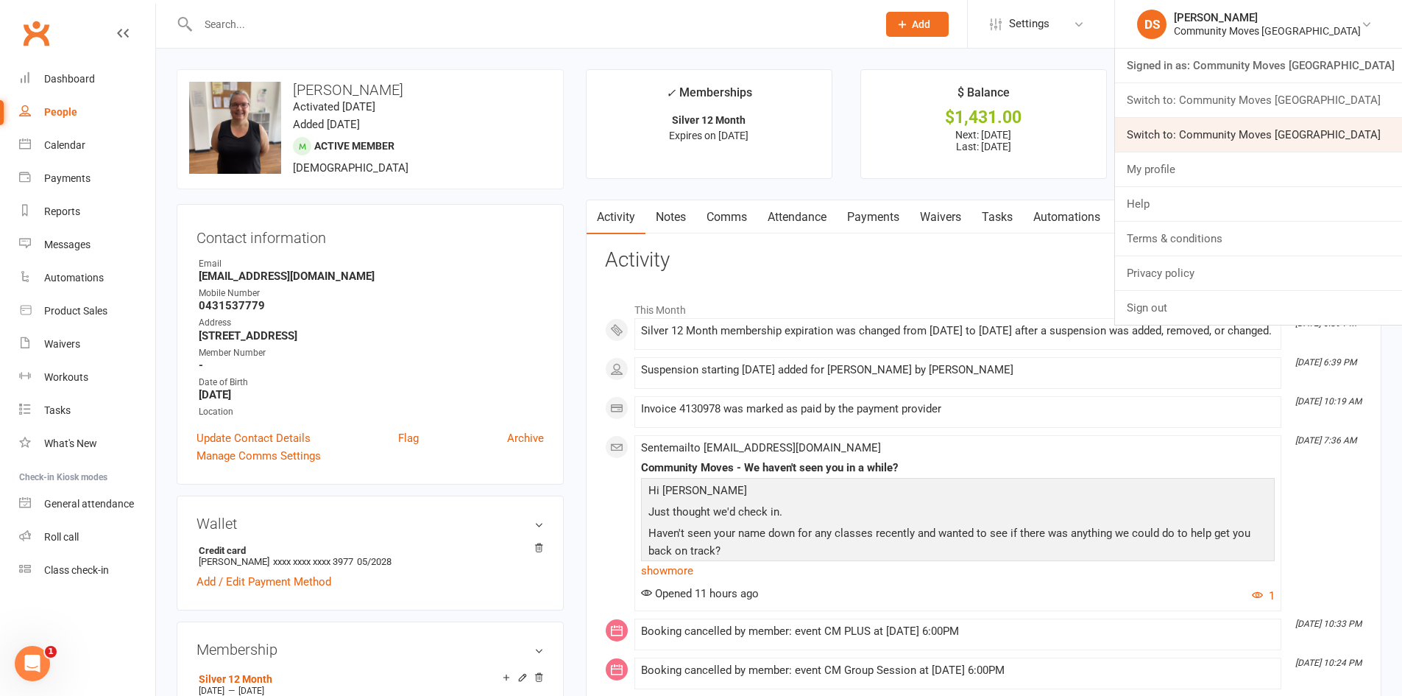
click at [1250, 121] on link "Switch to: Community Moves Neutral Bay" at bounding box center [1258, 135] width 287 height 34
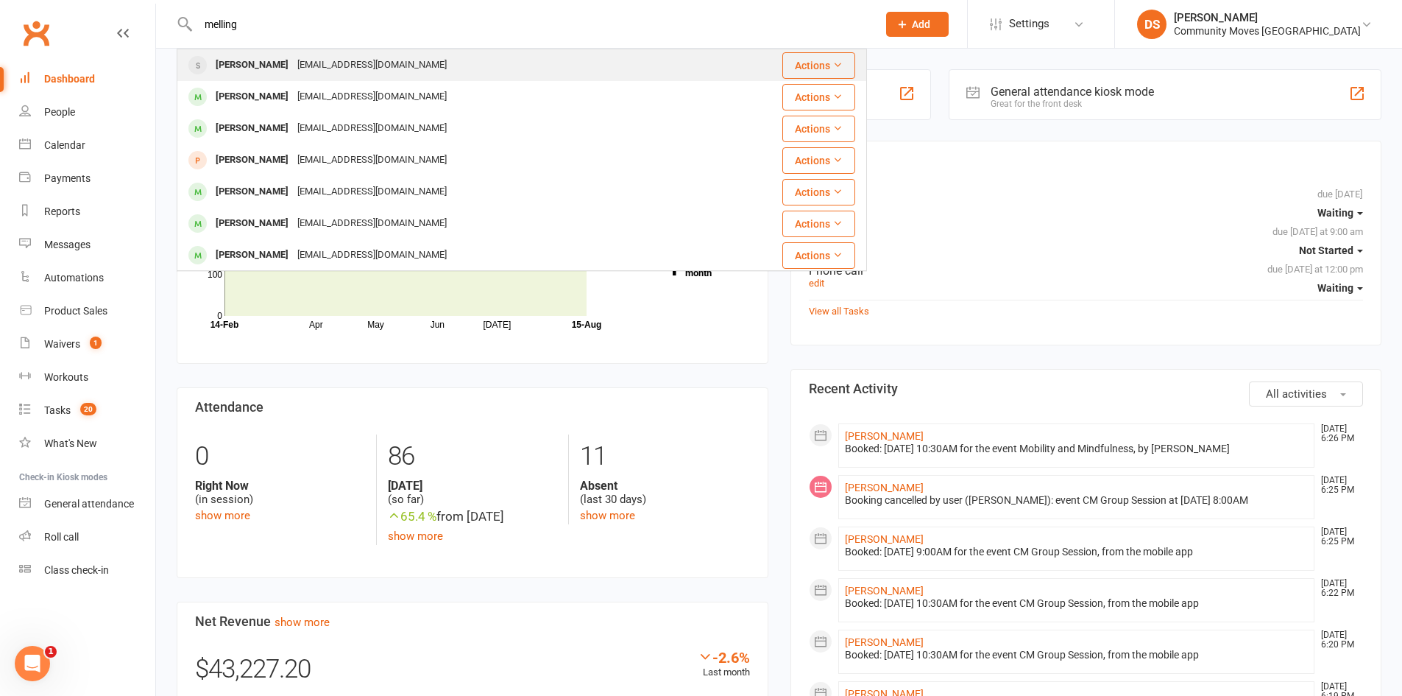
type input "melling"
click at [297, 68] on div "[EMAIL_ADDRESS][DOMAIN_NAME]" at bounding box center [372, 64] width 158 height 21
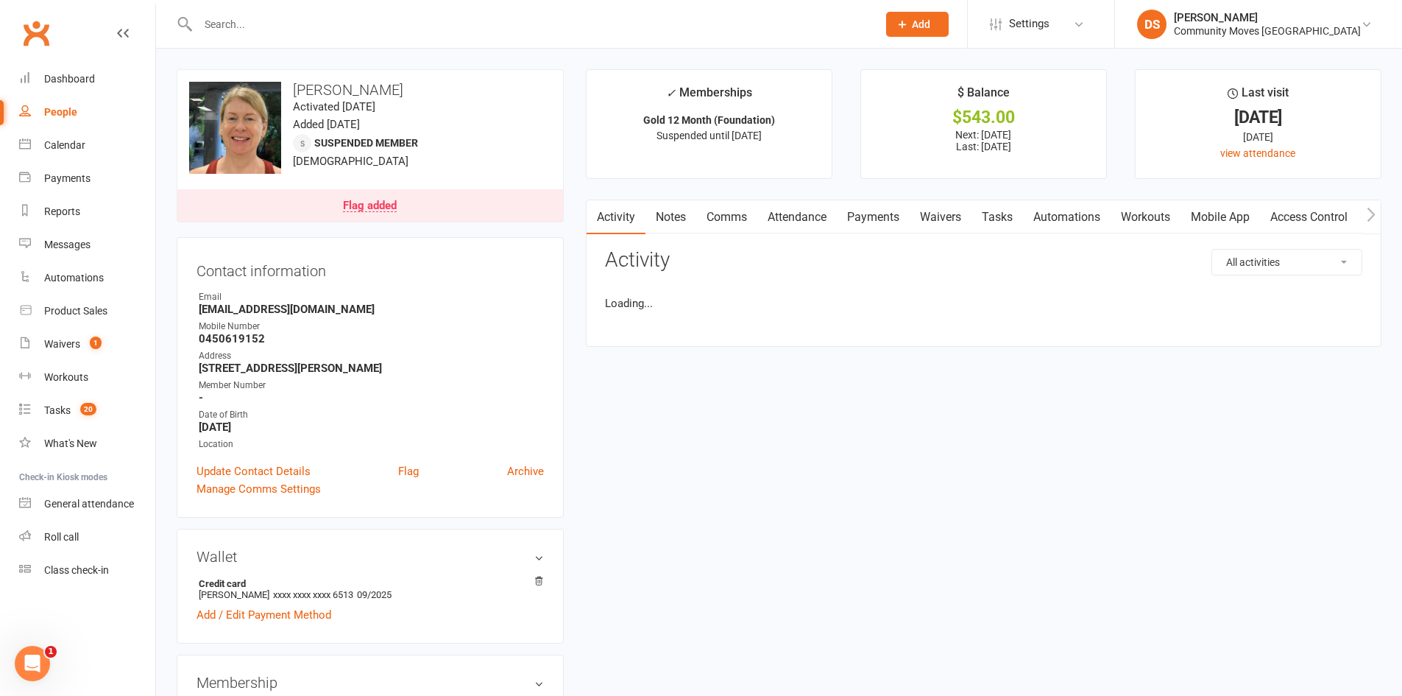
click at [303, 21] on input "text" at bounding box center [530, 24] width 673 height 21
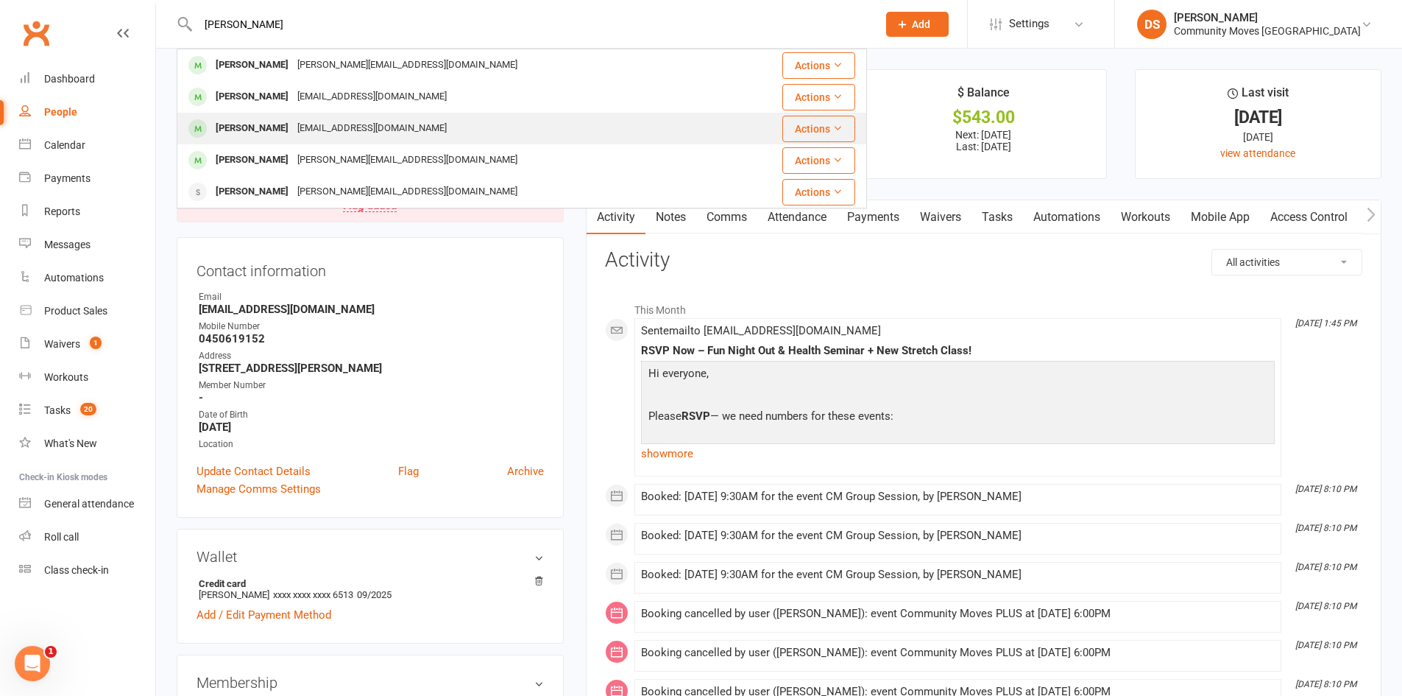
type input "[PERSON_NAME]"
click at [280, 116] on div "[PERSON_NAME] [EMAIL_ADDRESS][DOMAIN_NAME]" at bounding box center [454, 128] width 553 height 30
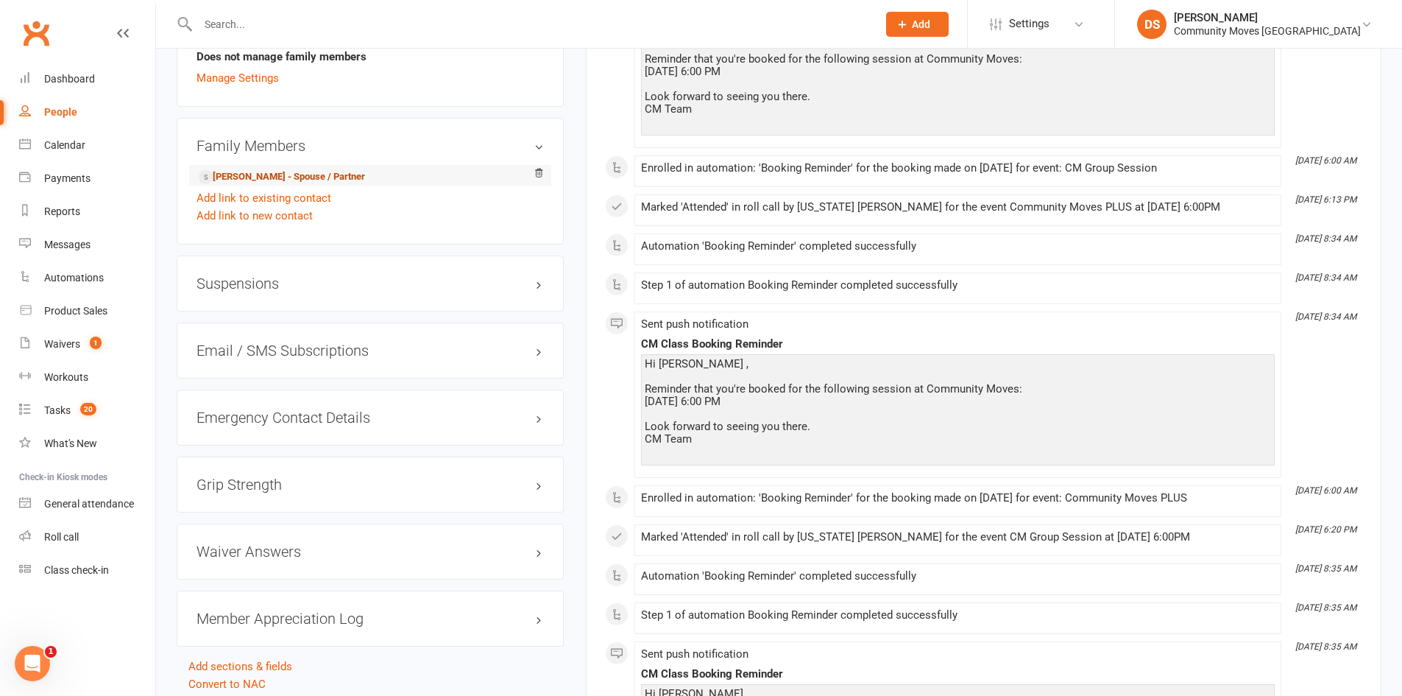
scroll to position [1030, 0]
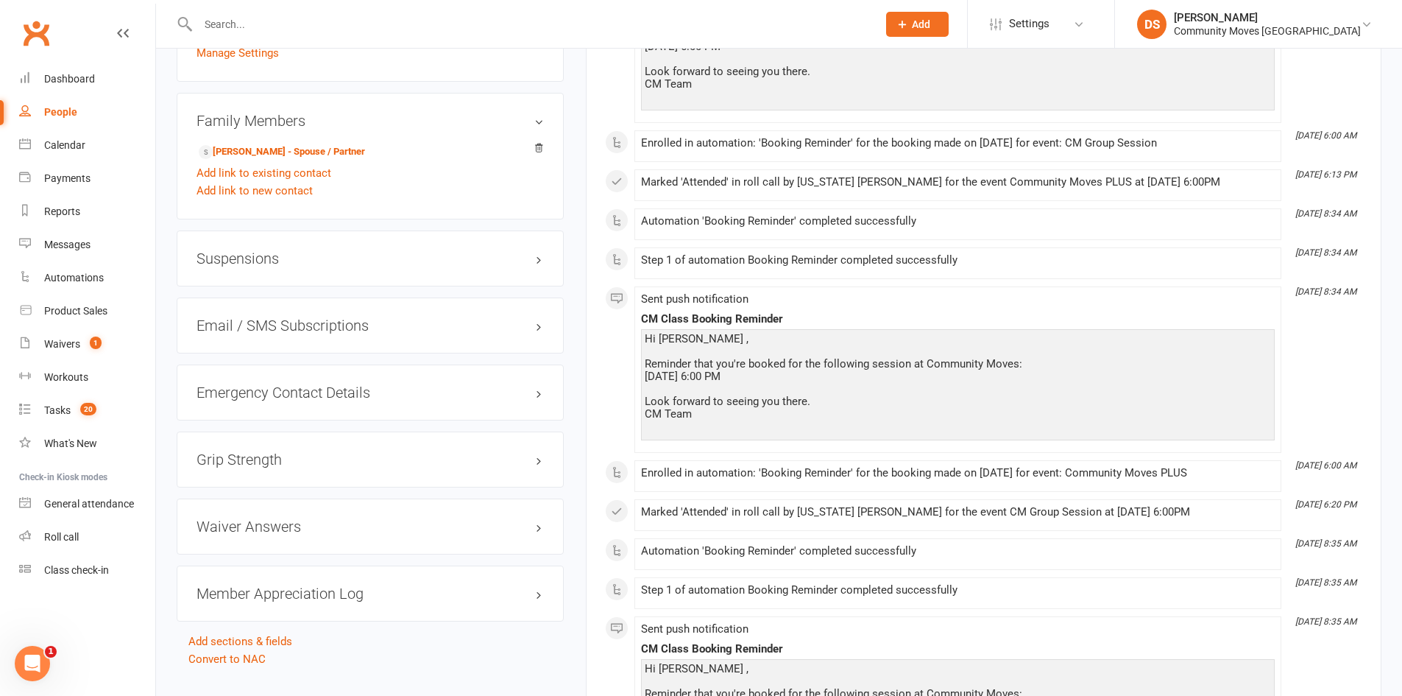
click at [266, 267] on div "Suspensions" at bounding box center [370, 258] width 387 height 56
click at [275, 258] on h3 "Suspensions" at bounding box center [370, 258] width 347 height 16
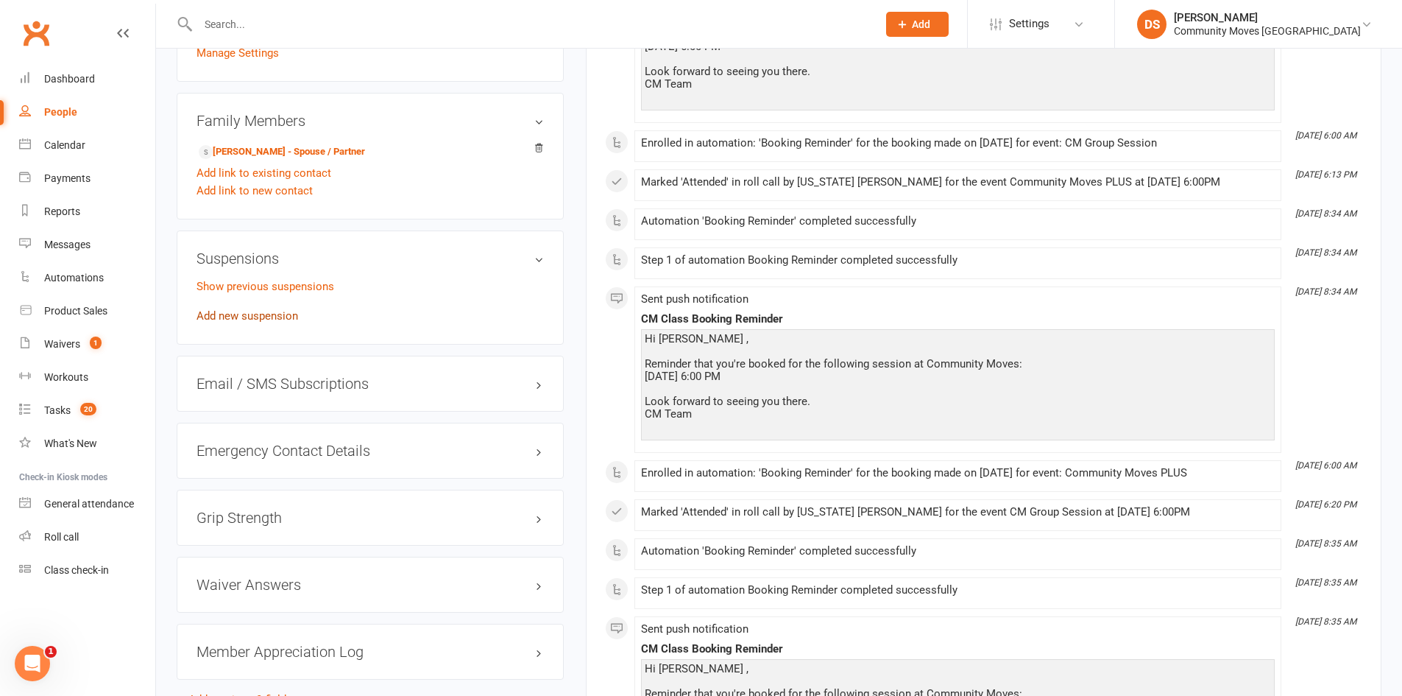
click at [269, 311] on link "Add new suspension" at bounding box center [248, 315] width 102 height 13
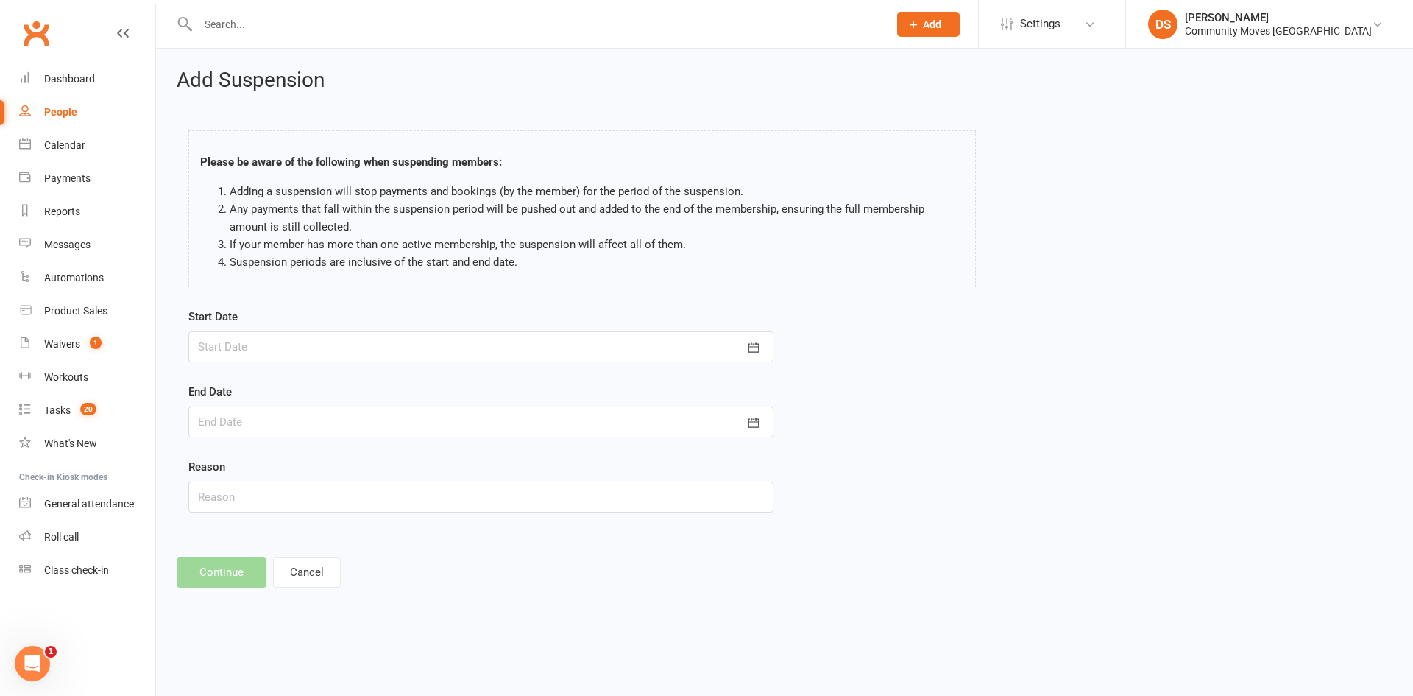
click at [390, 331] on div at bounding box center [480, 346] width 585 height 31
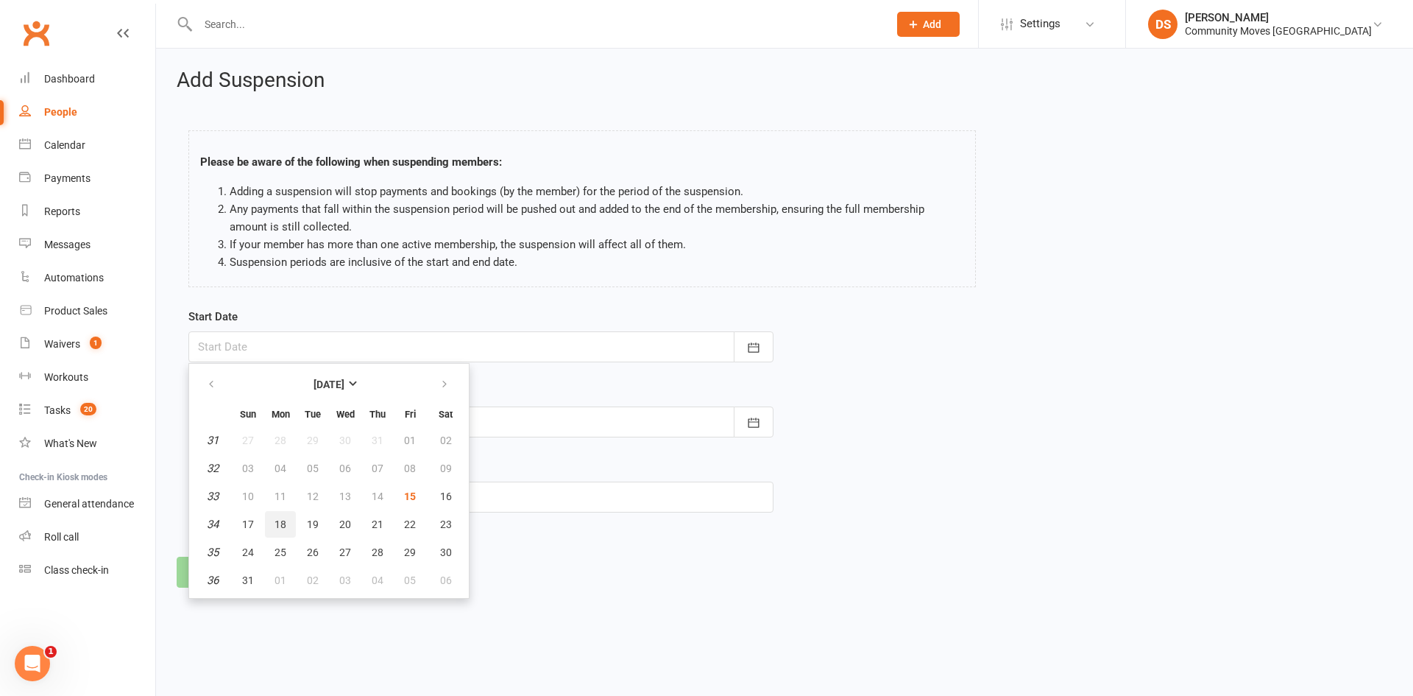
drag, startPoint x: 279, startPoint y: 525, endPoint x: 277, endPoint y: 508, distance: 17.1
click at [278, 525] on span "18" at bounding box center [281, 524] width 12 height 12
type input "[DATE]"
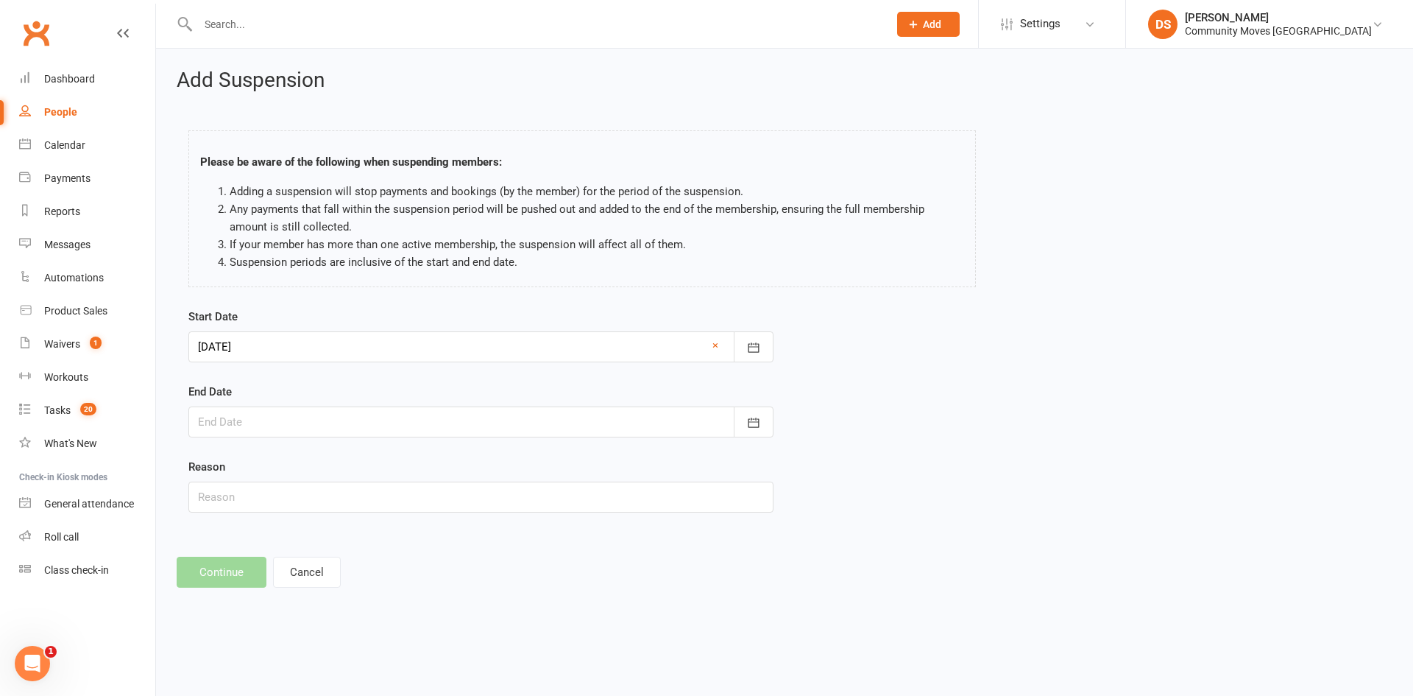
click at [275, 432] on div at bounding box center [480, 421] width 585 height 31
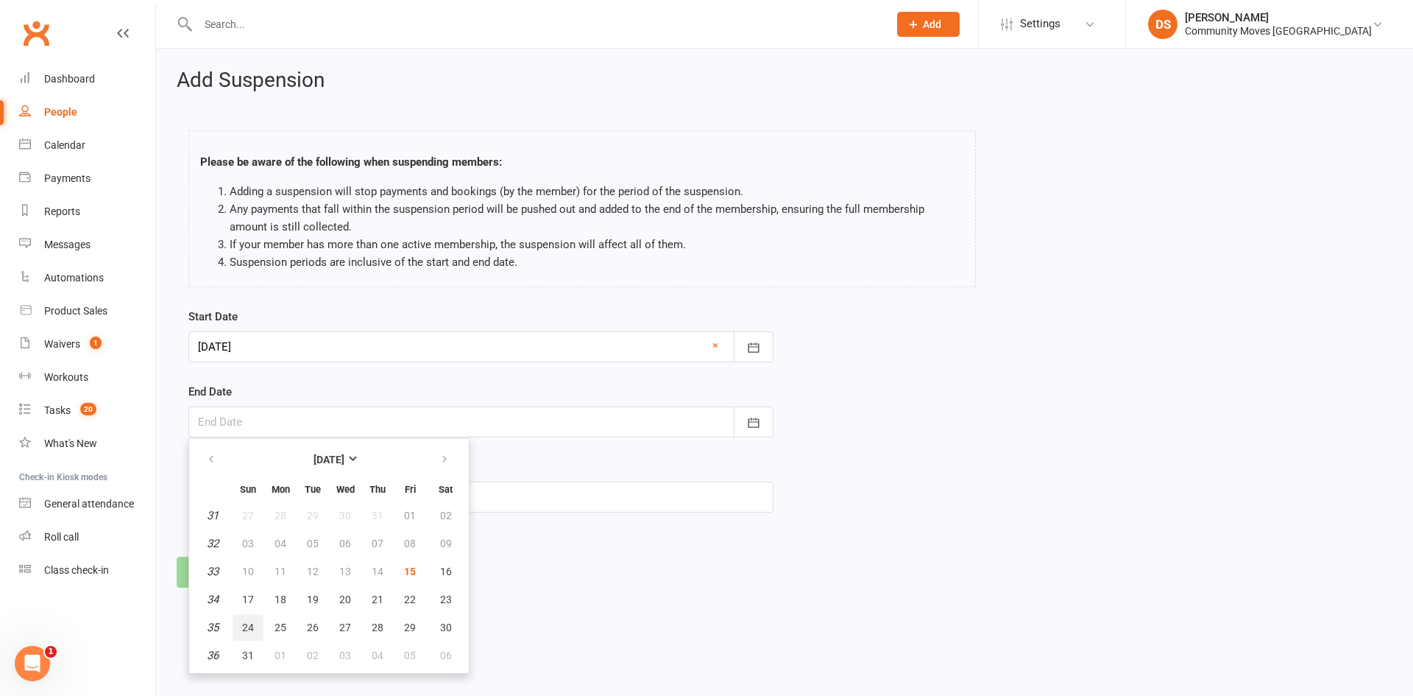
click at [250, 625] on span "24" at bounding box center [248, 627] width 12 height 12
type input "[DATE]"
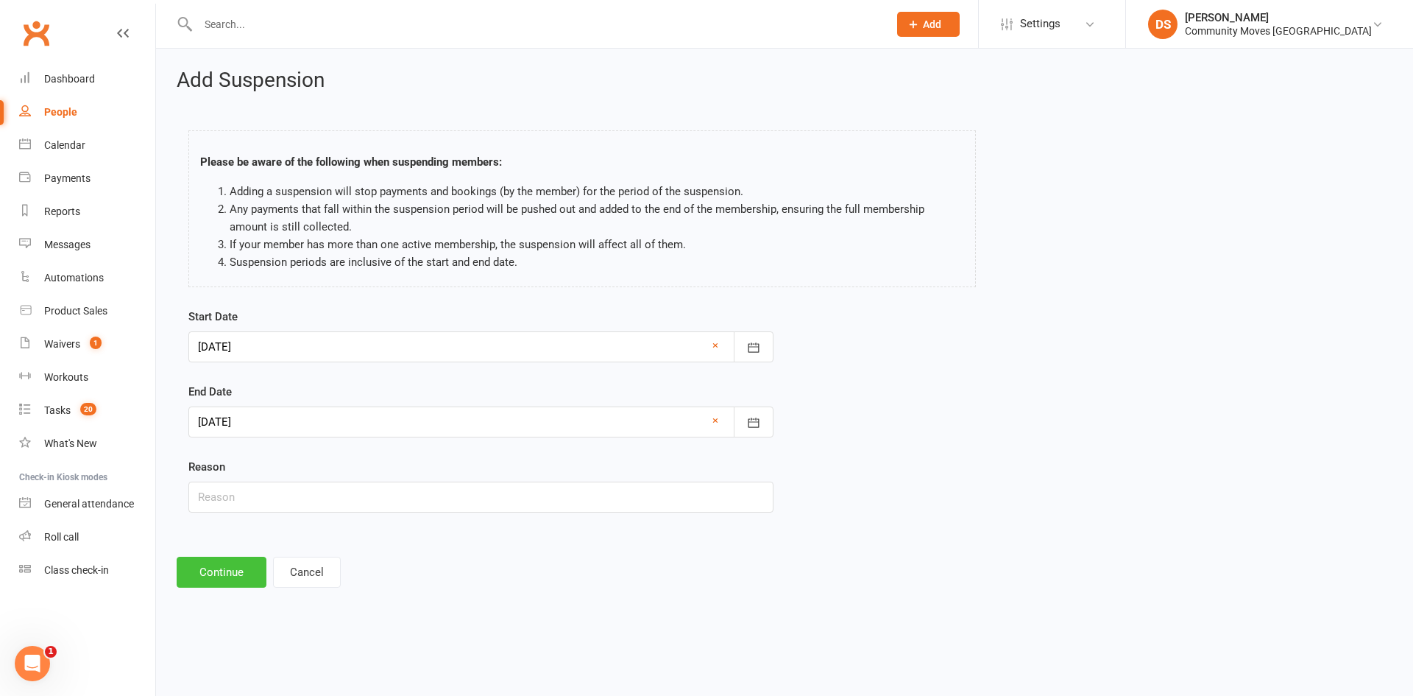
click at [230, 571] on button "Continue" at bounding box center [222, 571] width 90 height 31
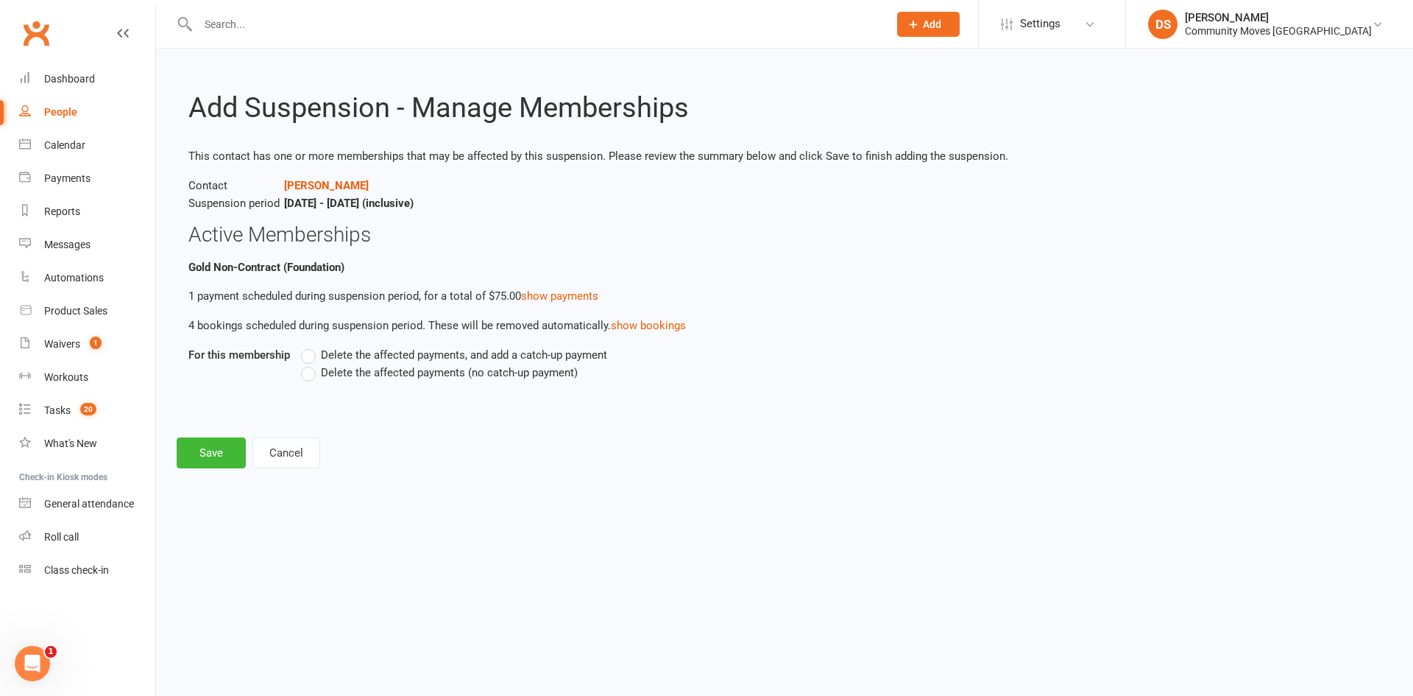
click at [369, 367] on span "Delete the affected payments (no catch-up payment)" at bounding box center [449, 371] width 257 height 15
click at [311, 364] on input "Delete the affected payments (no catch-up payment)" at bounding box center [306, 364] width 10 height 0
click at [210, 458] on button "Save" at bounding box center [211, 452] width 69 height 31
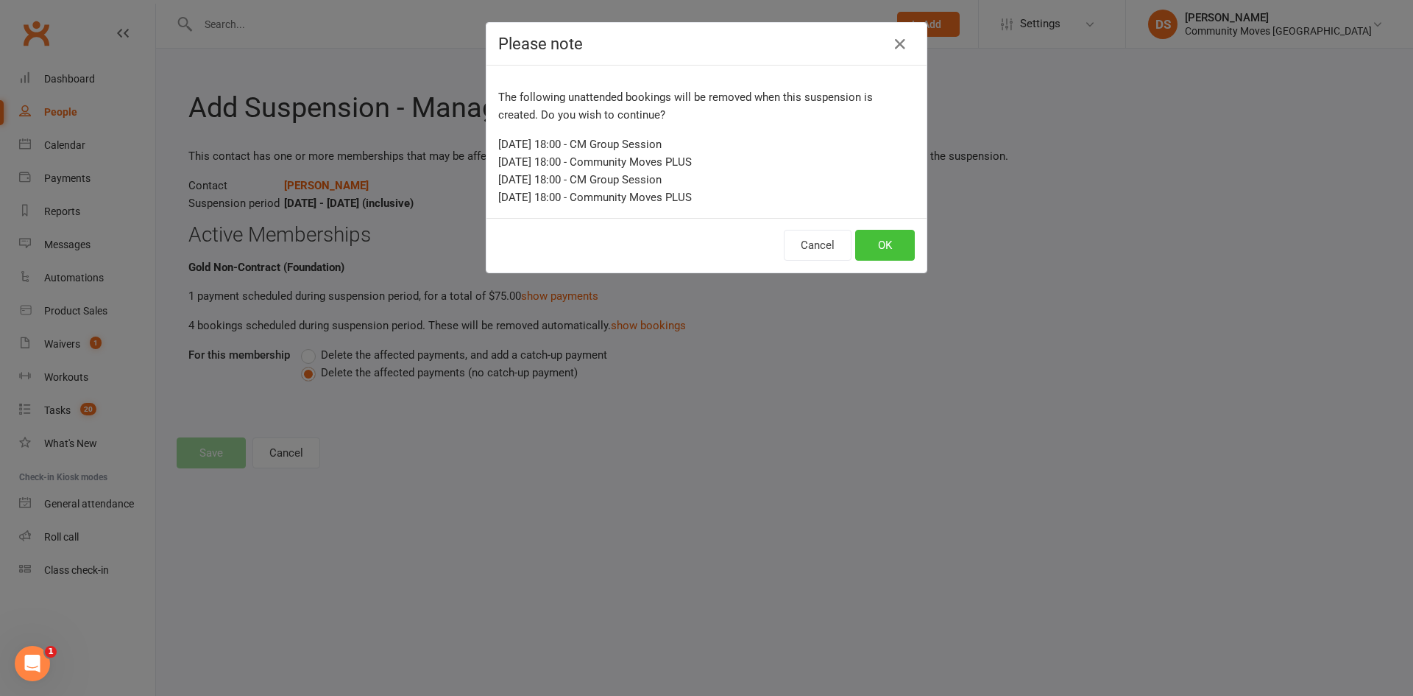
click at [874, 237] on button "OK" at bounding box center [885, 245] width 60 height 31
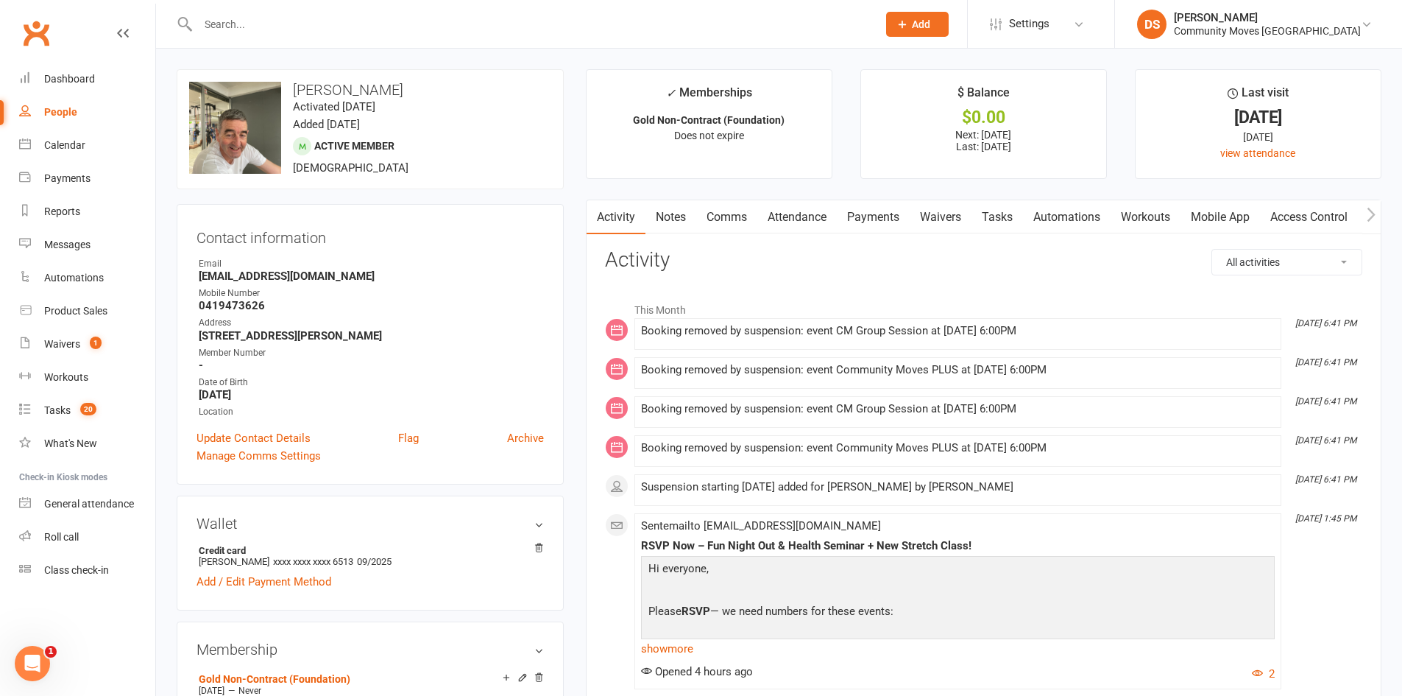
click at [389, 23] on input "text" at bounding box center [530, 24] width 673 height 21
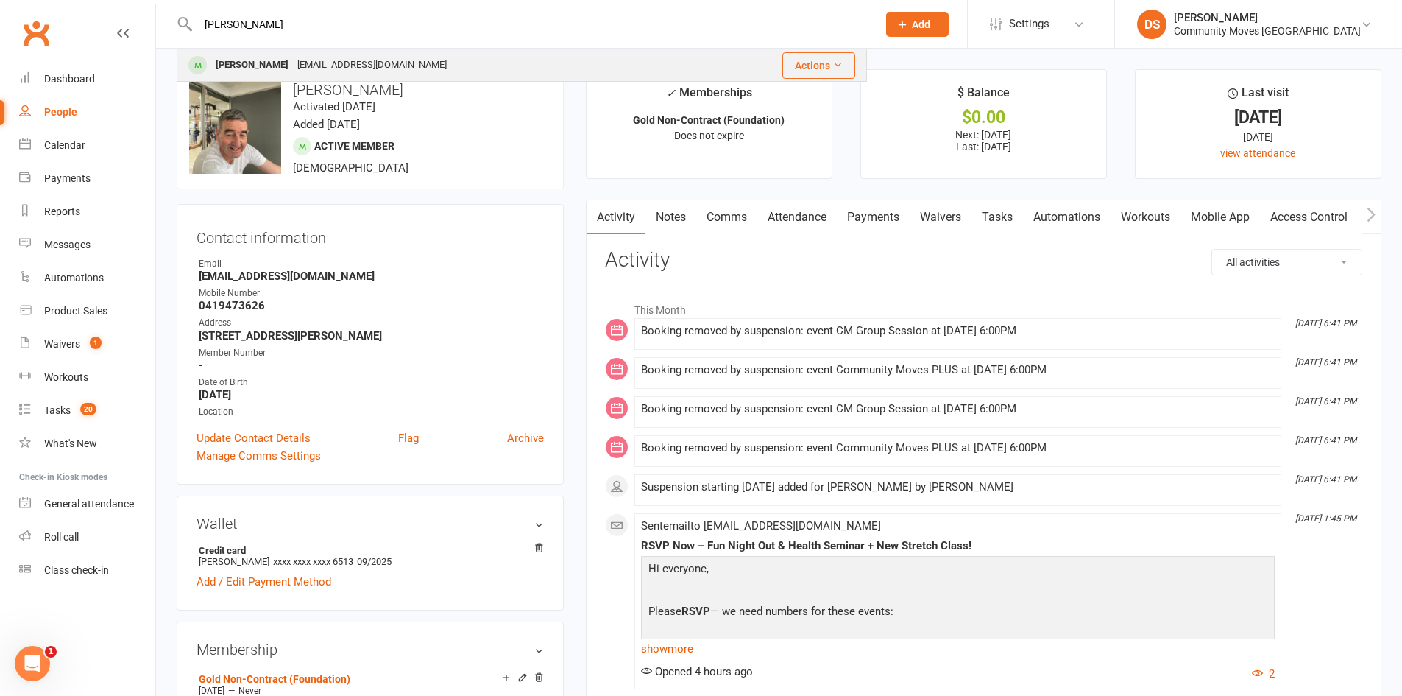
type input "[PERSON_NAME]"
click at [399, 65] on div "[EMAIL_ADDRESS][DOMAIN_NAME]" at bounding box center [372, 64] width 158 height 21
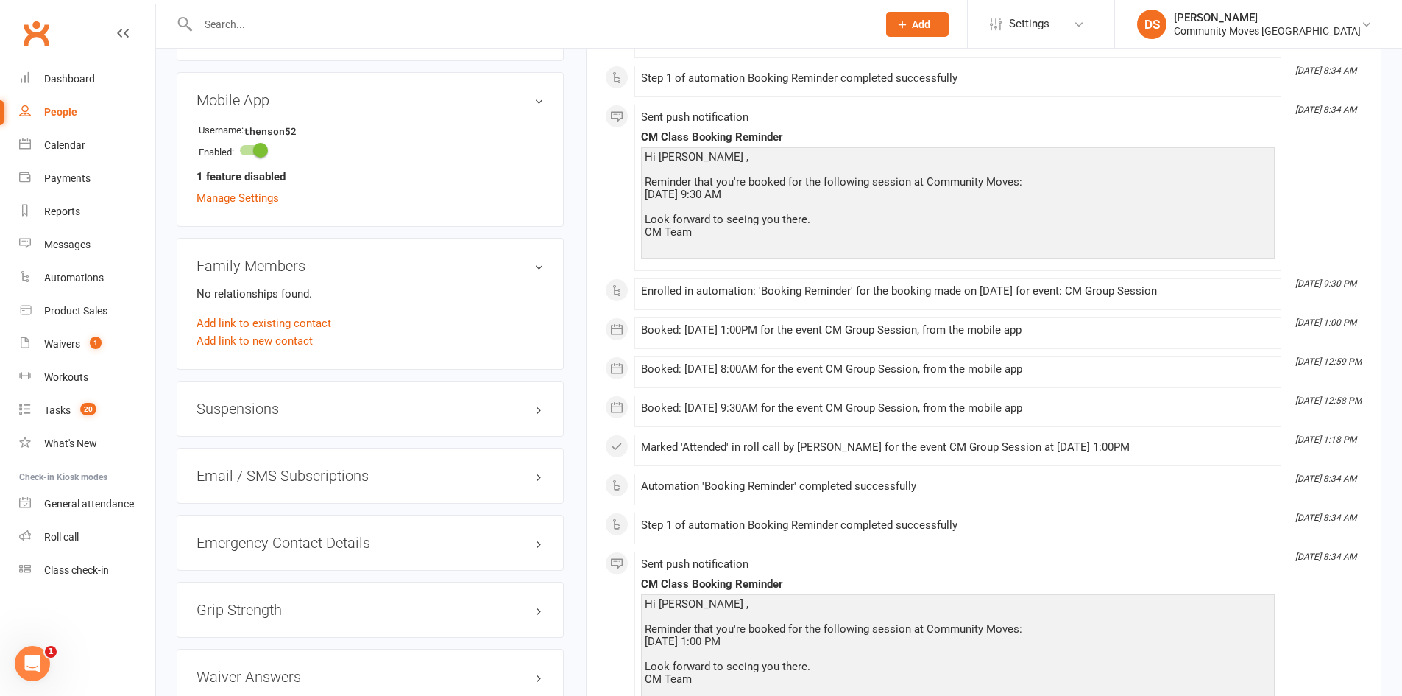
scroll to position [1279, 0]
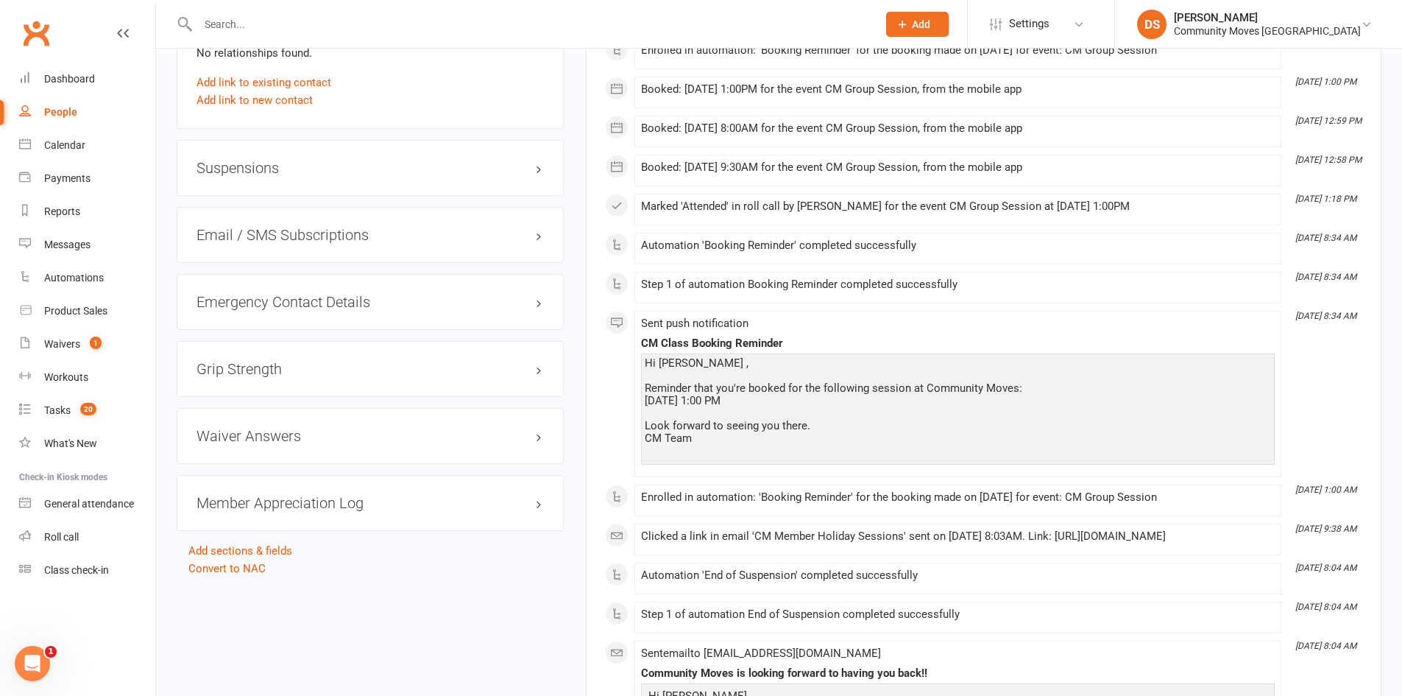
click at [274, 171] on h3 "Suspensions" at bounding box center [370, 168] width 347 height 16
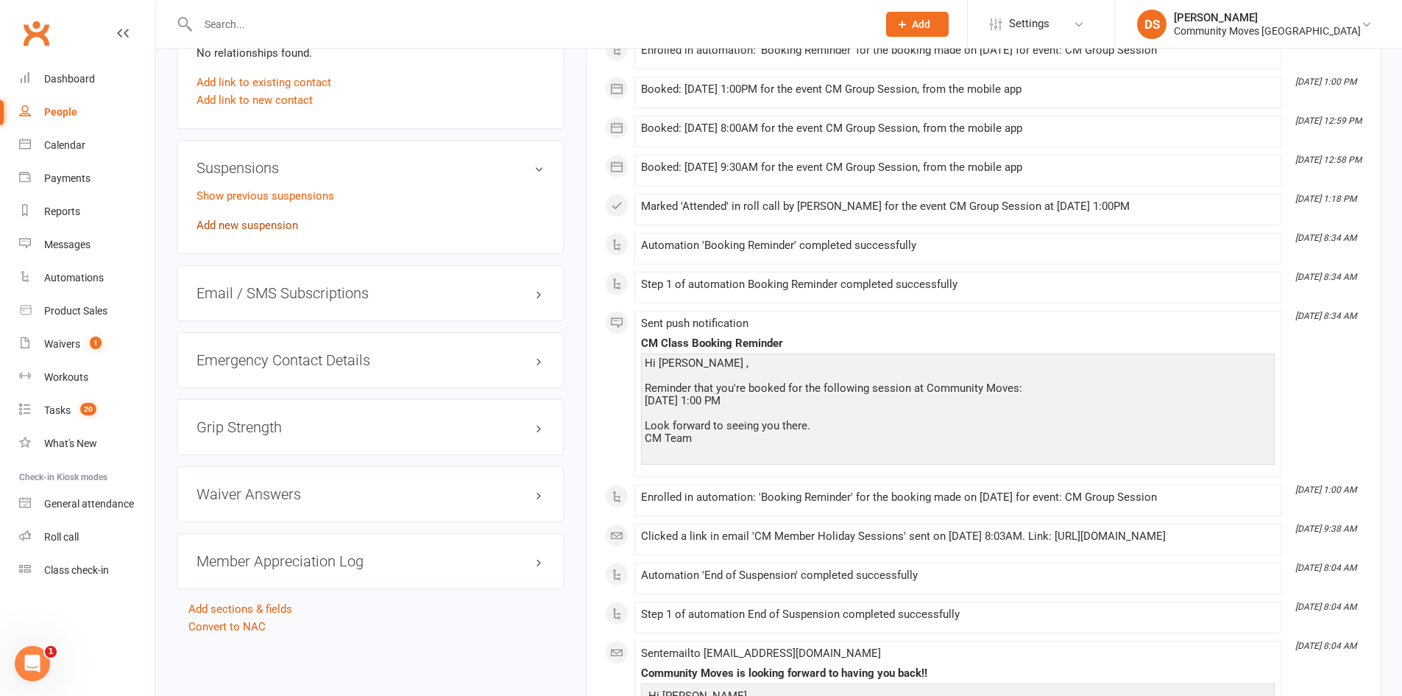
click at [269, 219] on link "Add new suspension" at bounding box center [248, 225] width 102 height 13
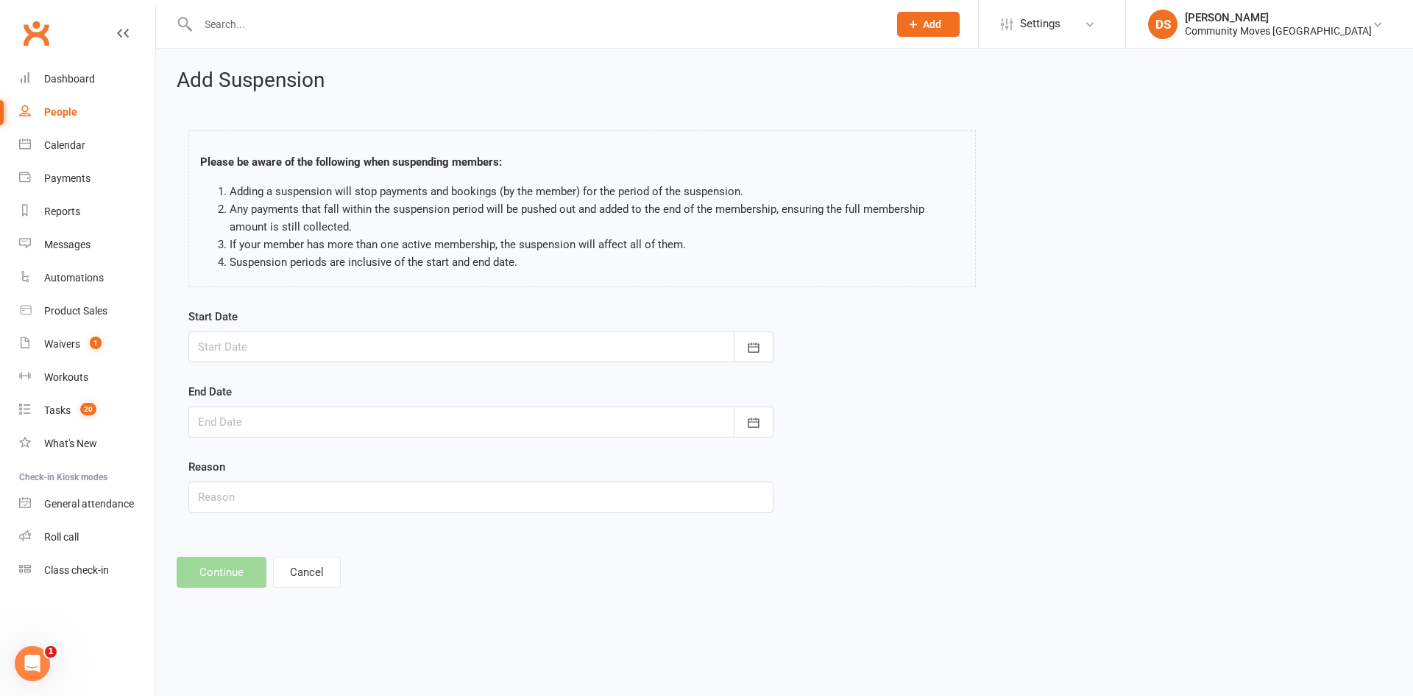
click at [342, 350] on div at bounding box center [480, 346] width 585 height 31
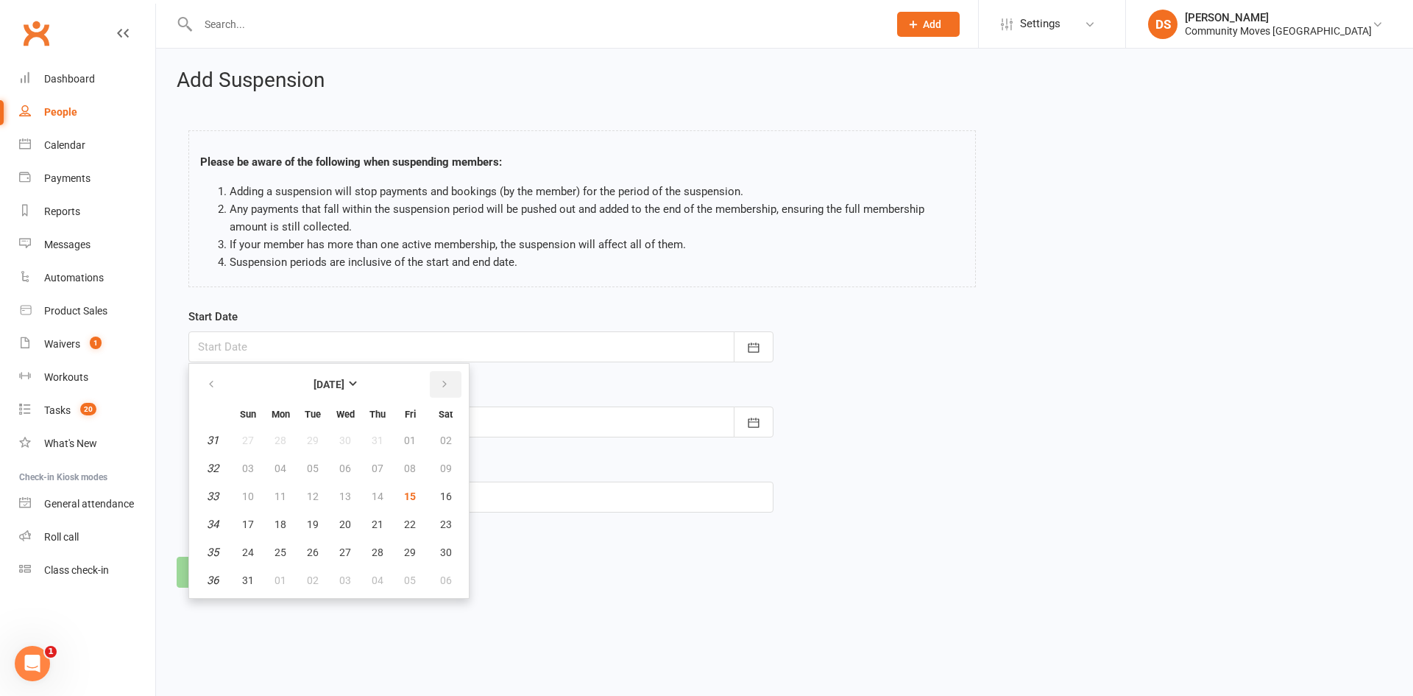
click at [442, 383] on icon "button" at bounding box center [444, 384] width 10 height 12
click at [443, 383] on icon "button" at bounding box center [444, 384] width 10 height 12
click at [278, 500] on span "13" at bounding box center [281, 496] width 12 height 12
type input "[DATE]"
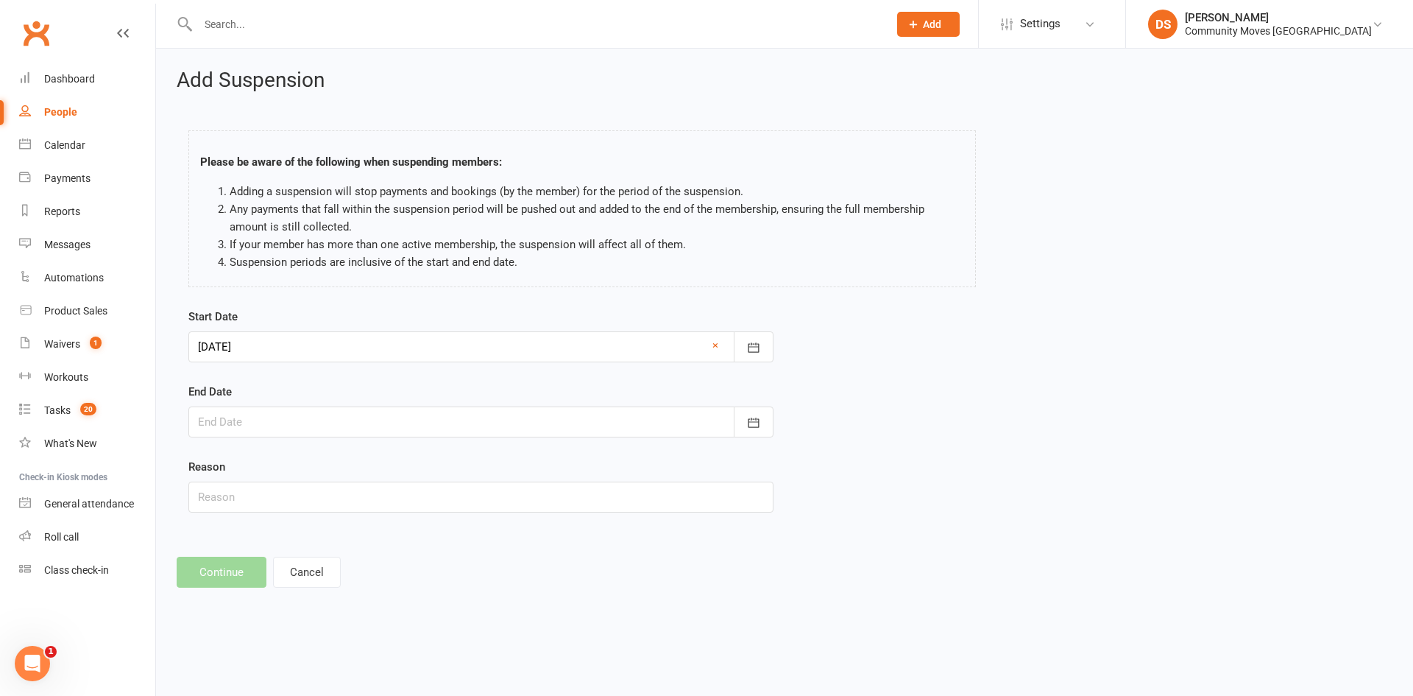
click at [283, 408] on div at bounding box center [480, 421] width 585 height 31
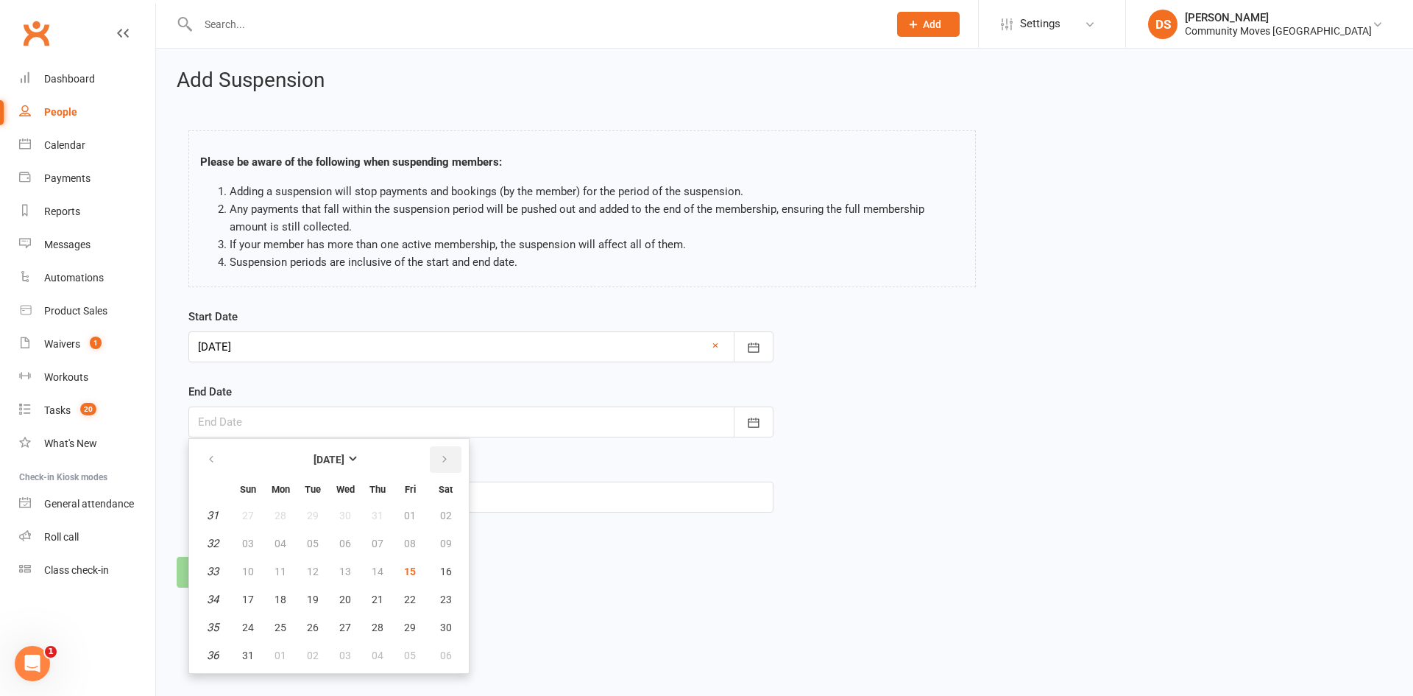
click at [438, 456] on button "button" at bounding box center [446, 459] width 32 height 26
click at [435, 455] on button "button" at bounding box center [446, 459] width 32 height 26
click at [246, 595] on span "19" at bounding box center [248, 599] width 12 height 12
type input "[DATE]"
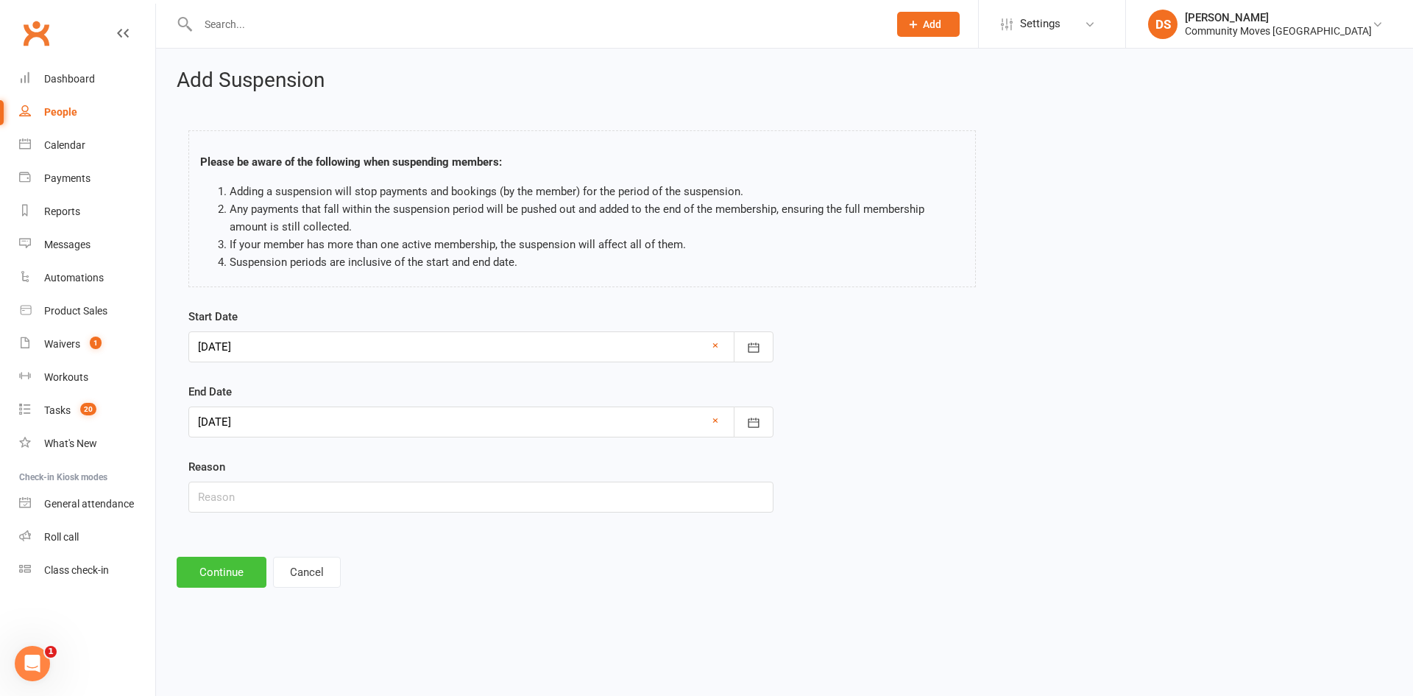
click at [244, 575] on button "Continue" at bounding box center [222, 571] width 90 height 31
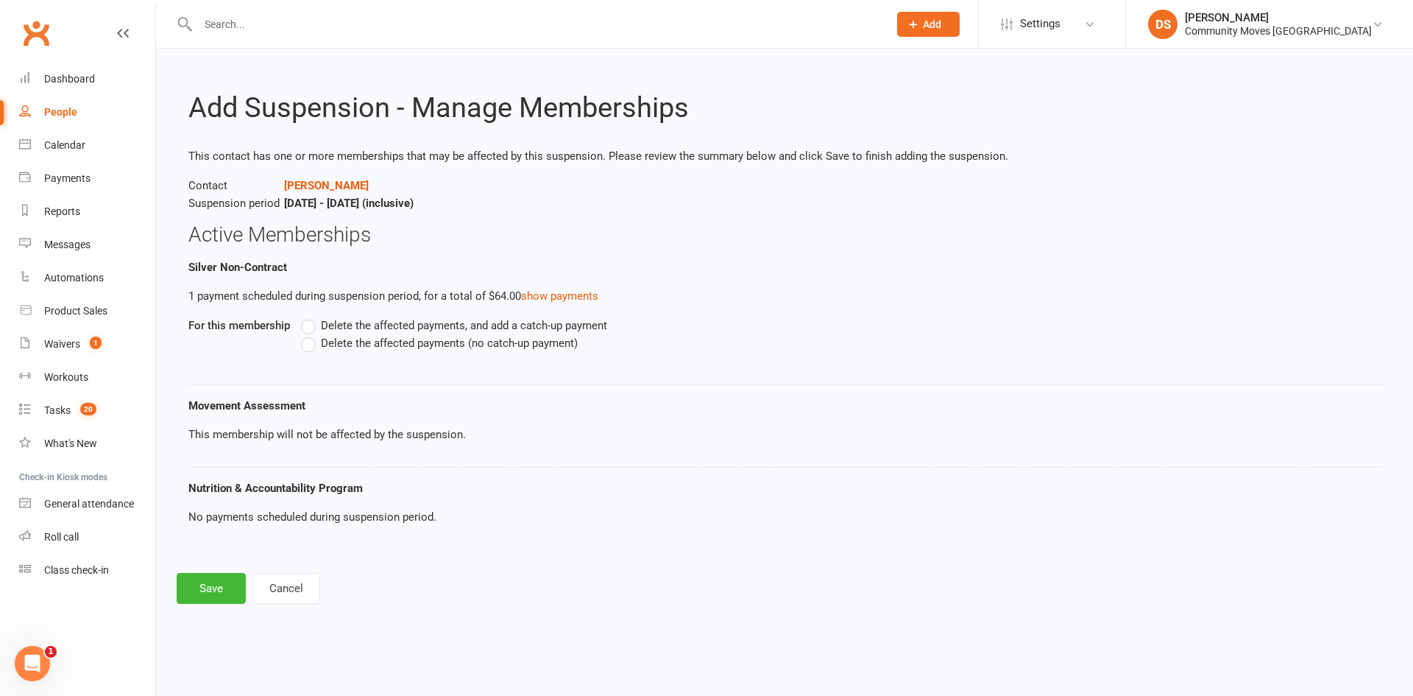
click at [367, 339] on span "Delete the affected payments (no catch-up payment)" at bounding box center [449, 341] width 257 height 15
click at [311, 334] on input "Delete the affected payments (no catch-up payment)" at bounding box center [306, 334] width 10 height 0
click at [213, 585] on button "Save" at bounding box center [211, 588] width 69 height 31
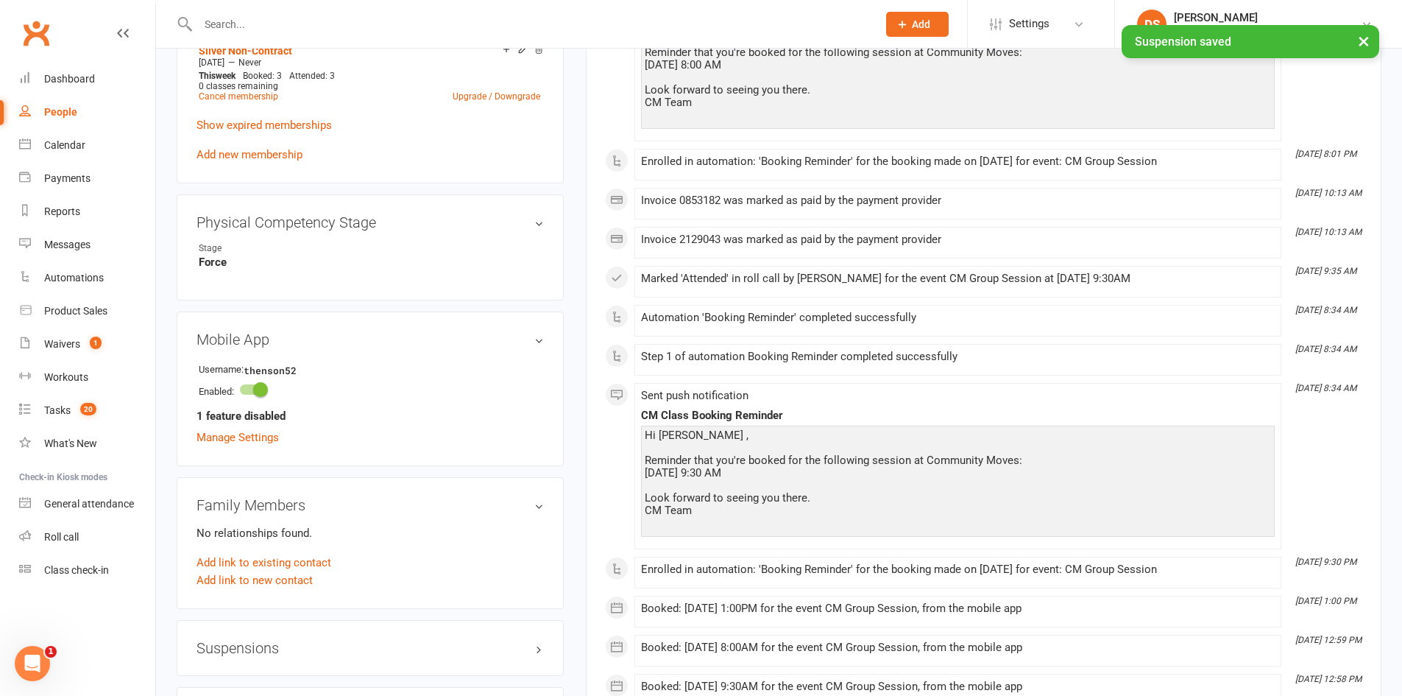
scroll to position [1030, 0]
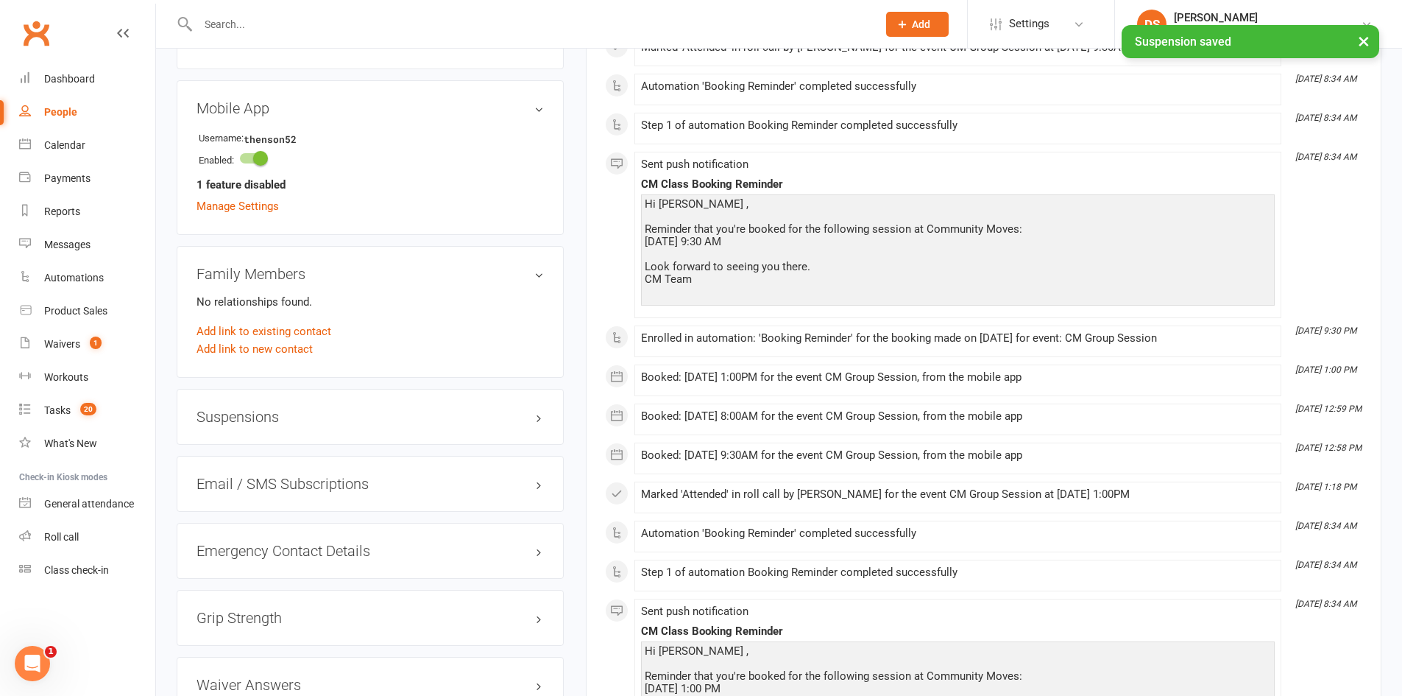
click at [269, 399] on div "Suspensions" at bounding box center [370, 417] width 387 height 56
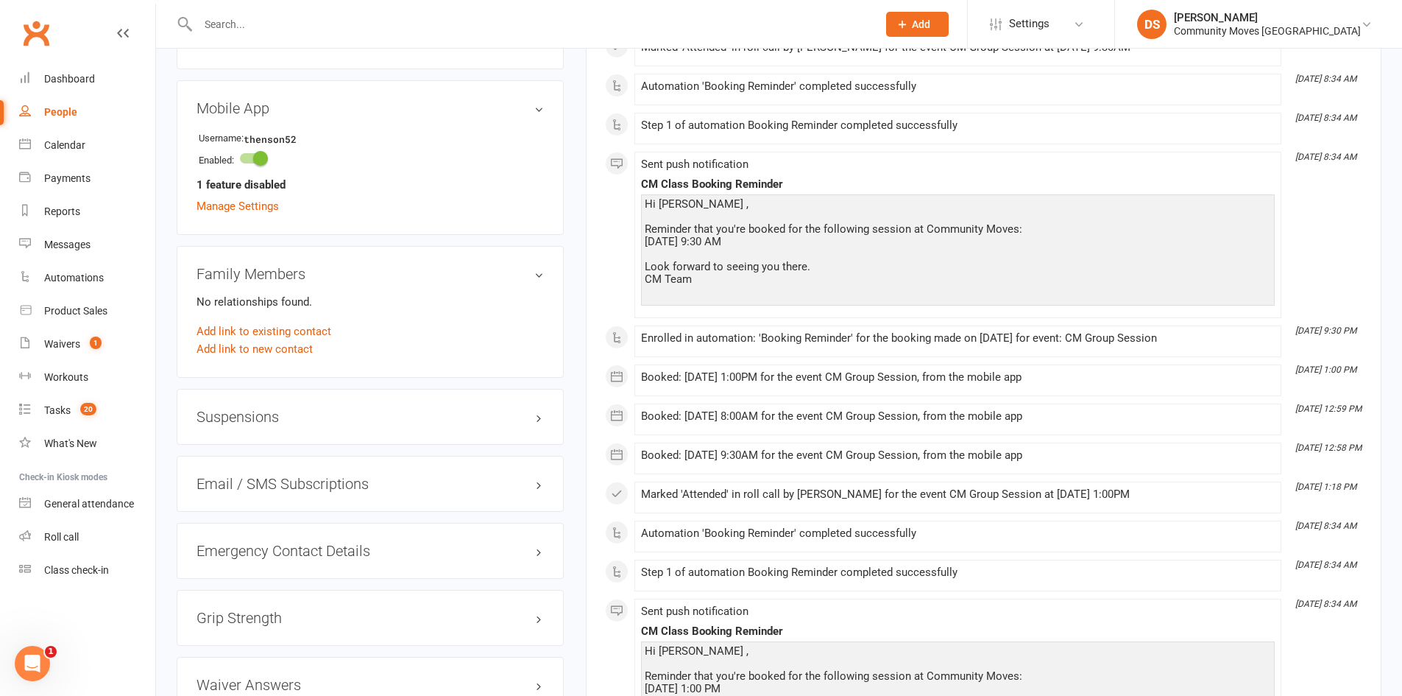
click at [272, 414] on h3 "Suspensions" at bounding box center [370, 416] width 347 height 16
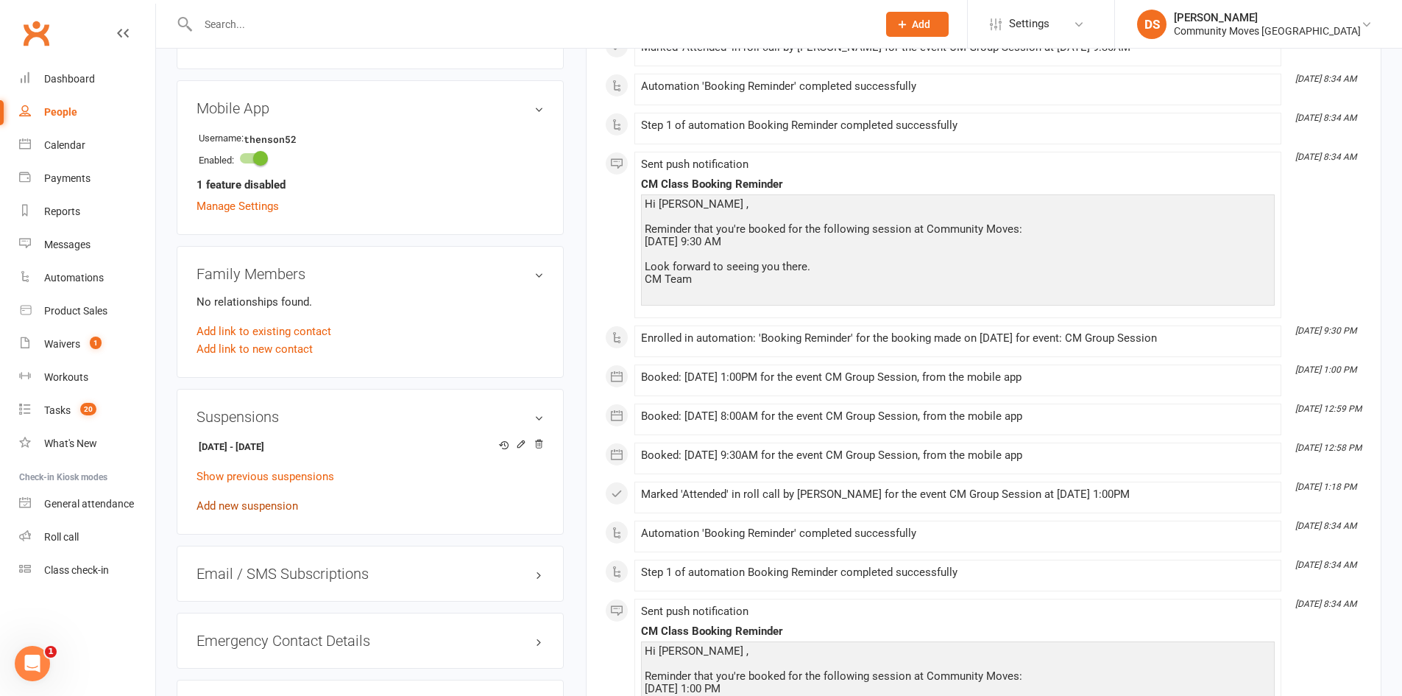
click at [251, 503] on link "Add new suspension" at bounding box center [248, 505] width 102 height 13
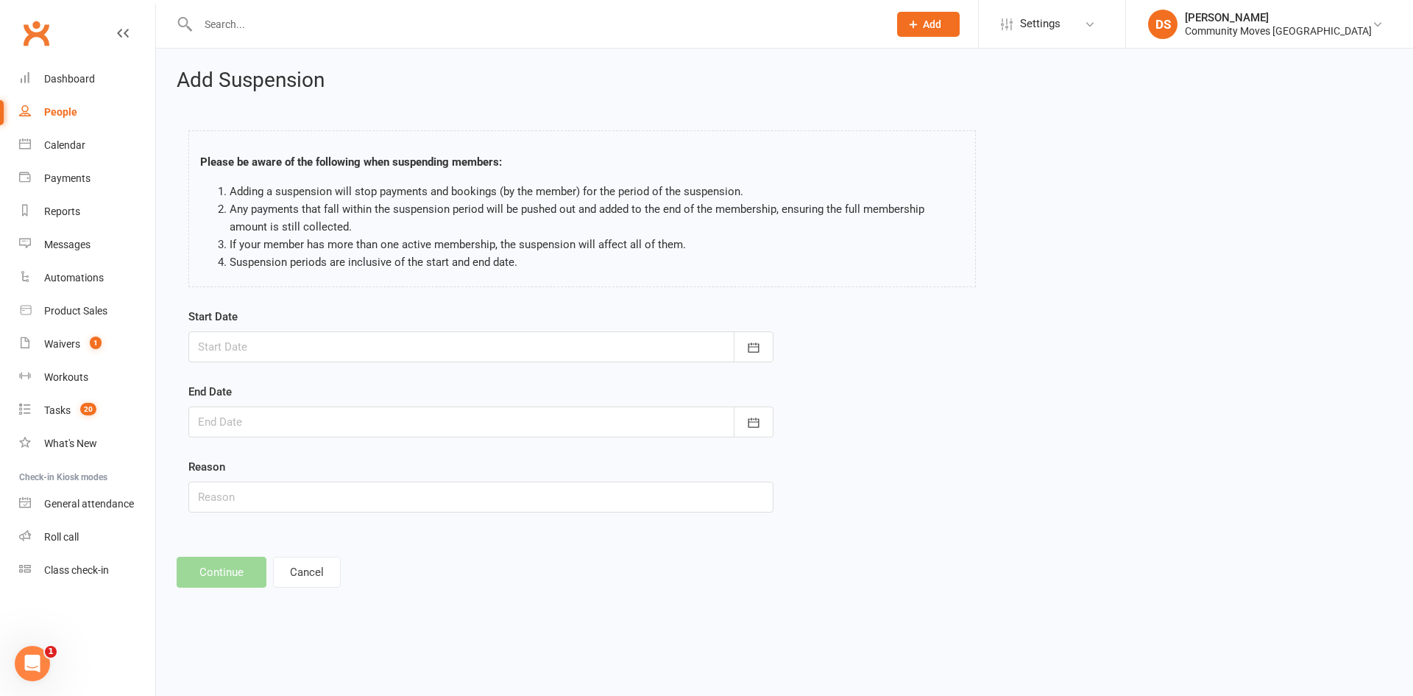
click at [259, 342] on div at bounding box center [480, 346] width 585 height 31
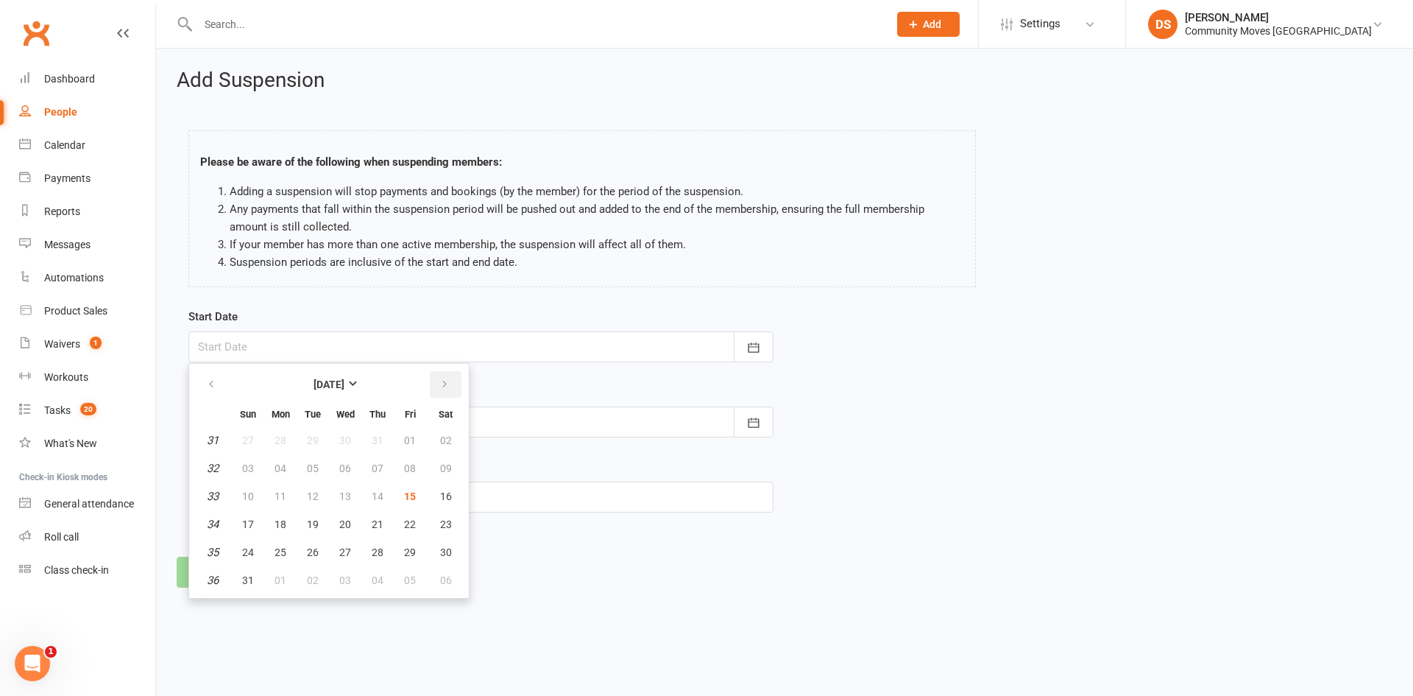
click at [433, 379] on button "button" at bounding box center [446, 384] width 32 height 26
click at [432, 378] on button "button" at bounding box center [446, 384] width 32 height 26
click at [278, 528] on span "22" at bounding box center [281, 524] width 12 height 12
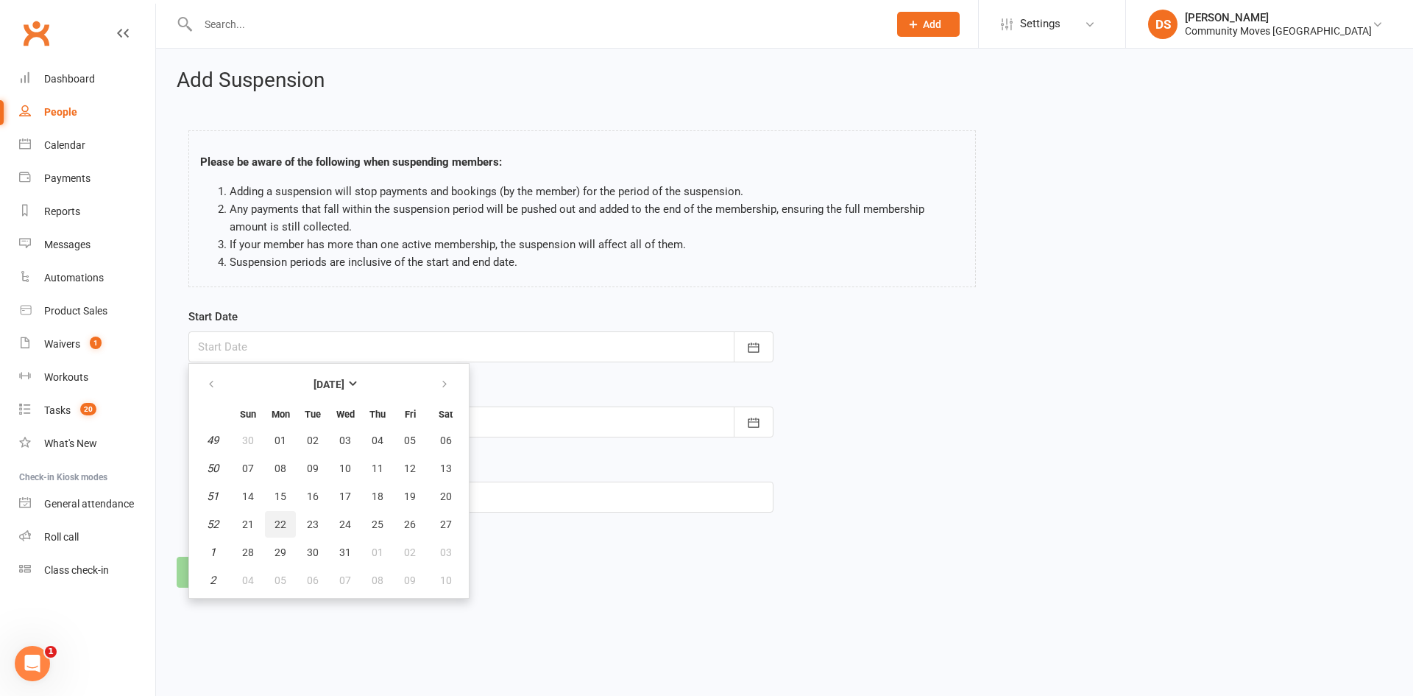
type input "[DATE]"
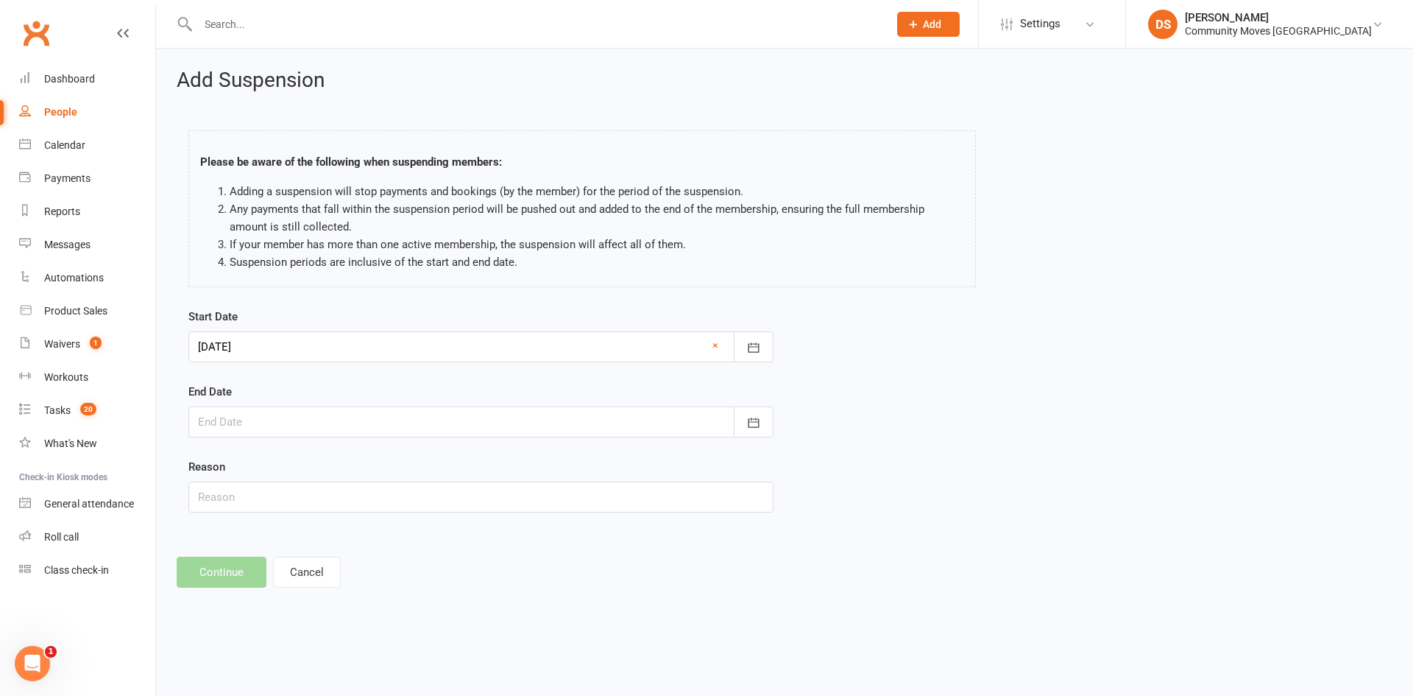
click at [302, 420] on div at bounding box center [480, 421] width 585 height 31
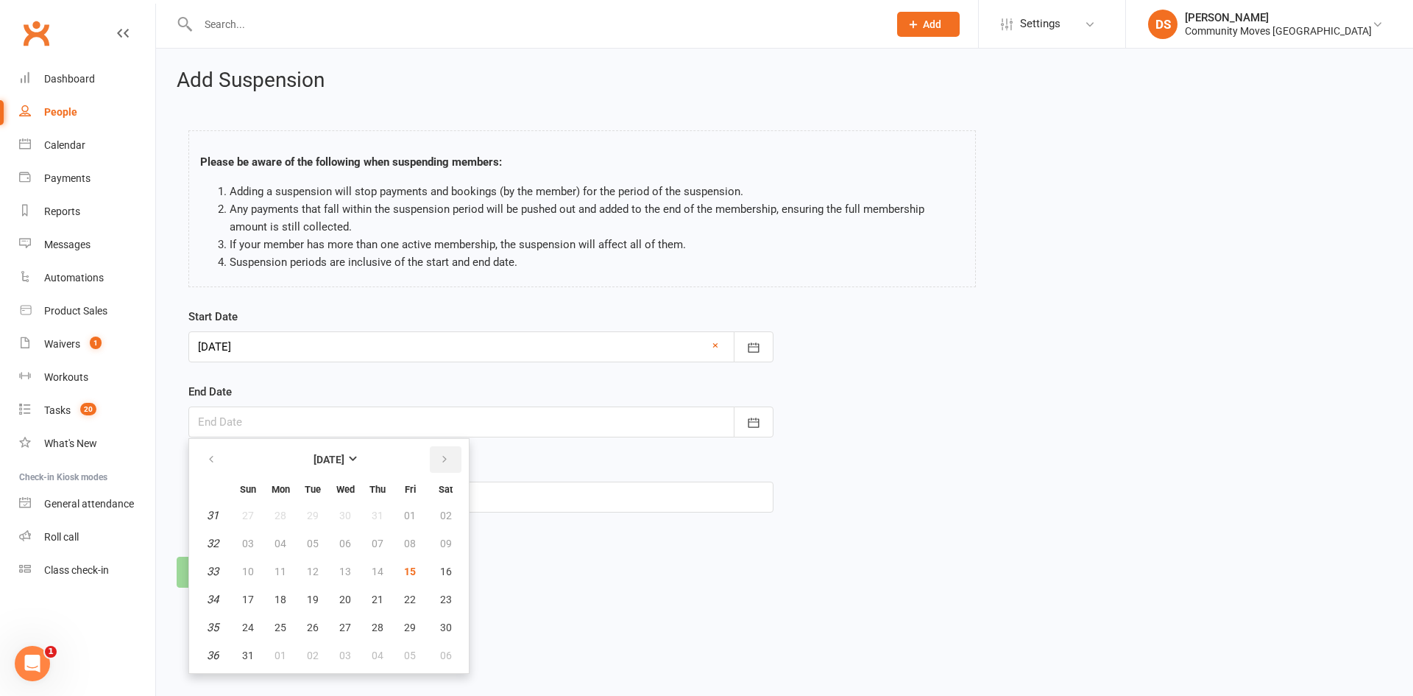
click at [444, 457] on icon "button" at bounding box center [444, 459] width 10 height 12
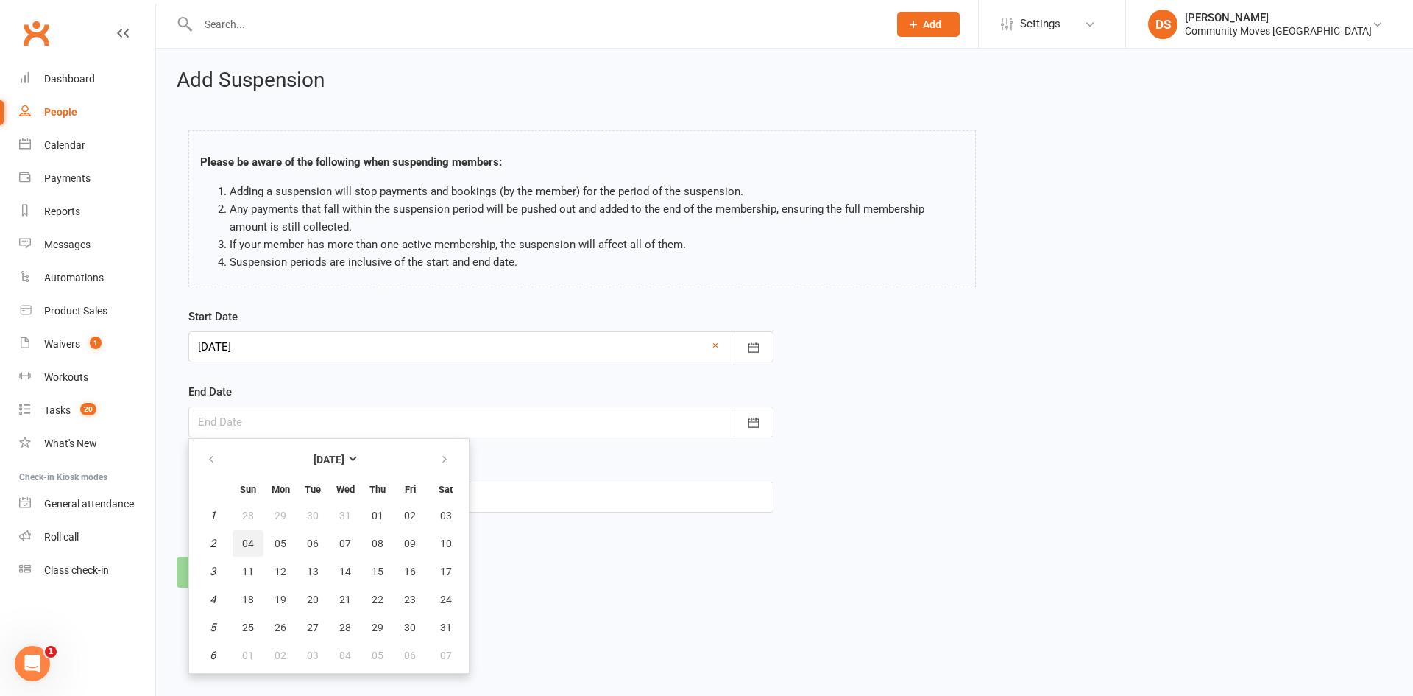
click at [253, 543] on button "04" at bounding box center [248, 543] width 31 height 26
type input "[DATE]"
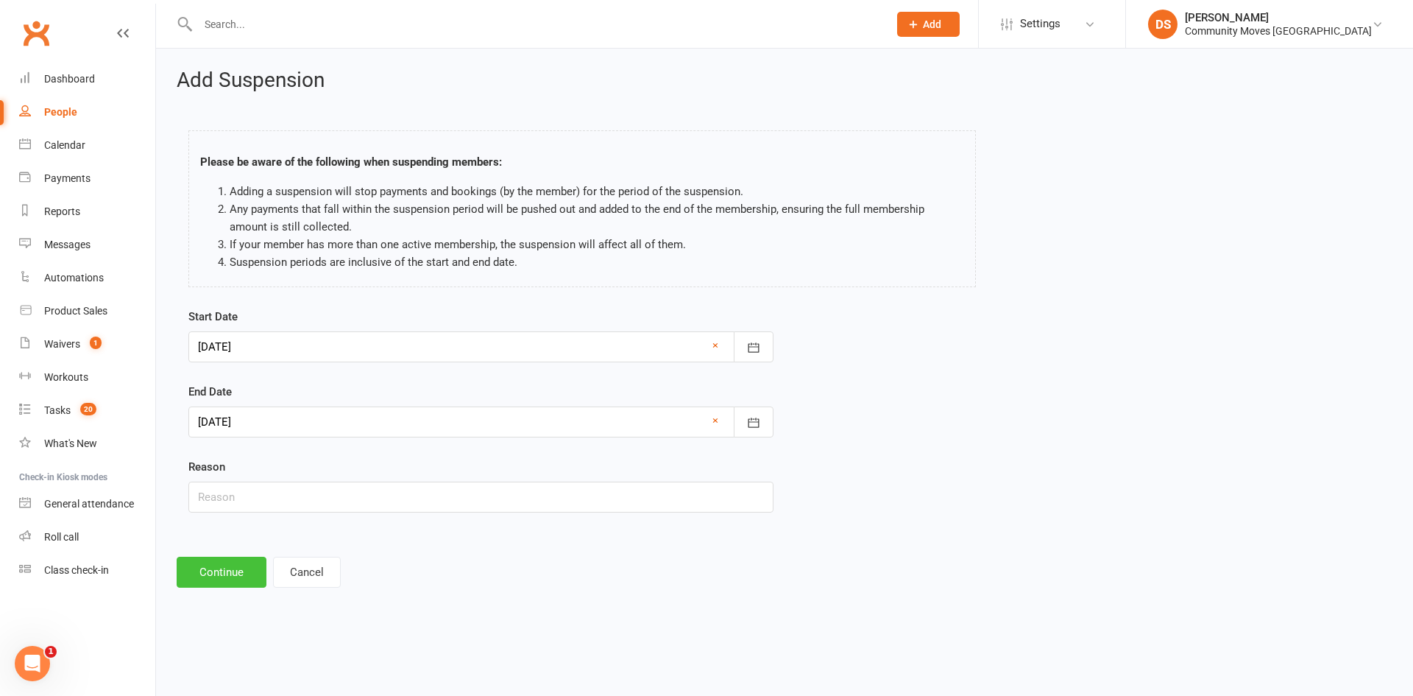
click at [236, 578] on button "Continue" at bounding box center [222, 571] width 90 height 31
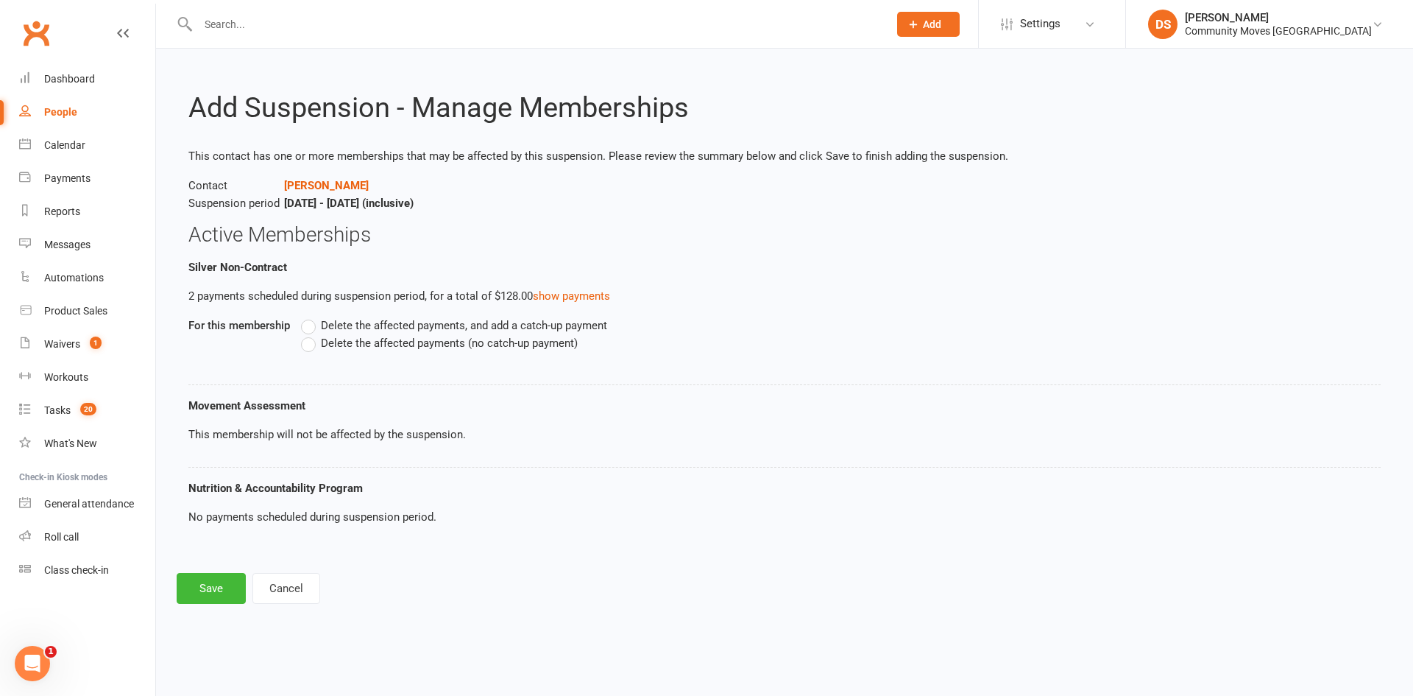
click at [355, 344] on span "Delete the affected payments (no catch-up payment)" at bounding box center [449, 341] width 257 height 15
click at [311, 334] on input "Delete the affected payments (no catch-up payment)" at bounding box center [306, 334] width 10 height 0
click at [199, 597] on button "Save" at bounding box center [211, 588] width 69 height 31
